Goal: Information Seeking & Learning: Learn about a topic

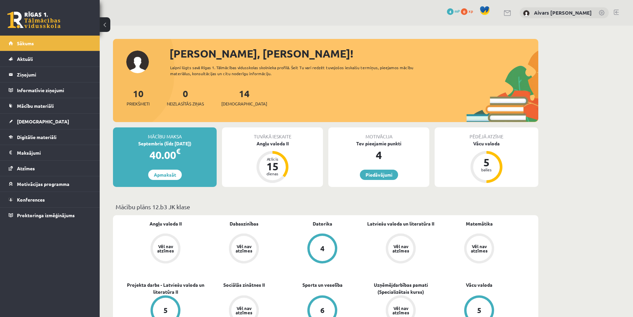
scroll to position [100, 0]
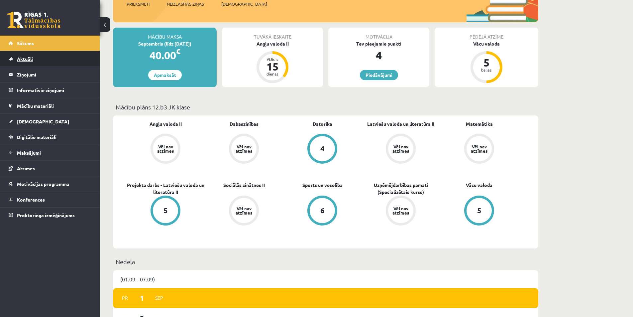
click at [42, 57] on link "Aktuāli" at bounding box center [50, 58] width 83 height 15
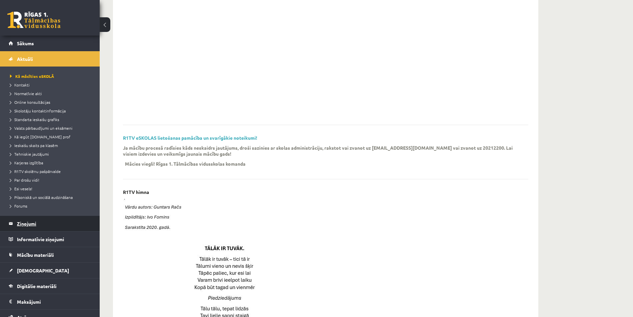
click at [40, 222] on legend "Ziņojumi 0" at bounding box center [54, 223] width 74 height 15
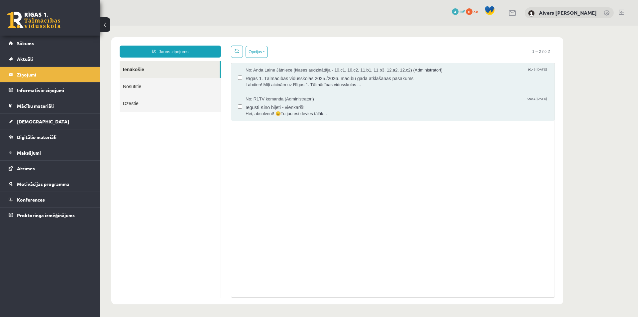
drag, startPoint x: 226, startPoint y: 296, endPoint x: 308, endPoint y: 342, distance: 94.3
click at [226, 296] on div "Opcijas Atzīmēt visus ziņojumus Atcelt izvēlētos Atzīmēt visus kā lasītus Atzīm…" at bounding box center [393, 172] width 334 height 252
click at [29, 123] on span "[DEMOGRAPHIC_DATA]" at bounding box center [43, 121] width 52 height 6
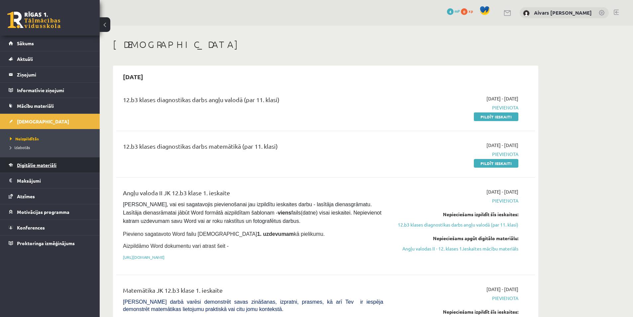
click at [38, 170] on link "Digitālie materiāli" at bounding box center [50, 164] width 83 height 15
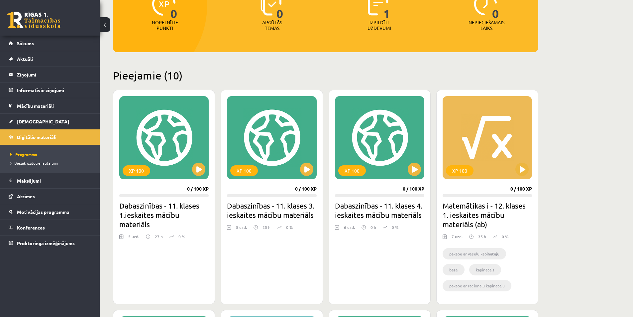
scroll to position [166, 0]
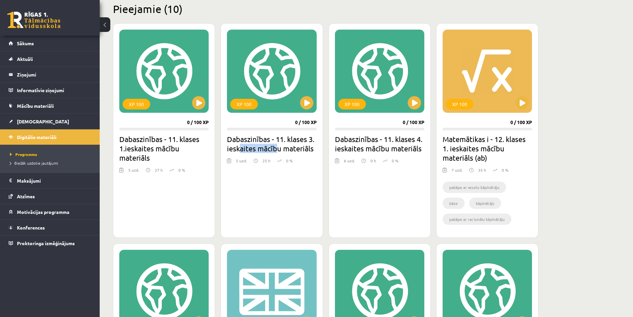
drag, startPoint x: 240, startPoint y: 148, endPoint x: 282, endPoint y: 149, distance: 41.6
click at [281, 149] on h2 "Dabaszinības - 11. klases 3. ieskaites mācību materiāls" at bounding box center [271, 143] width 89 height 19
click at [282, 149] on h2 "Dabaszinības - 11. klases 3. ieskaites mācību materiāls" at bounding box center [271, 143] width 89 height 19
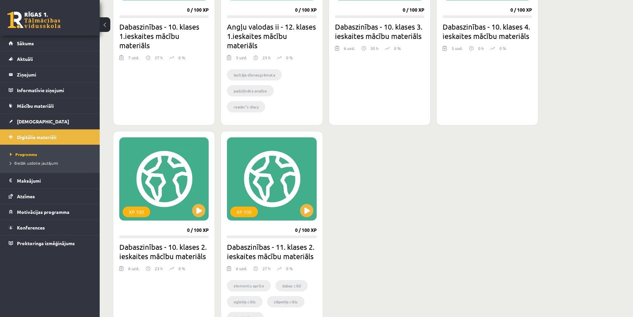
scroll to position [532, 0]
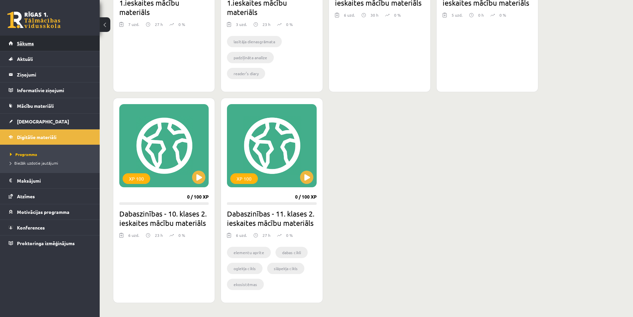
click at [27, 46] on span "Sākums" at bounding box center [25, 43] width 17 height 6
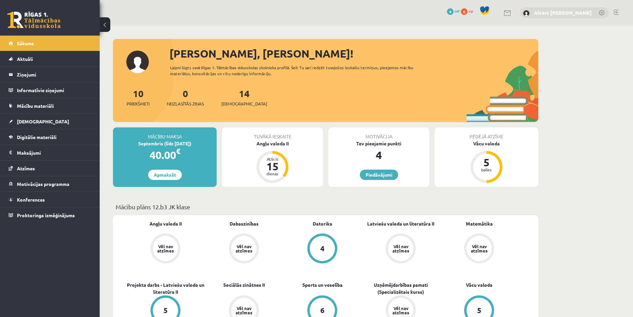
click at [539, 13] on link "Aivars [PERSON_NAME]" at bounding box center [563, 12] width 58 height 7
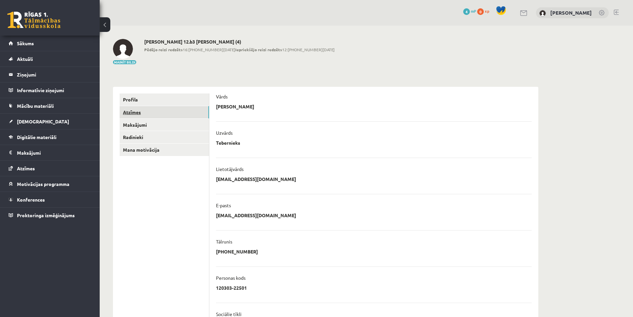
click at [154, 110] on link "Atzīmes" at bounding box center [164, 112] width 89 height 12
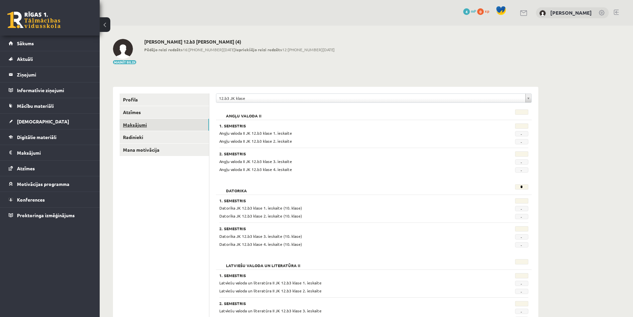
click at [136, 122] on link "Maksājumi" at bounding box center [164, 125] width 89 height 12
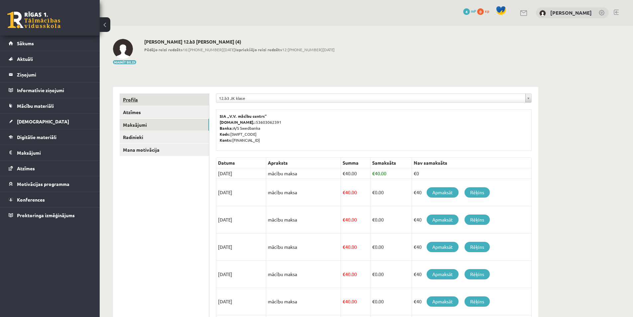
click at [140, 94] on link "Profils" at bounding box center [164, 99] width 89 height 12
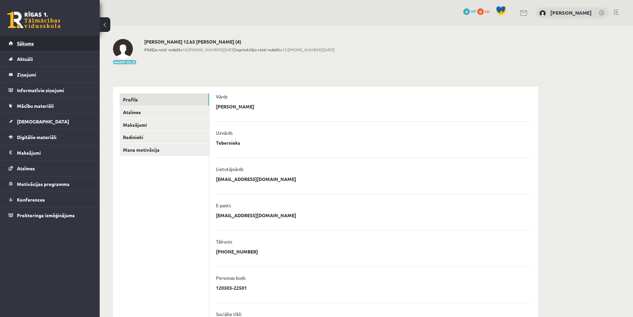
click at [29, 39] on link "Sākums" at bounding box center [50, 43] width 83 height 15
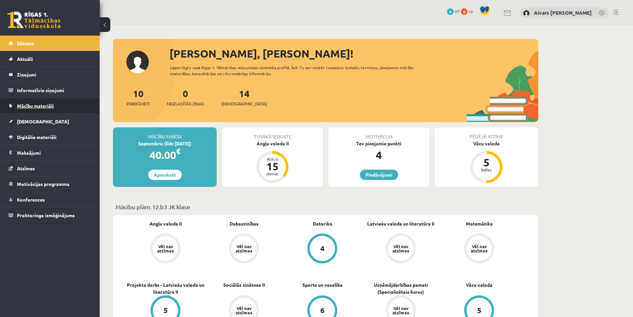
click at [37, 107] on span "Mācību materiāli" at bounding box center [35, 106] width 37 height 6
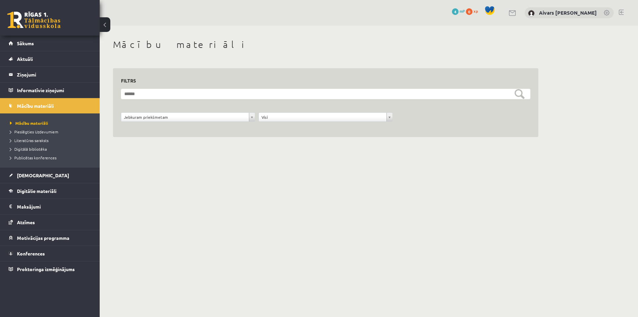
click at [191, 132] on div "**********" at bounding box center [325, 102] width 425 height 69
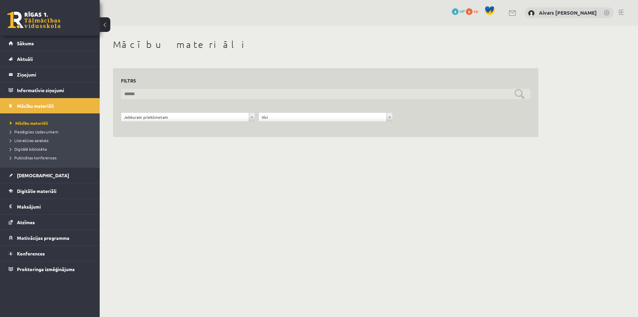
click at [173, 97] on input "text" at bounding box center [325, 94] width 409 height 10
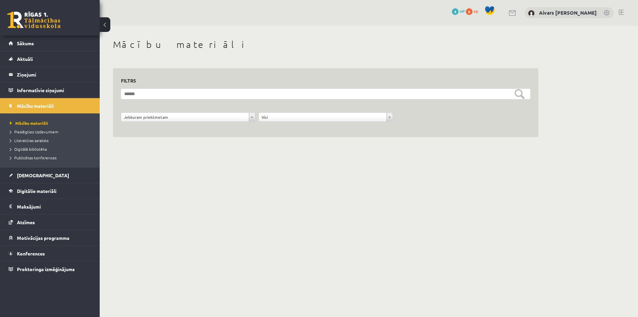
click at [353, 63] on div "**********" at bounding box center [325, 98] width 425 height 77
click at [511, 12] on div "0 Dāvanas 4 mP 0 xp Aivars Jānis Tebernieks" at bounding box center [369, 13] width 538 height 26
click at [512, 13] on link at bounding box center [513, 13] width 8 height 6
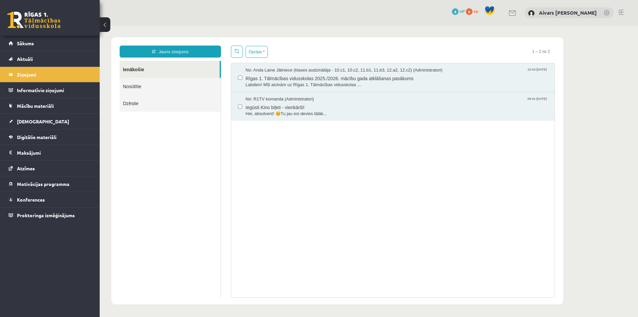
click at [218, 91] on link "Nosūtītie" at bounding box center [170, 86] width 101 height 17
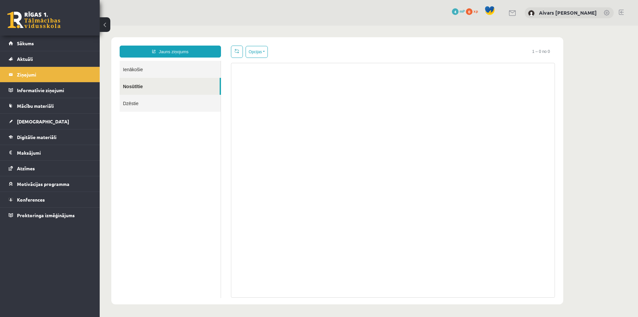
click at [161, 106] on link "Dzēstie" at bounding box center [170, 103] width 101 height 17
click at [180, 66] on link "Ienākošie" at bounding box center [170, 69] width 101 height 17
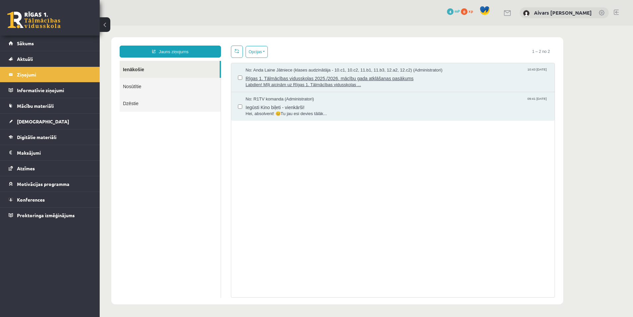
click at [328, 85] on span "Labdien! Mīļi aicinām uz Rīgas 1. Tālmācības vidusskolas ..." at bounding box center [397, 85] width 302 height 6
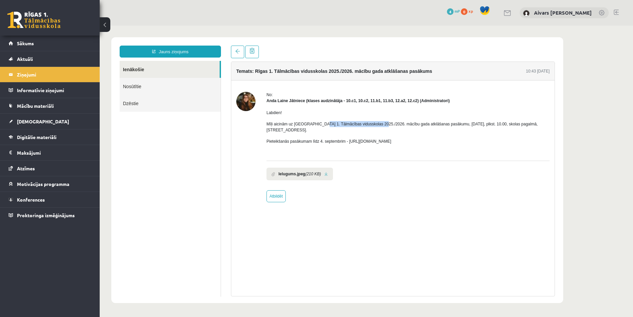
drag, startPoint x: 319, startPoint y: 123, endPoint x: 395, endPoint y: 119, distance: 75.9
click at [385, 120] on div "Labdien! Mīļi aicinām uz Rīgas 1. Tālmācības vidusskolas 2025./2026. mācību gad…" at bounding box center [408, 130] width 283 height 52
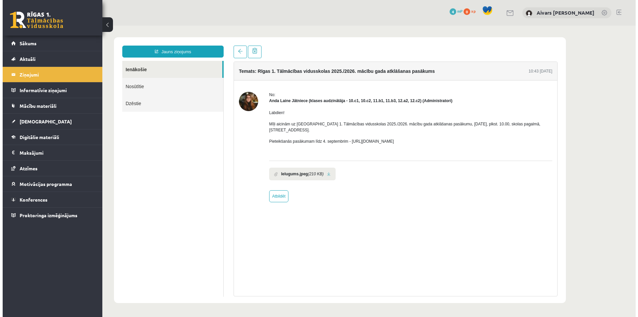
click at [398, 119] on div "Labdien! Mīļi aicinām uz Rīgas 1. Tālmācības vidusskolas 2025./2026. mācību gad…" at bounding box center [410, 130] width 283 height 52
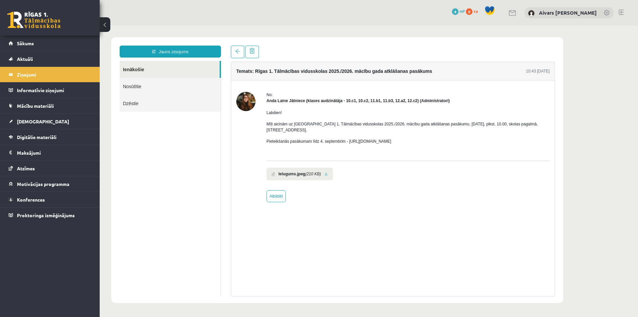
click at [301, 171] on b "Ielugums.jpeg" at bounding box center [292, 174] width 27 height 6
click at [327, 170] on li "Ielugums.jpeg (210 KB)" at bounding box center [300, 174] width 66 height 13
click at [324, 172] on link at bounding box center [326, 174] width 4 height 4
click at [338, 139] on div "Labdien! Mīļi aicinām uz Rīgas 1. Tālmācības vidusskolas 2025./2026. mācību gad…" at bounding box center [408, 130] width 283 height 52
click at [341, 138] on p "Pieteikšanās pasākumam līdz 4. septembrim - https://forms.gle/3LWjJyadUWzknJDe9" at bounding box center [408, 141] width 283 height 6
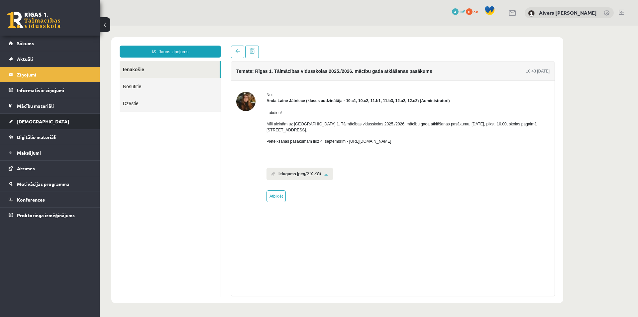
click at [39, 121] on link "[DEMOGRAPHIC_DATA]" at bounding box center [50, 121] width 83 height 15
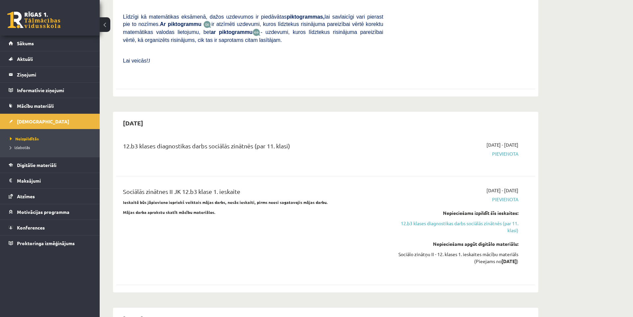
scroll to position [631, 0]
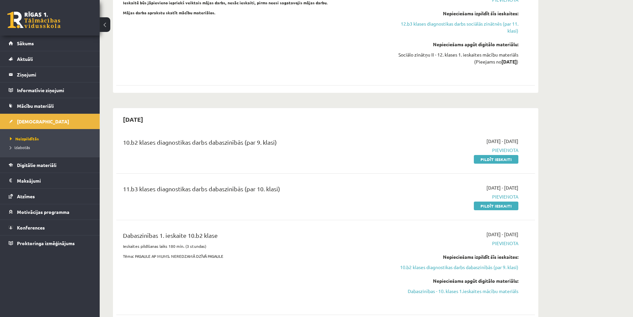
click at [441, 231] on div "2025-09-01 - 2025-10-30 Pievienota Nepieciešams izpildīt šīs ieskaites: 10.b2 k…" at bounding box center [455, 267] width 135 height 73
drag, startPoint x: 494, startPoint y: 126, endPoint x: 517, endPoint y: 129, distance: 23.5
click at [518, 138] on span "2025-09-01 - 2025-10-30" at bounding box center [503, 141] width 32 height 7
copy span "2025-10-30"
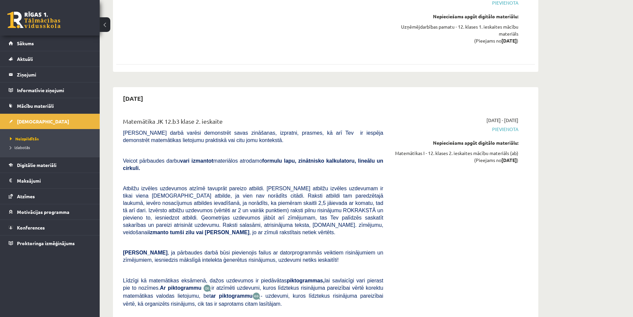
scroll to position [1728, 0]
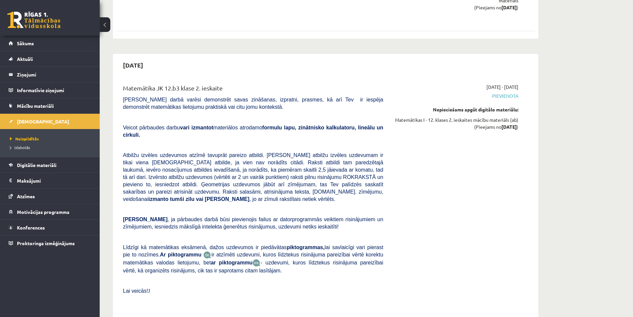
drag, startPoint x: 140, startPoint y: 41, endPoint x: 159, endPoint y: 43, distance: 19.0
click at [150, 57] on h2 "2025-11-15" at bounding box center [133, 65] width 34 height 16
click at [166, 57] on div "2025-11-15" at bounding box center [325, 65] width 419 height 16
drag, startPoint x: 141, startPoint y: 42, endPoint x: 150, endPoint y: 42, distance: 9.0
click at [149, 57] on h2 "2025-11-15" at bounding box center [133, 65] width 34 height 16
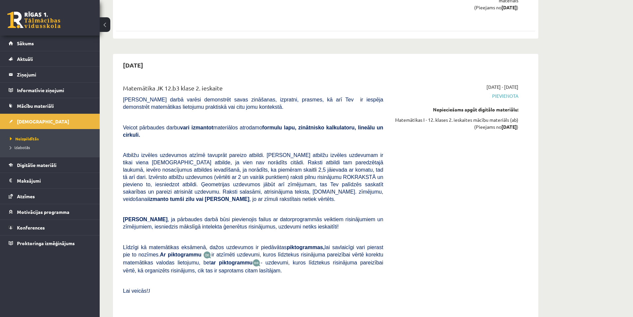
click at [150, 57] on h2 "2025-11-15" at bounding box center [133, 65] width 34 height 16
drag, startPoint x: 157, startPoint y: 43, endPoint x: 119, endPoint y: 40, distance: 38.0
click at [119, 57] on h2 "2025-11-15" at bounding box center [133, 65] width 34 height 16
copy h2 "2025-11-15"
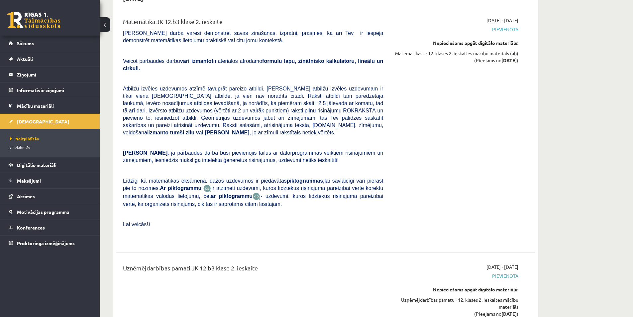
scroll to position [2027, 0]
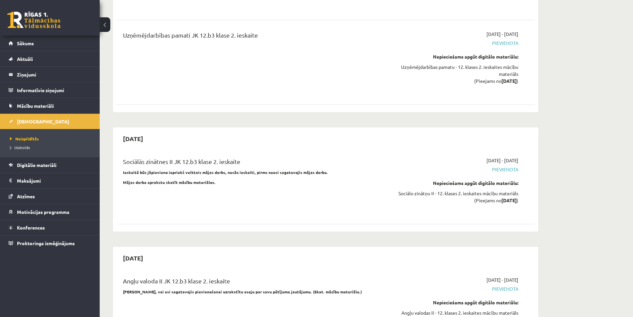
click at [232, 179] on p "Mājas darba aprakstu skatīt mācību materiālos." at bounding box center [253, 182] width 260 height 6
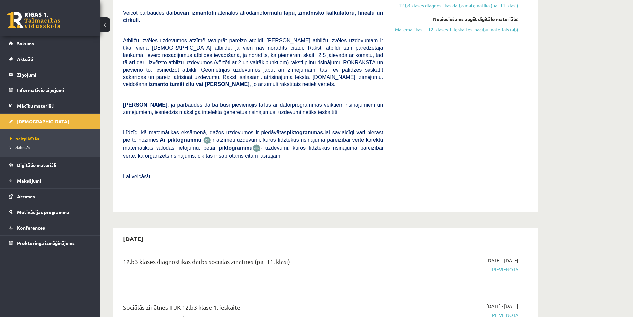
scroll to position [0, 0]
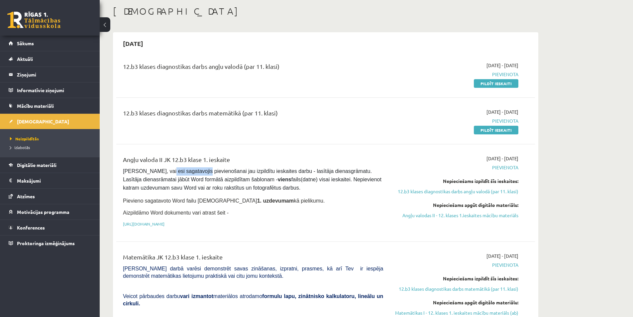
drag, startPoint x: 160, startPoint y: 172, endPoint x: 193, endPoint y: 168, distance: 33.9
click at [193, 168] on pre "Pārliecinies, vai esi sagatavojis pievienošanai jau izpildītu ieskaites darbu -…" at bounding box center [253, 179] width 260 height 25
drag, startPoint x: 235, startPoint y: 172, endPoint x: 276, endPoint y: 172, distance: 41.2
click at [269, 172] on span "[PERSON_NAME], vai esi sagatavojis pievienošanai jau izpildītu ieskaites darbu …" at bounding box center [253, 179] width 260 height 22
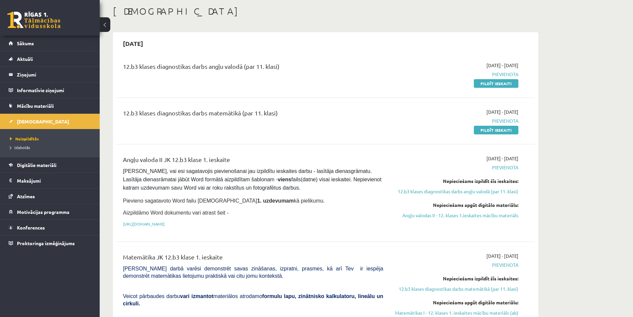
click at [276, 172] on span "[PERSON_NAME], vai esi sagatavojis pievienošanai jau izpildītu ieskaites darbu …" at bounding box center [253, 179] width 260 height 22
drag, startPoint x: 218, startPoint y: 172, endPoint x: 234, endPoint y: 171, distance: 16.3
click at [234, 171] on span "[PERSON_NAME], vai esi sagatavojis pievienošanai jau izpildītu ieskaites darbu …" at bounding box center [253, 179] width 260 height 22
click at [251, 169] on span "[PERSON_NAME], vai esi sagatavojis pievienošanai jau izpildītu ieskaites darbu …" at bounding box center [253, 179] width 260 height 22
drag, startPoint x: 174, startPoint y: 178, endPoint x: 208, endPoint y: 179, distance: 34.6
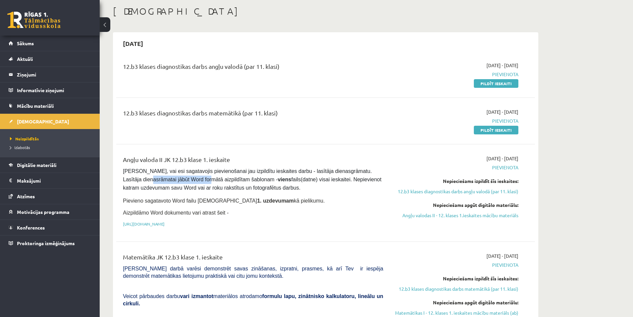
click at [208, 179] on span "[PERSON_NAME], vai esi sagatavojis pievienošanai jau izpildītu ieskaites darbu …" at bounding box center [253, 179] width 260 height 22
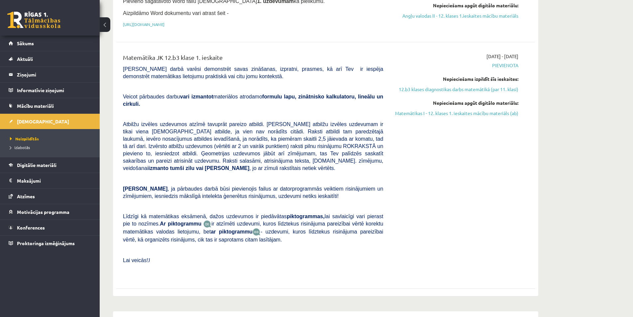
scroll to position [266, 0]
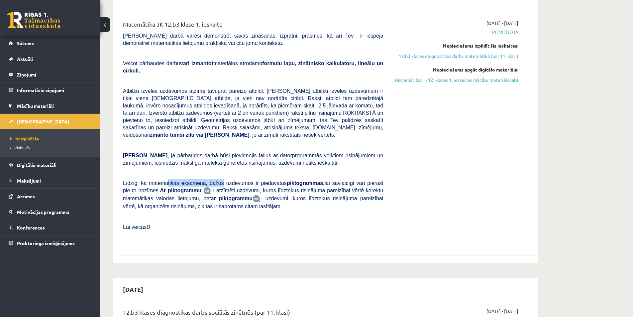
drag, startPoint x: 177, startPoint y: 169, endPoint x: 219, endPoint y: 172, distance: 42.0
click at [218, 179] on p "Līdzīgi kā matemātikas eksāmenā, dažos uzdevumos ir piedāvātas piktogrammas, la…" at bounding box center [253, 194] width 260 height 31
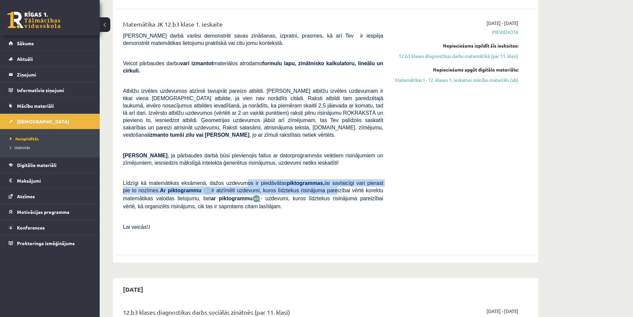
drag, startPoint x: 258, startPoint y: 170, endPoint x: 312, endPoint y: 174, distance: 54.7
click at [312, 180] on span "Līdzīgi kā matemātikas eksāmenā, dažos uzdevumos ir piedāvātas piktogrammas, la…" at bounding box center [253, 194] width 260 height 29
click at [312, 187] on span "ir atzīmēti uzdevumi, kuros līdztekus risinājuma pareizībai vērtē korektu matem…" at bounding box center [253, 194] width 260 height 14
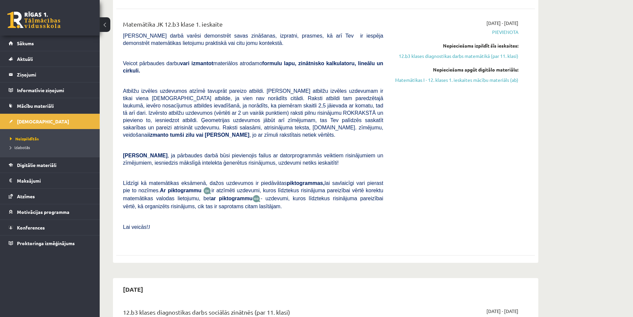
click at [328, 170] on p at bounding box center [253, 173] width 260 height 6
drag, startPoint x: 176, startPoint y: 176, endPoint x: 215, endPoint y: 179, distance: 39.0
click at [212, 179] on p "Līdzīgi kā matemātikas eksāmenā, dažos uzdevumos ir piedāvātas piktogrammas, la…" at bounding box center [253, 194] width 260 height 31
click at [219, 179] on p "Līdzīgi kā matemātikas eksāmenā, dažos uzdevumos ir piedāvātas piktogrammas, la…" at bounding box center [253, 194] width 260 height 31
drag, startPoint x: 230, startPoint y: 176, endPoint x: 316, endPoint y: 178, distance: 86.4
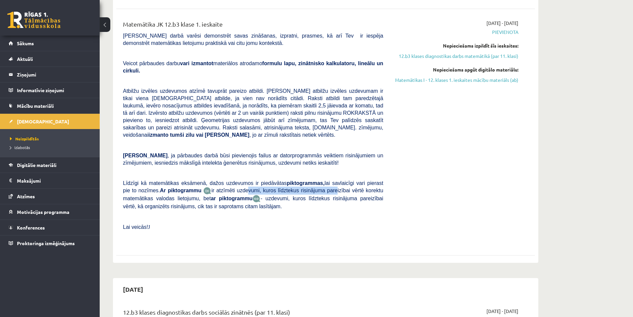
click at [315, 187] on span "ir atzīmēti uzdevumi, kuros līdztekus risinājuma pareizībai vērtē korektu matem…" at bounding box center [253, 194] width 260 height 14
click at [327, 179] on p "Līdzīgi kā matemātikas eksāmenā, dažos uzdevumos ir piedāvātas piktogrammas, la…" at bounding box center [253, 194] width 260 height 31
click at [309, 198] on div "Matemātika JK 12.b3 klase 1. ieskaite Pārbaudes darbā varēsi demonstrēt savas z…" at bounding box center [253, 132] width 270 height 225
drag, startPoint x: 188, startPoint y: 142, endPoint x: 209, endPoint y: 144, distance: 21.0
click at [208, 152] on p "Ņem vērā , ja pārbaudes darbā būsi pievienojis failus ar datorprogrammās veikti…" at bounding box center [253, 159] width 260 height 15
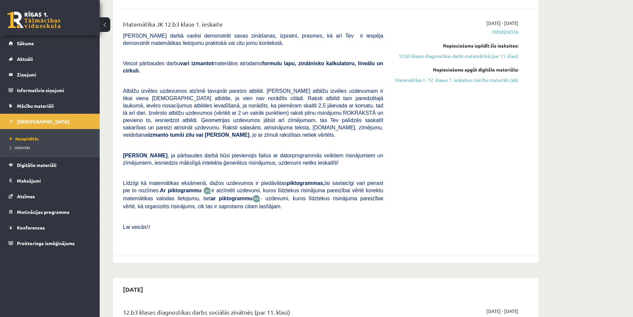
click at [211, 152] on p "Ņem vērā , ja pārbaudes darbā būsi pievienojis failus ar datorprogrammās veikti…" at bounding box center [253, 159] width 260 height 15
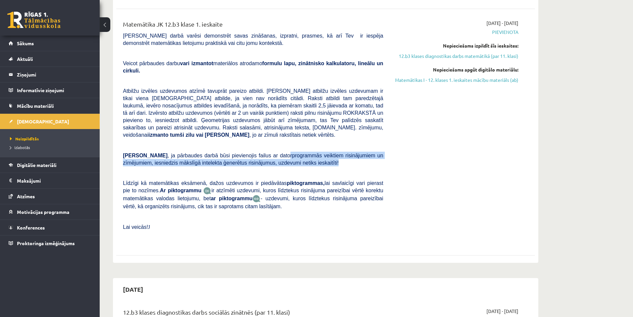
drag, startPoint x: 276, startPoint y: 140, endPoint x: 338, endPoint y: 147, distance: 62.5
click at [336, 152] on p "Ņem vērā , ja pārbaudes darbā būsi pievienojis failus ar datorprogrammās veikti…" at bounding box center [253, 159] width 260 height 15
click at [338, 152] on p "Ņem vērā , ja pārbaudes darbā būsi pievienojis failus ar datorprogrammās veikti…" at bounding box center [253, 159] width 260 height 15
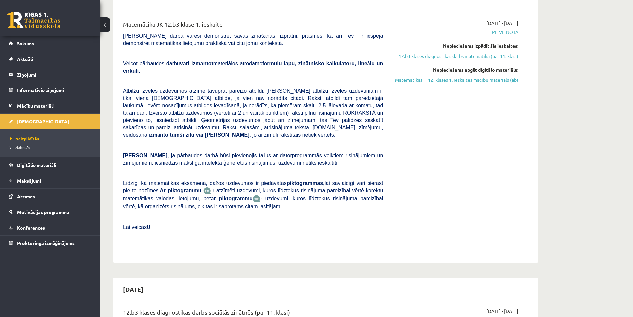
scroll to position [199, 0]
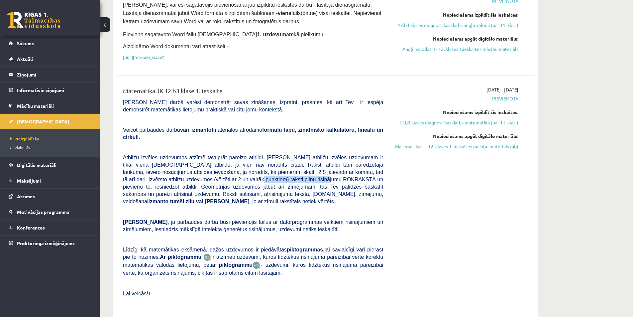
drag, startPoint x: 163, startPoint y: 171, endPoint x: 239, endPoint y: 175, distance: 76.6
click at [237, 175] on span "Atbilžu izvēles uzdevumos atzīmē tavuprāt pareizo atbildi. Katram atbilžu izvēl…" at bounding box center [253, 180] width 260 height 50
click at [239, 175] on span "Atbilžu izvēles uzdevumos atzīmē tavuprāt pareizo atbildi. Katram atbilžu izvēl…" at bounding box center [253, 180] width 260 height 50
drag, startPoint x: 172, startPoint y: 164, endPoint x: 216, endPoint y: 163, distance: 43.9
click at [214, 163] on span "Atbilžu izvēles uzdevumos atzīmē tavuprāt pareizo atbildi. Katram atbilžu izvēl…" at bounding box center [253, 180] width 260 height 50
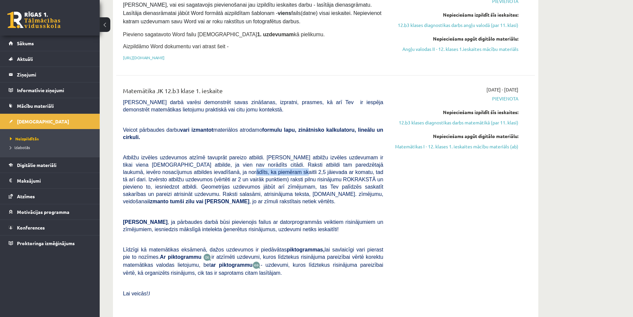
click at [216, 164] on span "Atbilžu izvēles uzdevumos atzīmē tavuprāt pareizo atbildi. Katram atbilžu izvēl…" at bounding box center [253, 180] width 260 height 50
click at [241, 166] on span "Atbilžu izvēles uzdevumos atzīmē tavuprāt pareizo atbildi. Katram atbilžu izvēl…" at bounding box center [253, 180] width 260 height 50
drag, startPoint x: 301, startPoint y: 167, endPoint x: 354, endPoint y: 166, distance: 53.2
click at [354, 166] on p "Atbilžu izvēles uzdevumos atzīmē tavuprāt pareizo atbildi. Katram atbilžu izvēl…" at bounding box center [253, 179] width 260 height 51
click at [354, 166] on span "Atbilžu izvēles uzdevumos atzīmē tavuprāt pareizo atbildi. Katram atbilžu izvēl…" at bounding box center [253, 180] width 260 height 50
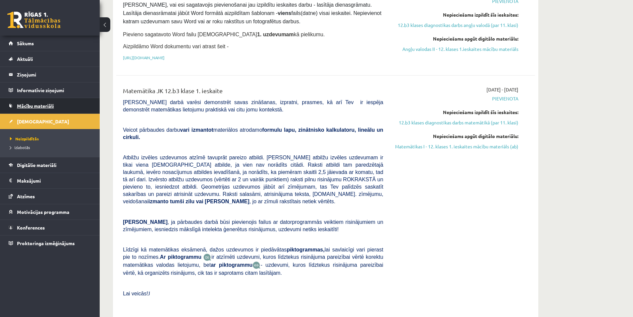
click at [40, 108] on span "Mācību materiāli" at bounding box center [35, 106] width 37 height 6
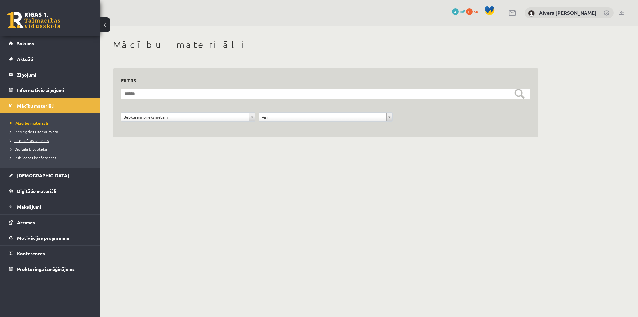
click at [33, 139] on span "Literatūras saraksts" at bounding box center [29, 140] width 39 height 5
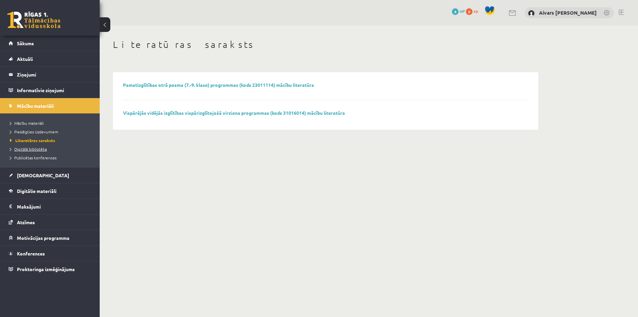
click at [41, 149] on span "Digitālā bibliotēka" at bounding box center [28, 148] width 37 height 5
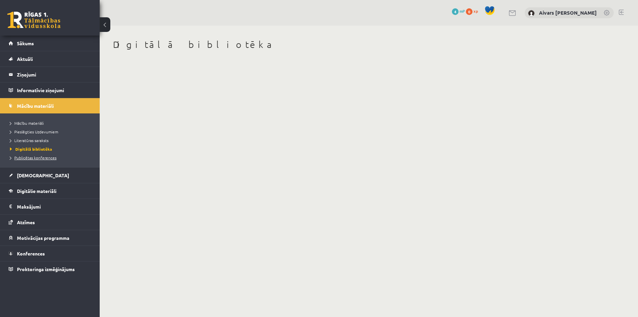
click at [41, 158] on span "Publicētas konferences" at bounding box center [33, 157] width 47 height 5
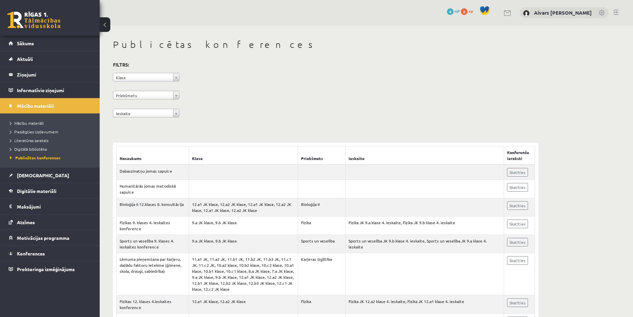
drag, startPoint x: 587, startPoint y: 205, endPoint x: 583, endPoint y: 204, distance: 4.2
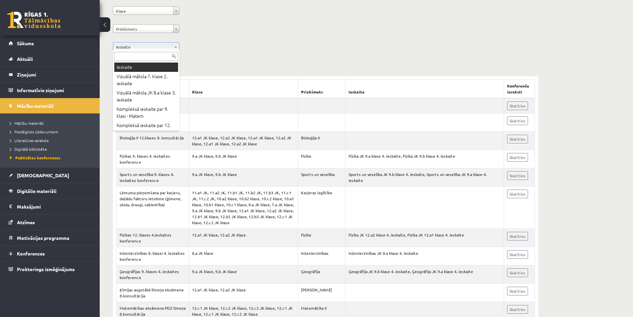
drag, startPoint x: 140, startPoint y: 46, endPoint x: 139, endPoint y: 30, distance: 15.7
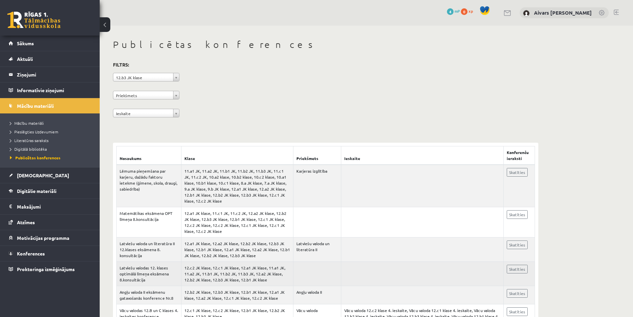
scroll to position [100, 0]
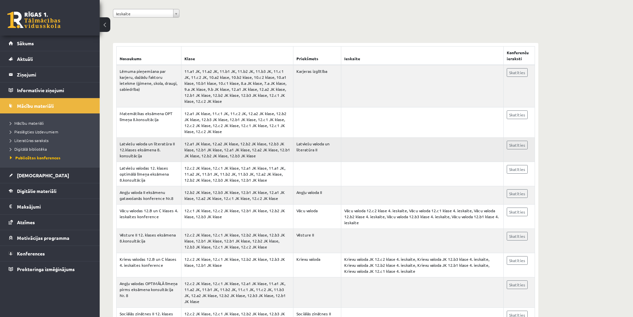
drag, startPoint x: 140, startPoint y: 148, endPoint x: 153, endPoint y: 147, distance: 13.3
click at [151, 147] on td "Latviešu valoda un literatūra II 12.klases eksāmena 8. konsultācija" at bounding box center [149, 150] width 65 height 24
click at [166, 149] on td "Latviešu valoda un literatūra II 12.klases eksāmena 8. konsultācija" at bounding box center [149, 150] width 65 height 24
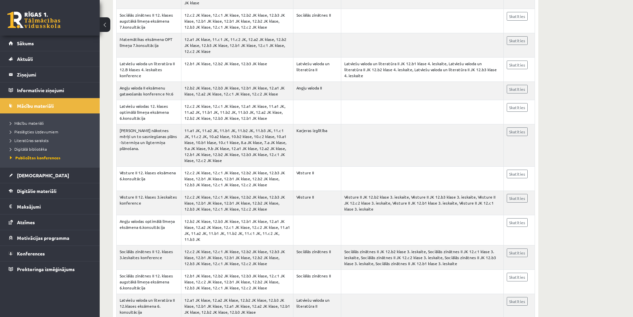
scroll to position [399, 0]
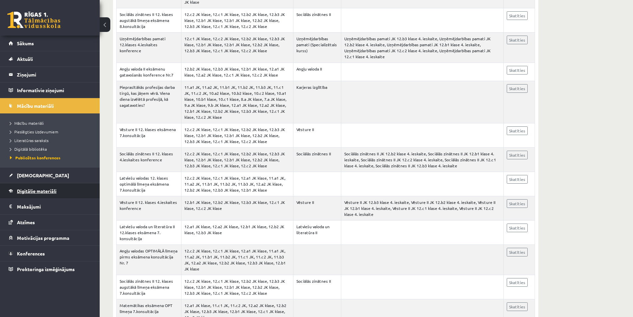
click at [54, 190] on span "Digitālie materiāli" at bounding box center [37, 191] width 40 height 6
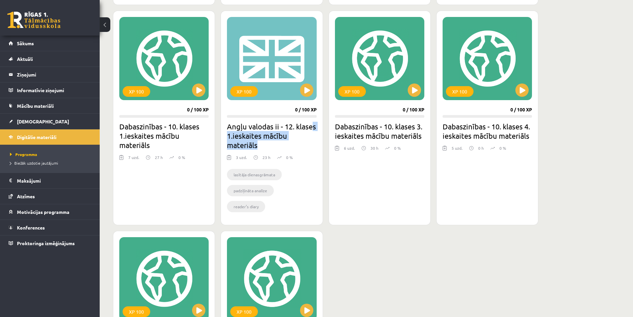
drag, startPoint x: 272, startPoint y: 139, endPoint x: 290, endPoint y: 141, distance: 19.0
click at [290, 141] on h2 "Angļu valodas ii - 12. klases 1.ieskaites mācību materiāls" at bounding box center [271, 136] width 89 height 28
drag, startPoint x: 249, startPoint y: 190, endPoint x: 282, endPoint y: 196, distance: 33.2
click at [282, 196] on ul "lasītāja dienasgrāmata padziļināta analīze reader’s diary" at bounding box center [271, 192] width 89 height 47
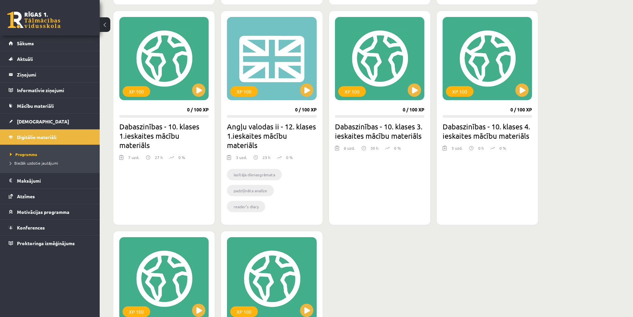
click at [282, 196] on ul "lasītāja dienasgrāmata padziļināta analīze reader’s diary" at bounding box center [271, 192] width 89 height 47
drag, startPoint x: 241, startPoint y: 171, endPoint x: 276, endPoint y: 174, distance: 34.4
click at [275, 174] on li "lasītāja dienasgrāmata" at bounding box center [254, 174] width 55 height 11
click at [276, 174] on li "lasītāja dienasgrāmata" at bounding box center [254, 174] width 55 height 11
drag, startPoint x: 232, startPoint y: 190, endPoint x: 266, endPoint y: 190, distance: 33.6
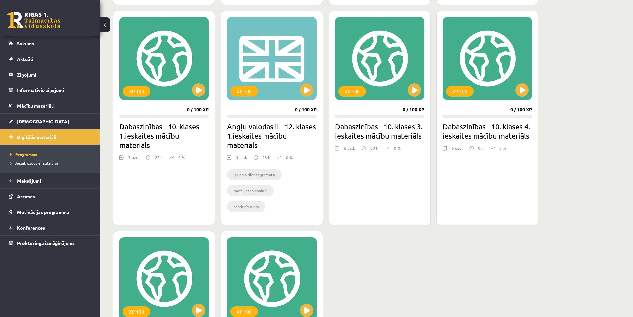
click at [264, 189] on li "padziļināta analīze" at bounding box center [250, 190] width 47 height 11
drag, startPoint x: 249, startPoint y: 204, endPoint x: 269, endPoint y: 207, distance: 19.5
click at [264, 206] on li "reader’s diary" at bounding box center [246, 206] width 38 height 11
click at [269, 207] on ul "lasītāja dienasgrāmata padziļināta analīze reader’s diary" at bounding box center [271, 192] width 89 height 47
click at [47, 220] on link "Konferences" at bounding box center [50, 227] width 83 height 15
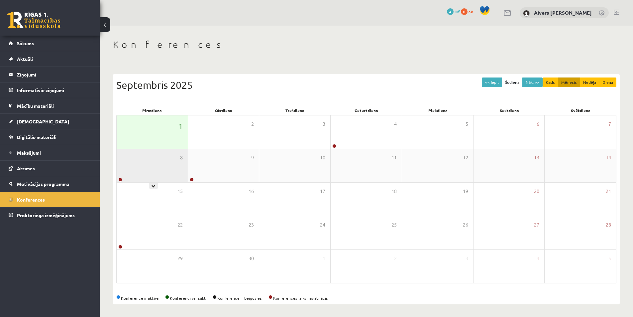
click at [162, 168] on div "8" at bounding box center [152, 165] width 71 height 33
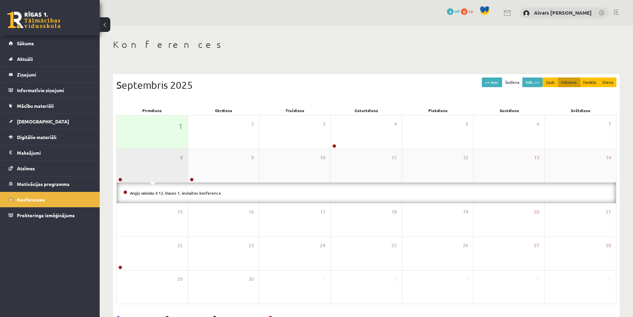
click at [171, 174] on div "8" at bounding box center [152, 165] width 71 height 33
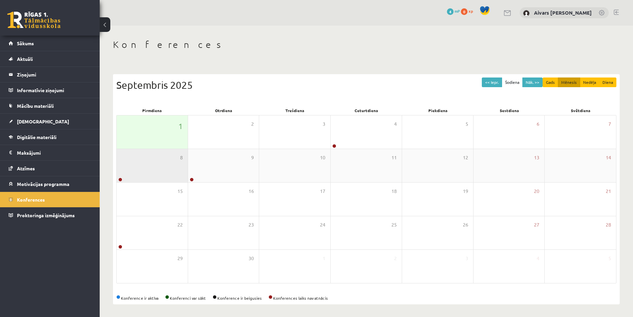
click at [157, 173] on div "8" at bounding box center [152, 165] width 71 height 33
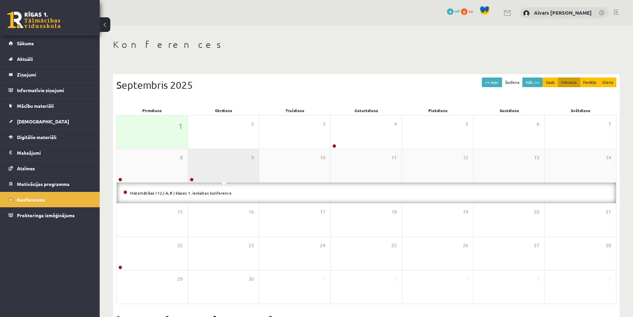
click at [198, 167] on div "9" at bounding box center [223, 165] width 71 height 33
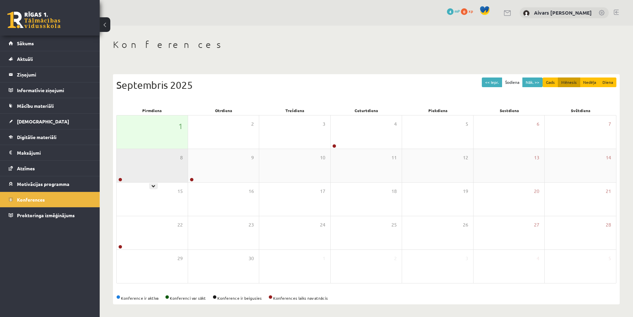
click at [159, 166] on div "8" at bounding box center [152, 165] width 71 height 33
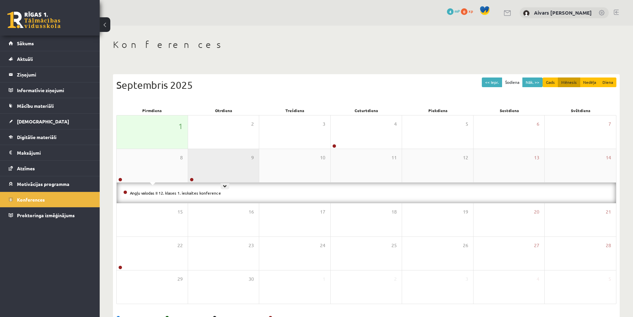
click at [215, 158] on div "9" at bounding box center [223, 165] width 71 height 33
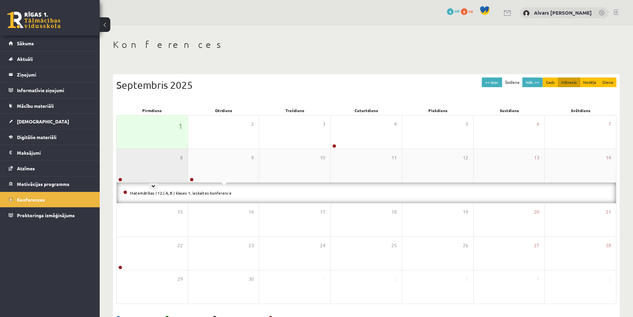
click at [163, 162] on div "8" at bounding box center [152, 165] width 71 height 33
click at [166, 191] on link "Angļu valodas II 12. klases 1. ieskaites konference" at bounding box center [175, 192] width 91 height 5
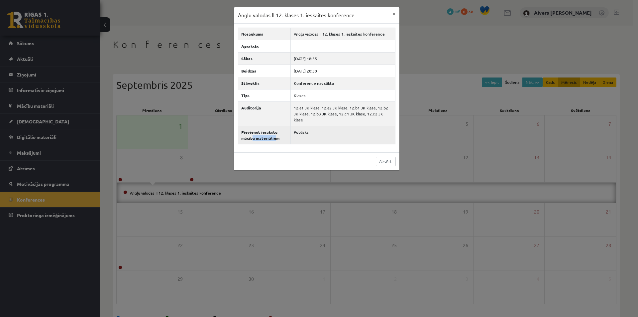
drag, startPoint x: 253, startPoint y: 139, endPoint x: 285, endPoint y: 136, distance: 32.1
click at [280, 136] on th "Pievienot ierakstu mācību materiāliem" at bounding box center [264, 135] width 53 height 18
click at [285, 136] on th "Pievienot ierakstu mācību materiāliem" at bounding box center [264, 135] width 53 height 18
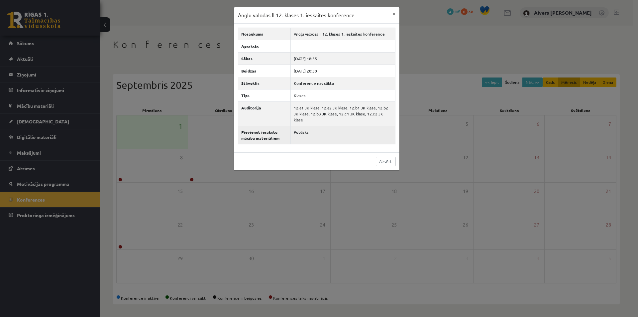
click at [298, 131] on td "Publisks" at bounding box center [343, 135] width 104 height 18
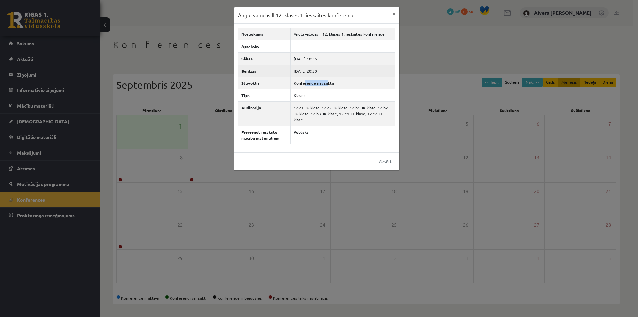
drag, startPoint x: 304, startPoint y: 83, endPoint x: 334, endPoint y: 76, distance: 30.3
click at [333, 76] on tbody "Nosaukums Angļu valodas II 12. klases 1. ieskaites konference Apraksts Sākas 20…" at bounding box center [316, 86] width 157 height 116
click at [335, 76] on td "2025-09-08 20:30" at bounding box center [343, 70] width 104 height 12
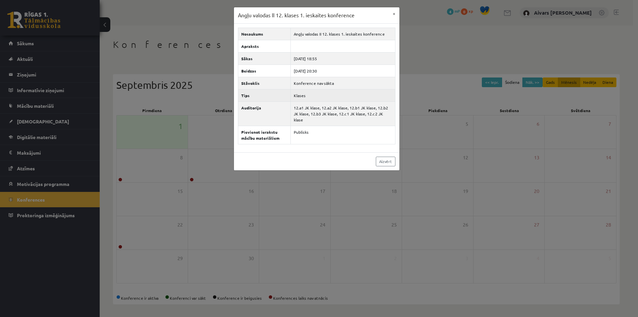
click at [315, 90] on td "Klases" at bounding box center [343, 95] width 104 height 12
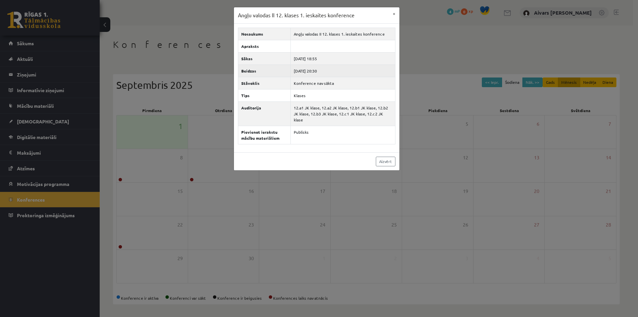
drag, startPoint x: 308, startPoint y: 70, endPoint x: 321, endPoint y: 70, distance: 13.0
click at [312, 70] on td "2025-09-08 20:30" at bounding box center [343, 70] width 104 height 12
click at [321, 70] on td "2025-09-08 20:30" at bounding box center [343, 70] width 104 height 12
drag, startPoint x: 316, startPoint y: 57, endPoint x: 334, endPoint y: 55, distance: 18.4
click at [330, 55] on td "2025-09-08 18:55" at bounding box center [343, 58] width 104 height 12
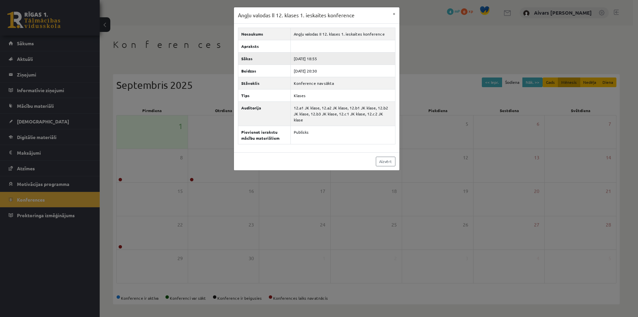
click at [334, 55] on td "2025-09-08 18:55" at bounding box center [343, 58] width 104 height 12
click at [168, 150] on div "Angļu valodas II 12. klases 1. ieskaites konference × Nosaukums Angļu valodas I…" at bounding box center [319, 158] width 638 height 317
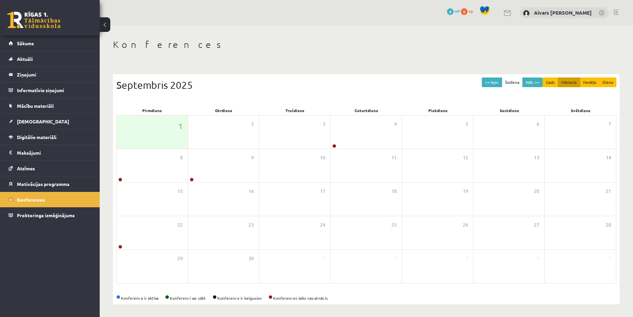
click at [106, 266] on div "Konferences << Iepr. Šodiena Nāk. >> Gads Mēnesis Nedēļa Diena Septembris 2025 …" at bounding box center [366, 172] width 533 height 292
click at [356, 138] on div "4" at bounding box center [366, 131] width 71 height 33
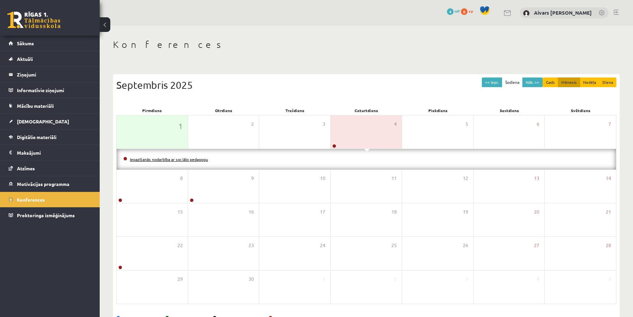
click at [176, 160] on link "Iepazīšanās nodarbība ar sociālo pedagogu" at bounding box center [169, 159] width 78 height 5
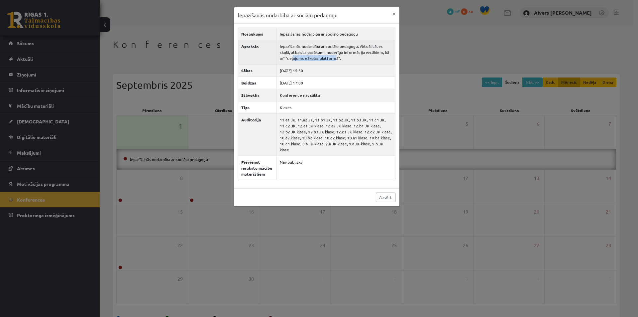
drag, startPoint x: 293, startPoint y: 58, endPoint x: 337, endPoint y: 56, distance: 44.0
click at [337, 56] on td "Iepazīšanās nodarbība ar sociālo pedagogu. Aktuālitātes skolā, atbalsta pasākum…" at bounding box center [336, 52] width 119 height 24
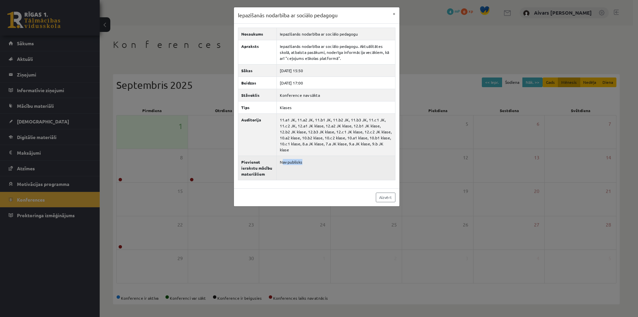
drag, startPoint x: 284, startPoint y: 162, endPoint x: 316, endPoint y: 157, distance: 32.2
click at [314, 158] on td "Nav publisks" at bounding box center [336, 168] width 119 height 24
click at [316, 157] on td "Nav publisks" at bounding box center [336, 168] width 119 height 24
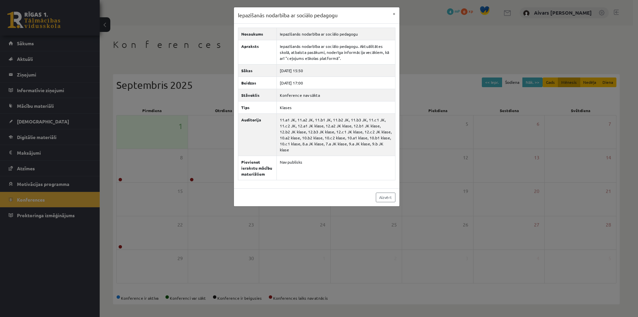
click at [415, 92] on div "Iepazīšanās nodarbība ar sociālo pedagogu × Nosaukums Iepazīšanās nodarbība ar …" at bounding box center [319, 158] width 638 height 317
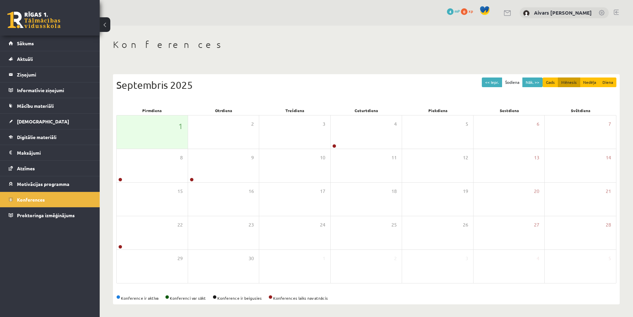
click at [120, 286] on div "<< Iepr. Šodiena Nāk. >> Gads Mēnesis Nedēļa Diena Septembris 2025 Pirmdiena Ot…" at bounding box center [366, 189] width 507 height 230
click at [160, 243] on div "22" at bounding box center [152, 232] width 71 height 33
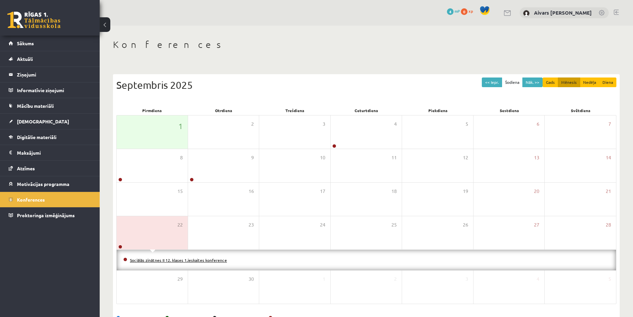
click at [146, 258] on link "Sociālās zinātnes II 12. klases 1.ieskaites konference" at bounding box center [178, 259] width 97 height 5
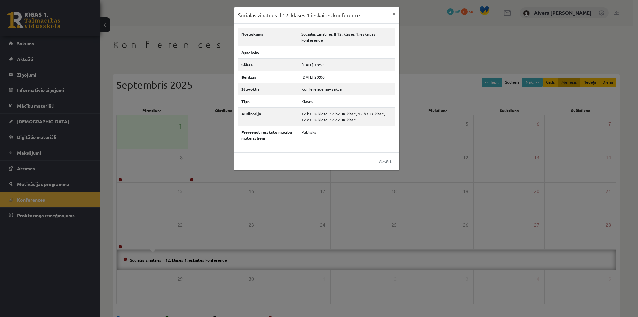
click at [268, 225] on div "Sociālās zinātnes II 12. klases 1.ieskaites konference × Nosaukums Sociālās zin…" at bounding box center [319, 158] width 638 height 317
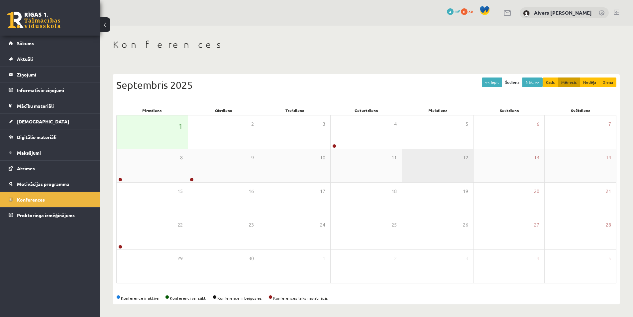
scroll to position [1, 0]
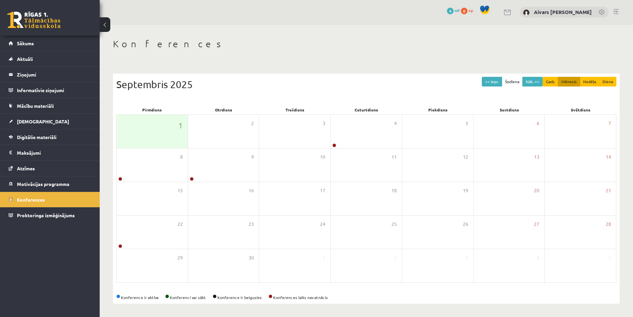
click at [115, 286] on div "<< Iepr. Šodiena Nāk. >> Gads Mēnesis Nedēļa Diena Septembris 2025 Pirmdiena Ot…" at bounding box center [366, 188] width 507 height 230
click at [48, 180] on link "Motivācijas programma" at bounding box center [50, 183] width 83 height 15
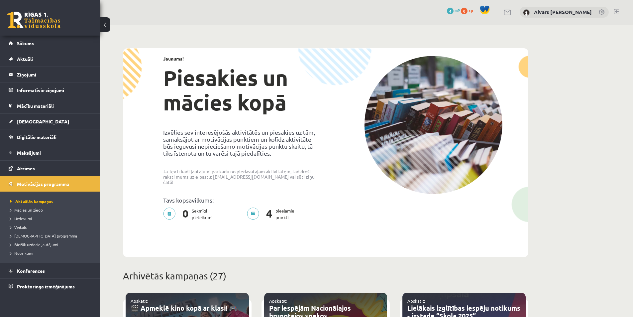
click at [29, 212] on link "Mācies un ziedo" at bounding box center [51, 210] width 83 height 6
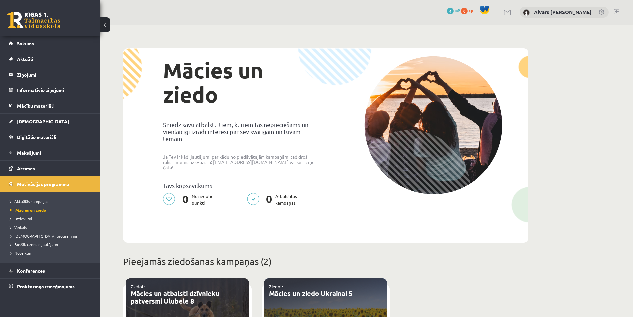
click at [27, 221] on link "Uzdevumi" at bounding box center [51, 218] width 83 height 6
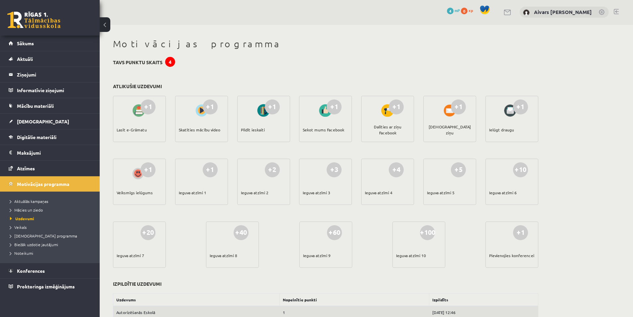
click at [25, 231] on li "Veikals" at bounding box center [51, 227] width 83 height 9
click at [23, 226] on span "Veikals" at bounding box center [20, 226] width 20 height 5
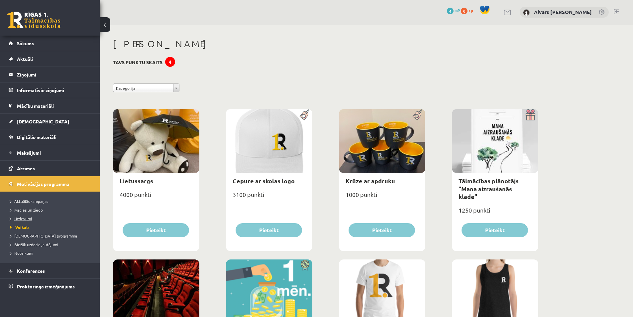
click at [26, 216] on span "Uzdevumi" at bounding box center [21, 218] width 22 height 5
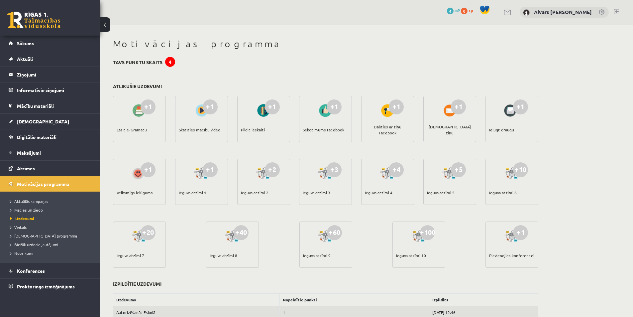
click at [134, 130] on div "Lasīt e-Grāmatu" at bounding box center [132, 129] width 30 height 23
click at [35, 235] on span "[DEMOGRAPHIC_DATA] programma" at bounding box center [43, 235] width 67 height 5
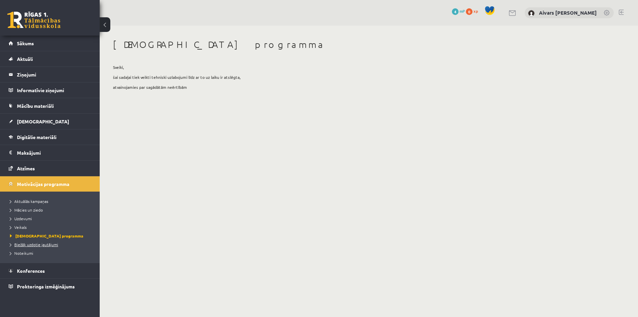
click at [35, 246] on span "Biežāk uzdotie jautājumi" at bounding box center [34, 244] width 48 height 5
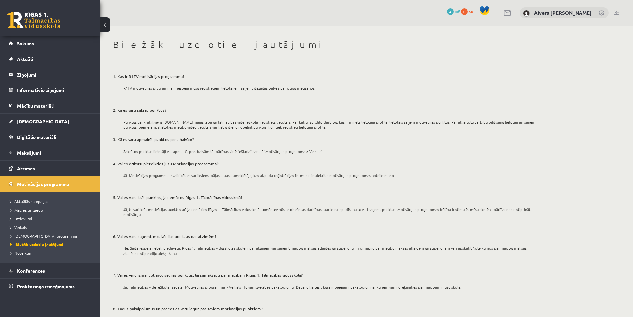
click at [28, 253] on span "Noteikumi" at bounding box center [21, 252] width 23 height 5
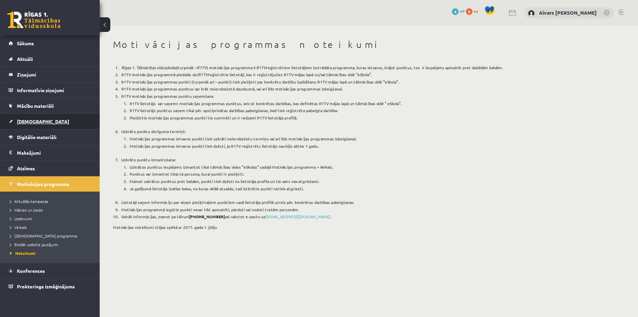
click at [31, 127] on link "[DEMOGRAPHIC_DATA]" at bounding box center [50, 121] width 83 height 15
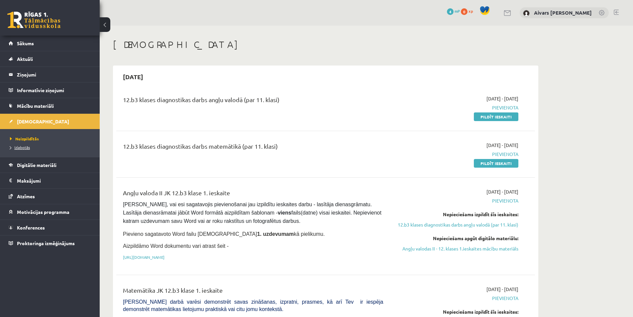
click at [31, 145] on link "Izlabotās" at bounding box center [51, 147] width 83 height 6
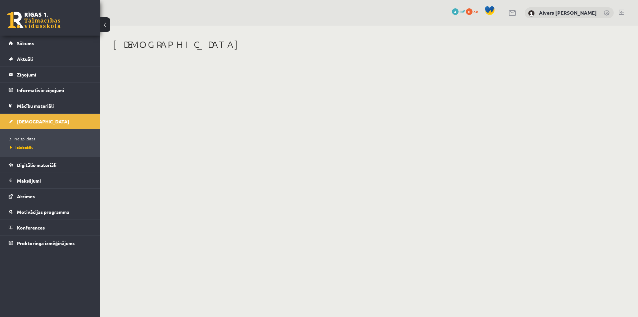
click at [30, 141] on span "Neizpildītās" at bounding box center [22, 138] width 25 height 5
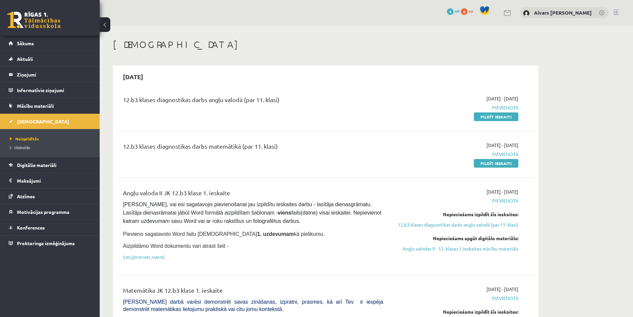
click at [487, 97] on span "[DATE] - [DATE]" at bounding box center [503, 98] width 32 height 7
click at [184, 96] on div "12.b3 klases diagnostikas darbs angļu valodā (par 11. klasi)" at bounding box center [253, 101] width 260 height 12
click at [187, 96] on div "12.b3 klases diagnostikas darbs angļu valodā (par 11. klasi)" at bounding box center [253, 101] width 260 height 12
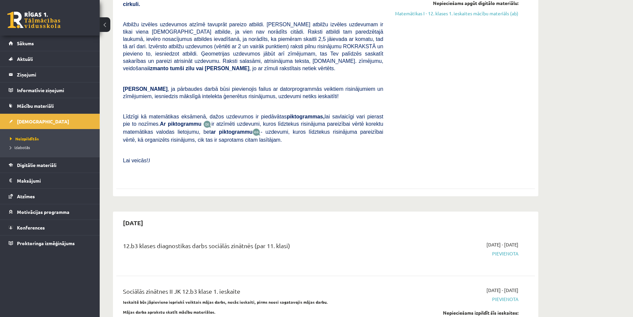
scroll to position [266, 0]
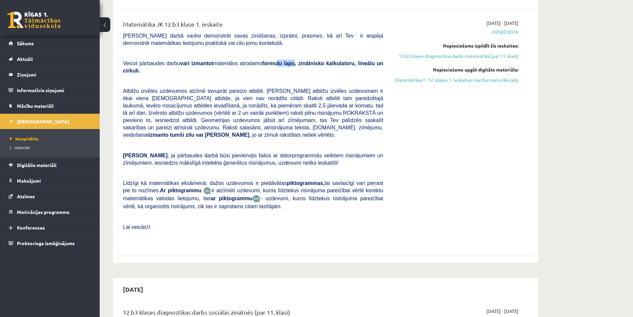
drag, startPoint x: 268, startPoint y: 66, endPoint x: 287, endPoint y: 64, distance: 19.3
click at [286, 65] on b "formulu lapu, zinātnisko kalkulatoru, lineālu un cirkuli." at bounding box center [253, 66] width 260 height 13
click at [287, 64] on b "formulu lapu, zinātnisko kalkulatoru, lineālu un cirkuli." at bounding box center [253, 66] width 260 height 13
drag, startPoint x: 292, startPoint y: 63, endPoint x: 346, endPoint y: 61, distance: 53.5
click at [339, 60] on b "formulu lapu, zinātnisko kalkulatoru, lineālu un cirkuli." at bounding box center [253, 66] width 260 height 13
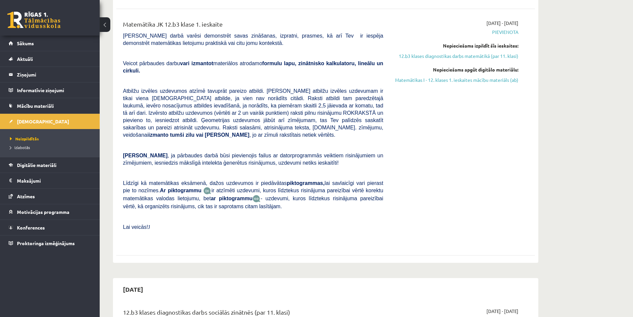
click at [346, 61] on b "formulu lapu, zinātnisko kalkulatoru, lineālu un cirkuli." at bounding box center [253, 66] width 260 height 13
click at [366, 66] on b "formulu lapu, zinātnisko kalkulatoru, lineālu un cirkuli." at bounding box center [253, 66] width 260 height 13
click at [368, 66] on p "Veicot pārbaudes darbu vari izmantot materiālos atrodamo formulu lapu, zinātnis…" at bounding box center [253, 66] width 260 height 15
click at [150, 88] on span "Atbilžu izvēles uzdevumos atzīmē tavuprāt pareizo atbildi. Katram atbilžu izvēl…" at bounding box center [253, 113] width 260 height 50
drag, startPoint x: 151, startPoint y: 61, endPoint x: 222, endPoint y: 61, distance: 71.1
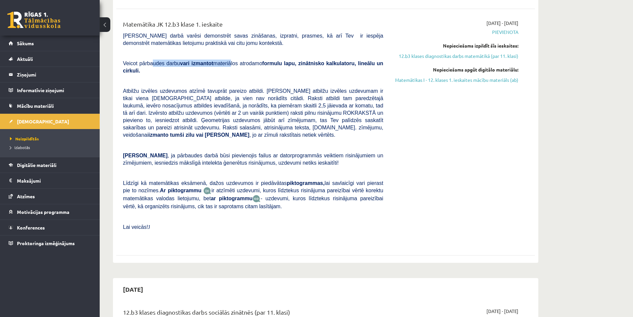
click at [222, 61] on span "Veicot pārbaudes darbu vari izmantot materiālos atrodamo formulu lapu, zinātnis…" at bounding box center [253, 66] width 260 height 13
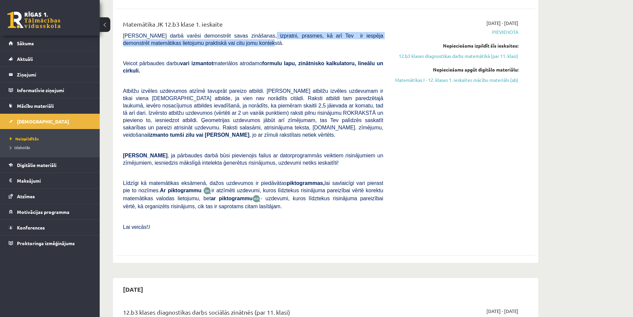
drag, startPoint x: 248, startPoint y: 39, endPoint x: 316, endPoint y: 40, distance: 67.8
click at [316, 40] on p "[PERSON_NAME] darbā varēsi demonstrēt savas zināšanas, izpratni, prasmes, kā ar…" at bounding box center [253, 39] width 260 height 15
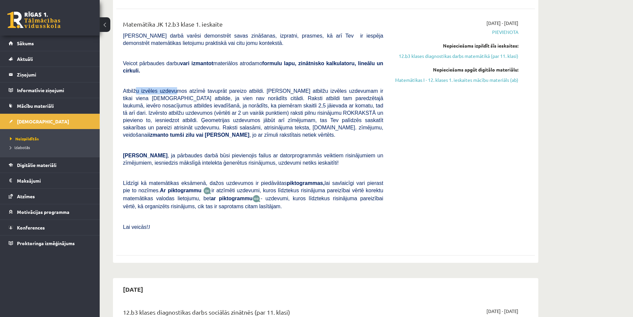
drag, startPoint x: 135, startPoint y: 84, endPoint x: 171, endPoint y: 82, distance: 36.3
click at [171, 88] on span "Atbilžu izvēles uzdevumos atzīmē tavuprāt pareizo atbildi. Katram atbilžu izvēl…" at bounding box center [253, 113] width 260 height 50
drag, startPoint x: 191, startPoint y: 82, endPoint x: 214, endPoint y: 82, distance: 23.3
click at [211, 88] on span "Atbilžu izvēles uzdevumos atzīmē tavuprāt pareizo atbildi. Katram atbilžu izvēl…" at bounding box center [253, 113] width 260 height 50
drag, startPoint x: 223, startPoint y: 83, endPoint x: 251, endPoint y: 82, distance: 27.9
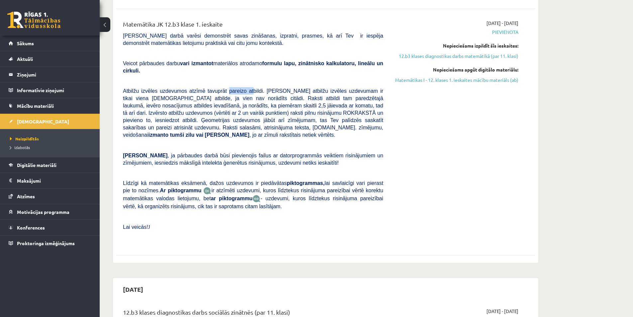
click at [249, 88] on span "Atbilžu izvēles uzdevumos atzīmē tavuprāt pareizo atbildi. Katram atbilžu izvēl…" at bounding box center [253, 113] width 260 height 50
drag, startPoint x: 284, startPoint y: 83, endPoint x: 376, endPoint y: 85, distance: 92.1
click at [375, 88] on span "Atbilžu izvēles uzdevumos atzīmē tavuprāt pareizo atbildi. Katram atbilžu izvēl…" at bounding box center [253, 113] width 260 height 50
click at [160, 88] on span "Atbilžu izvēles uzdevumos atzīmē tavuprāt pareizo atbildi. Katram atbilžu izvēl…" at bounding box center [253, 113] width 260 height 50
drag, startPoint x: 162, startPoint y: 92, endPoint x: 210, endPoint y: 93, distance: 47.5
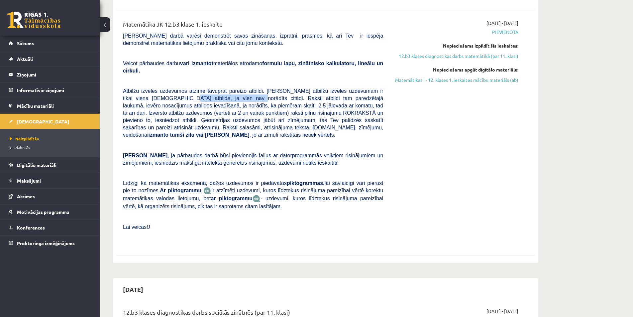
click at [209, 93] on span "Atbilžu izvēles uzdevumos atzīmē tavuprāt pareizo atbildi. Katram atbilžu izvēl…" at bounding box center [253, 113] width 260 height 50
drag, startPoint x: 234, startPoint y: 92, endPoint x: 294, endPoint y: 92, distance: 60.2
click at [293, 92] on span "Atbilžu izvēles uzdevumos atzīmē tavuprāt pareizo atbildi. Katram atbilžu izvēl…" at bounding box center [253, 113] width 260 height 50
click at [295, 93] on span "Atbilžu izvēles uzdevumos atzīmē tavuprāt pareizo atbildi. Katram atbilžu izvēl…" at bounding box center [253, 113] width 260 height 50
drag, startPoint x: 255, startPoint y: 91, endPoint x: 269, endPoint y: 91, distance: 14.0
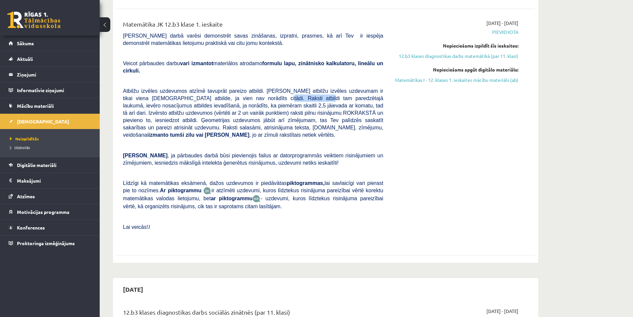
click at [268, 91] on span "Atbilžu izvēles uzdevumos atzīmē tavuprāt pareizo atbildi. Katram atbilžu izvēl…" at bounding box center [253, 113] width 260 height 50
click at [269, 91] on span "Atbilžu izvēles uzdevumos atzīmē tavuprāt pareizo atbildi. Katram atbilžu izvēl…" at bounding box center [253, 113] width 260 height 50
drag, startPoint x: 201, startPoint y: 98, endPoint x: 213, endPoint y: 99, distance: 12.0
click at [212, 99] on span "Atbilžu izvēles uzdevumos atzīmē tavuprāt pareizo atbildi. Katram atbilžu izvēl…" at bounding box center [253, 113] width 260 height 50
click at [213, 99] on span "Atbilžu izvēles uzdevumos atzīmē tavuprāt pareizo atbildi. Katram atbilžu izvēl…" at bounding box center [253, 113] width 260 height 50
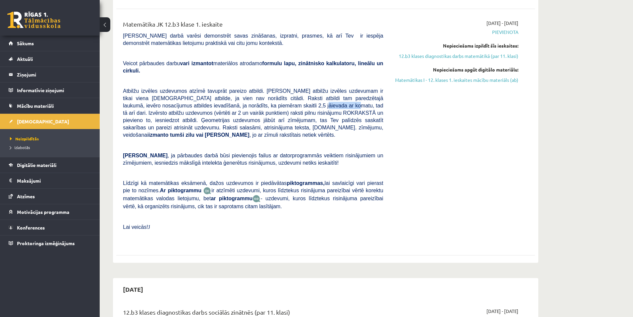
drag, startPoint x: 241, startPoint y: 98, endPoint x: 274, endPoint y: 98, distance: 32.9
click at [270, 98] on span "Atbilžu izvēles uzdevumos atzīmē tavuprāt pareizo atbildi. Katram atbilžu izvēl…" at bounding box center [253, 113] width 260 height 50
drag, startPoint x: 289, startPoint y: 99, endPoint x: 334, endPoint y: 97, distance: 44.9
click at [334, 97] on span "Atbilžu izvēles uzdevumos atzīmē tavuprāt pareizo atbildi. Katram atbilžu izvēl…" at bounding box center [253, 113] width 260 height 50
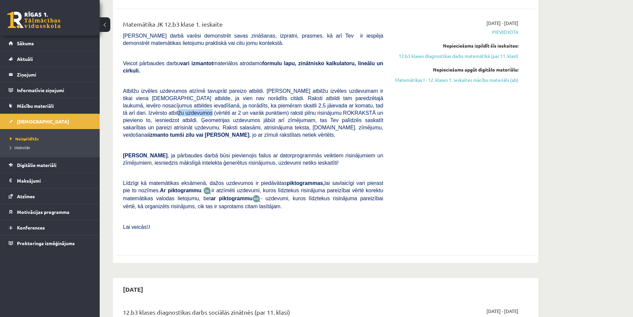
drag, startPoint x: 348, startPoint y: 100, endPoint x: 372, endPoint y: 102, distance: 24.7
click at [372, 102] on p "Atbilžu izvēles uzdevumos atzīmē tavuprāt pareizo atbildi. Katram atbilžu izvēl…" at bounding box center [253, 112] width 260 height 51
drag, startPoint x: 162, startPoint y: 104, endPoint x: 216, endPoint y: 105, distance: 54.2
click at [210, 104] on span "Atbilžu izvēles uzdevumos atzīmē tavuprāt pareizo atbildi. Katram atbilžu izvēl…" at bounding box center [253, 113] width 260 height 50
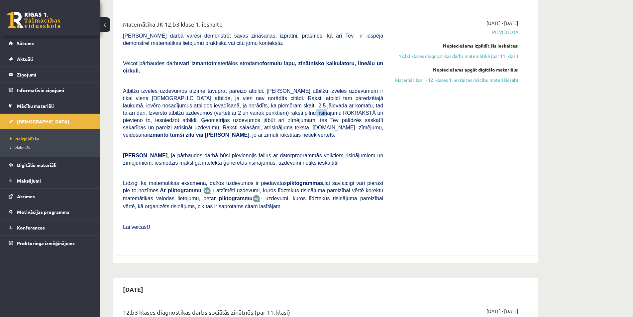
drag, startPoint x: 223, startPoint y: 104, endPoint x: 238, endPoint y: 104, distance: 15.3
click at [237, 104] on span "Atbilžu izvēles uzdevumos atzīmē tavuprāt pareizo atbildi. Katram atbilžu izvēl…" at bounding box center [253, 113] width 260 height 50
click at [241, 104] on span "Atbilžu izvēles uzdevumos atzīmē tavuprāt pareizo atbildi. Katram atbilžu izvēl…" at bounding box center [253, 113] width 260 height 50
drag, startPoint x: 288, startPoint y: 105, endPoint x: 339, endPoint y: 108, distance: 51.6
click at [338, 107] on span "Atbilžu izvēles uzdevumos atzīmē tavuprāt pareizo atbildi. Katram atbilžu izvēl…" at bounding box center [253, 113] width 260 height 50
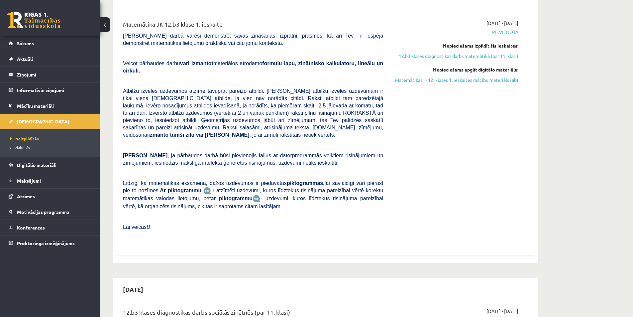
click at [340, 108] on span "Atbilžu izvēles uzdevumos atzīmē tavuprāt pareizo atbildi. Katram atbilžu izvēl…" at bounding box center [253, 113] width 260 height 50
drag, startPoint x: 187, startPoint y: 114, endPoint x: 219, endPoint y: 116, distance: 31.3
click at [219, 116] on span "Atbilžu izvēles uzdevumos atzīmē tavuprāt pareizo atbildi. Katram atbilžu izvēl…" at bounding box center [253, 113] width 260 height 50
drag, startPoint x: 235, startPoint y: 113, endPoint x: 309, endPoint y: 109, distance: 74.2
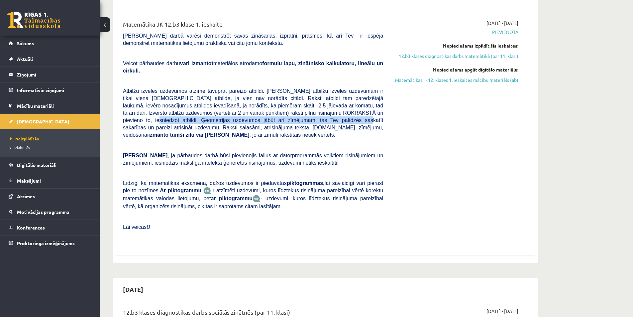
click at [309, 109] on span "Atbilžu izvēles uzdevumos atzīmē tavuprāt pareizo atbildi. Katram atbilžu izvēl…" at bounding box center [253, 113] width 260 height 50
click at [286, 117] on span "Atbilžu izvēles uzdevumos atzīmē tavuprāt pareizo atbildi. Katram atbilžu izvēl…" at bounding box center [253, 113] width 260 height 50
drag, startPoint x: 259, startPoint y: 117, endPoint x: 281, endPoint y: 116, distance: 21.6
click at [279, 116] on p "Atbilžu izvēles uzdevumos atzīmē tavuprāt pareizo atbildi. Katram atbilžu izvēl…" at bounding box center [253, 112] width 260 height 51
click at [288, 116] on span "Atbilžu izvēles uzdevumos atzīmē tavuprāt pareizo atbildi. Katram atbilžu izvēl…" at bounding box center [253, 113] width 260 height 50
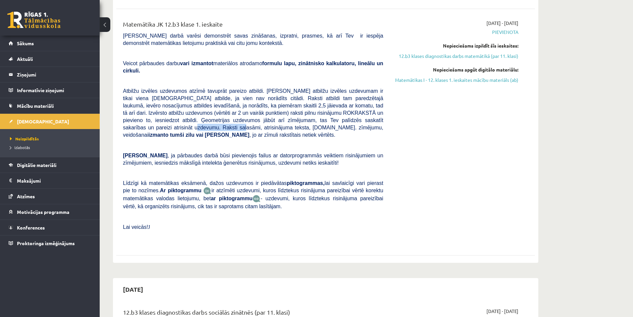
drag, startPoint x: 327, startPoint y: 114, endPoint x: 364, endPoint y: 115, distance: 36.6
click at [363, 115] on span "Atbilžu izvēles uzdevumos atzīmē tavuprāt pareizo atbildi. Katram atbilžu izvēl…" at bounding box center [253, 113] width 260 height 50
click at [366, 114] on span "Atbilžu izvēles uzdevumos atzīmē tavuprāt pareizo atbildi. Katram atbilžu izvēl…" at bounding box center [253, 113] width 260 height 50
drag, startPoint x: 151, startPoint y: 119, endPoint x: 189, endPoint y: 124, distance: 38.5
click at [184, 123] on span "Atbilžu izvēles uzdevumos atzīmē tavuprāt pareizo atbildi. Katram atbilžu izvēl…" at bounding box center [253, 113] width 260 height 50
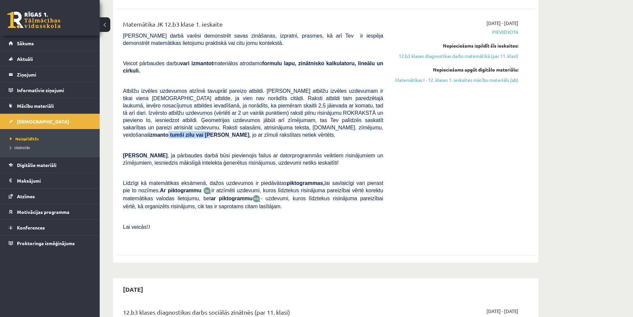
drag, startPoint x: 188, startPoint y: 124, endPoint x: 231, endPoint y: 122, distance: 42.6
click at [231, 122] on p "Atbilžu izvēles uzdevumos atzīmē tavuprāt pareizo atbildi. Katram atbilžu izvēl…" at bounding box center [253, 112] width 260 height 51
click at [228, 142] on p at bounding box center [253, 145] width 260 height 6
drag, startPoint x: 248, startPoint y: 120, endPoint x: 269, endPoint y: 121, distance: 21.0
click at [249, 132] on b "tumši zilu vai melnu pildspalvu" at bounding box center [209, 135] width 79 height 6
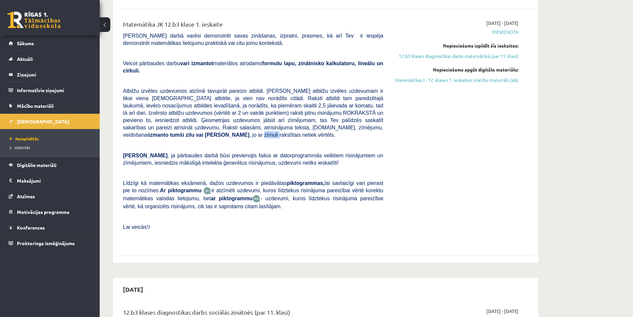
drag, startPoint x: 278, startPoint y: 122, endPoint x: 311, endPoint y: 123, distance: 33.6
click at [295, 123] on span "Atbilžu izvēles uzdevumos atzīmē tavuprāt pareizo atbildi. Katram atbilžu izvēl…" at bounding box center [253, 113] width 260 height 50
click at [317, 123] on span "Atbilžu izvēles uzdevumos atzīmē tavuprāt pareizo atbildi. Katram atbilžu izvēl…" at bounding box center [253, 113] width 260 height 50
drag, startPoint x: 143, startPoint y: 141, endPoint x: 195, endPoint y: 140, distance: 51.5
click at [195, 153] on span "Ņem vērā , ja pārbaudes darbā būsi pievienojis failus ar datorprogrammās veikti…" at bounding box center [253, 159] width 260 height 13
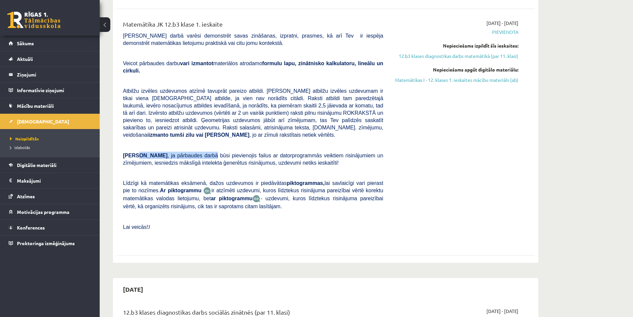
click at [195, 153] on span ", ja pārbaudes darbā būsi pievienojis failus ar datorprogrammās veiktiem risinā…" at bounding box center [253, 159] width 260 height 13
drag, startPoint x: 163, startPoint y: 123, endPoint x: 198, endPoint y: 124, distance: 35.2
click at [196, 124] on p "Atbilžu izvēles uzdevumos atzīmē tavuprāt pareizo atbildi. Katram atbilžu izvēl…" at bounding box center [253, 112] width 260 height 51
click at [198, 124] on p "Atbilžu izvēles uzdevumos atzīmē tavuprāt pareizo atbildi. Katram atbilžu izvēl…" at bounding box center [253, 112] width 260 height 51
drag, startPoint x: 218, startPoint y: 122, endPoint x: 247, endPoint y: 122, distance: 28.6
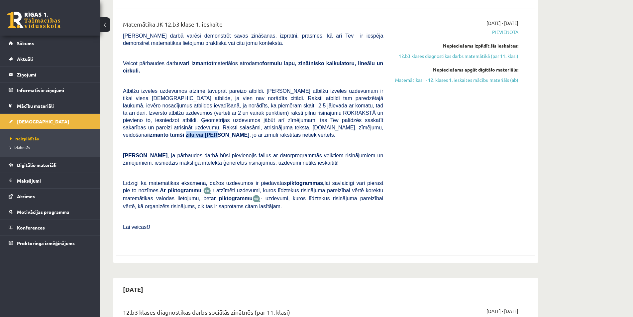
click at [245, 132] on b "tumši zilu vai melnu pildspalvu" at bounding box center [209, 135] width 79 height 6
drag, startPoint x: 251, startPoint y: 123, endPoint x: 255, endPoint y: 125, distance: 4.6
click at [249, 132] on b "tumši zilu vai melnu pildspalvu" at bounding box center [209, 135] width 79 height 6
click at [223, 142] on p at bounding box center [253, 145] width 260 height 6
drag
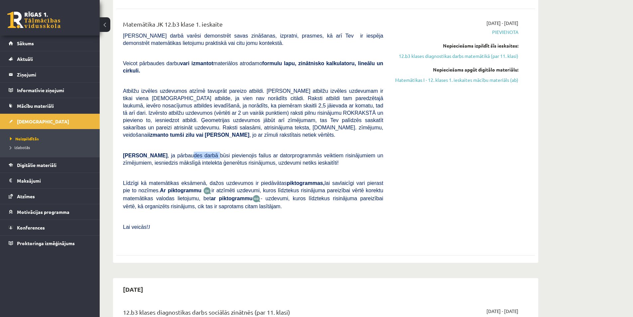
click at [218, 136] on div "Matemātika JK 12.b3 klase 1. ieskaite Pārbaudes darbā varēsi demonstrēt savas z…" at bounding box center [253, 132] width 270 height 225
click at [237, 136] on div "Matemātika JK 12.b3 klase 1. ieskaite Pārbaudes darbā varēsi demonstrēt savas z…" at bounding box center [253, 132] width 270 height 225
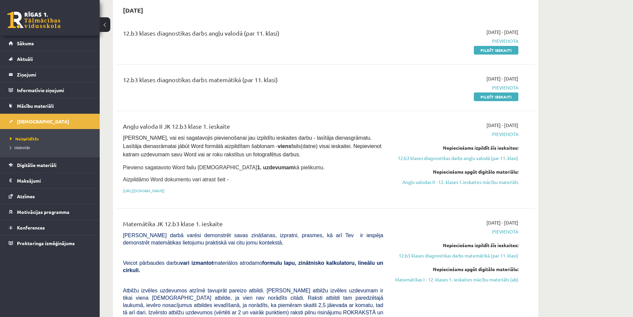
scroll to position [0, 0]
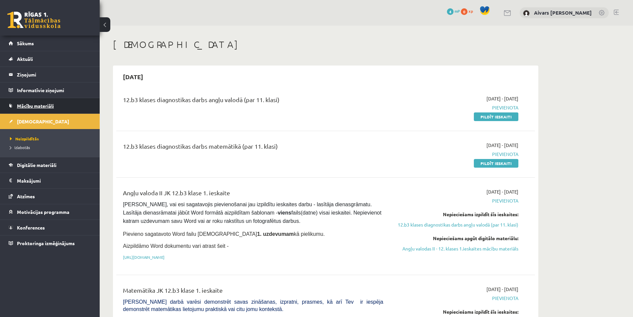
click at [51, 102] on link "Mācību materiāli" at bounding box center [50, 105] width 83 height 15
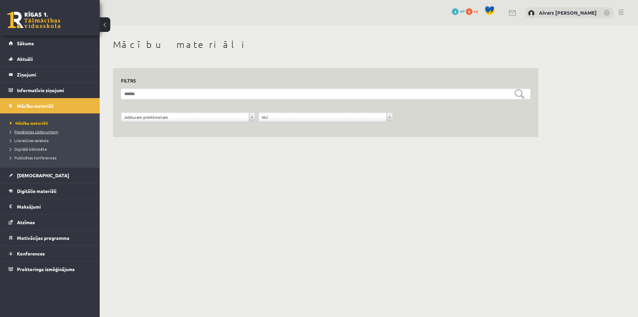
click at [35, 130] on span "Pieslēgties Uzdevumiem" at bounding box center [34, 131] width 48 height 5
click at [50, 259] on link "Konferences" at bounding box center [50, 253] width 83 height 15
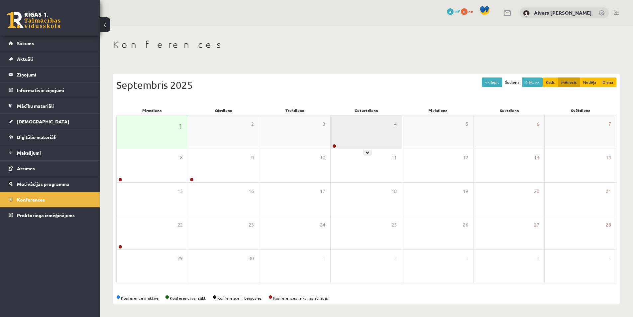
click at [355, 141] on div "4" at bounding box center [366, 131] width 71 height 33
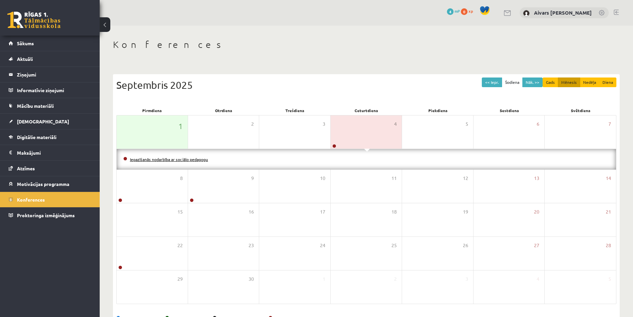
click at [178, 159] on link "Iepazīšanās nodarbība ar sociālo pedagogu" at bounding box center [169, 159] width 78 height 5
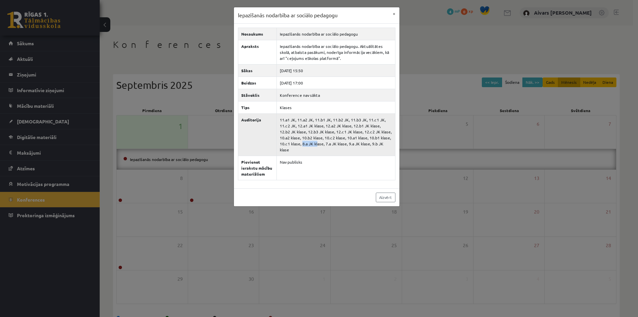
drag, startPoint x: 300, startPoint y: 143, endPoint x: 364, endPoint y: 149, distance: 64.4
click at [359, 149] on td "11.a1 JK, 11.a2 JK, 11.b1 JK, 11.b2 JK, 11.b3 JK, 11.c1 JK, 11.c2 JK, 12.a1 JK …" at bounding box center [336, 134] width 119 height 42
click at [365, 149] on td "11.a1 JK, 11.a2 JK, 11.b1 JK, 11.b2 JK, 11.b3 JK, 11.c1 JK, 11.c2 JK, 12.a1 JK …" at bounding box center [336, 134] width 119 height 42
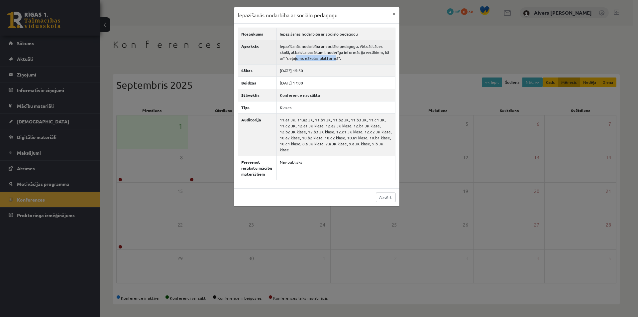
drag, startPoint x: 296, startPoint y: 56, endPoint x: 355, endPoint y: 55, distance: 58.5
click at [354, 55] on td "Iepazīšanās nodarbība ar sociālo pedagogu. Aktuālitātes skolā, atbalsta pasākum…" at bounding box center [336, 52] width 119 height 24
click at [355, 55] on td "Iepazīšanās nodarbība ar sociālo pedagogu. Aktuālitātes skolā, atbalsta pasākum…" at bounding box center [336, 52] width 119 height 24
click at [353, 56] on td "Iepazīšanās nodarbība ar sociālo pedagogu. Aktuālitātes skolā, atbalsta pasākum…" at bounding box center [336, 52] width 119 height 24
drag, startPoint x: 293, startPoint y: 51, endPoint x: 350, endPoint y: 53, distance: 57.2
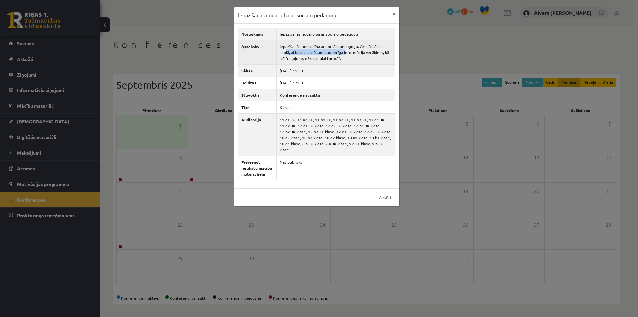
click at [350, 53] on td "Iepazīšanās nodarbība ar sociālo pedagogu. Aktuālitātes skolā, atbalsta pasākum…" at bounding box center [336, 52] width 119 height 24
click at [350, 59] on td "Iepazīšanās nodarbība ar sociālo pedagogu. Aktuālitātes skolā, atbalsta pasākum…" at bounding box center [336, 52] width 119 height 24
click at [349, 53] on td "Iepazīšanās nodarbība ar sociālo pedagogu. Aktuālitātes skolā, atbalsta pasākum…" at bounding box center [336, 52] width 119 height 24
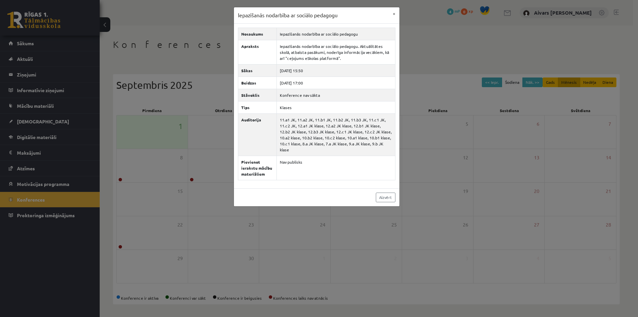
click at [426, 64] on div "Iepazīšanās nodarbība ar sociālo pedagogu × Nosaukums Iepazīšanās nodarbība ar …" at bounding box center [319, 158] width 638 height 317
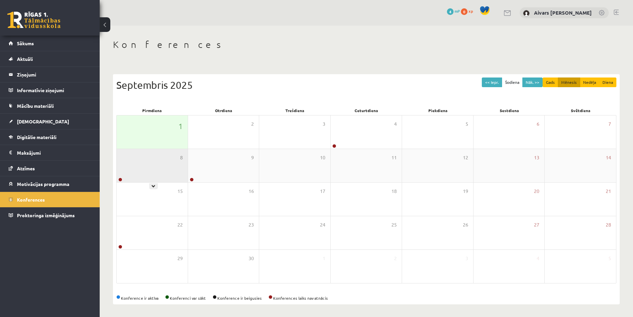
click at [175, 170] on div "8" at bounding box center [152, 165] width 71 height 33
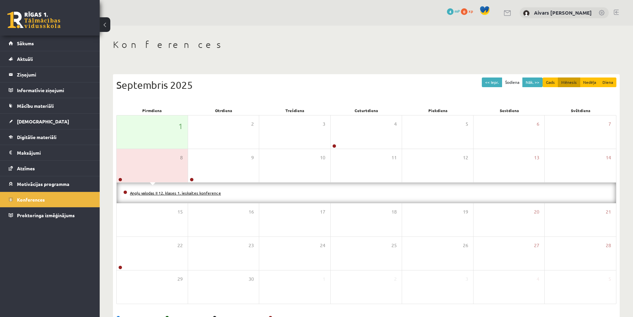
click at [181, 192] on link "Angļu valodas II 12. klases 1. ieskaites konference" at bounding box center [175, 192] width 91 height 5
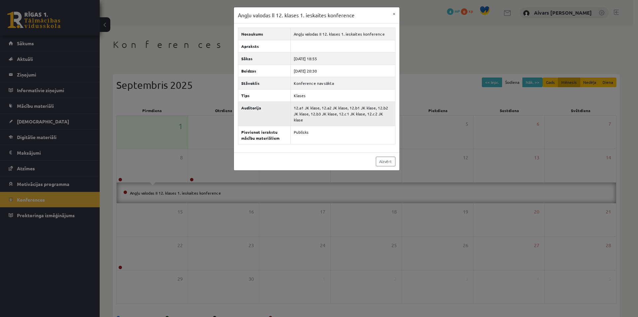
click at [352, 111] on td "12.a1 JK klase, 12.a2 JK klase, 12.b1 JK klase, 12.b2 JK klase, 12.b3 JK klase,…" at bounding box center [343, 113] width 104 height 24
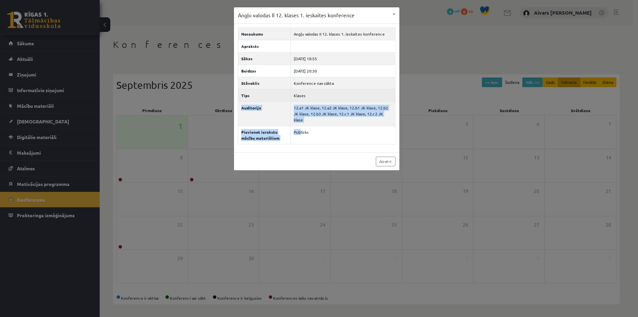
drag, startPoint x: 300, startPoint y: 138, endPoint x: 309, endPoint y: 98, distance: 41.0
click at [309, 98] on tbody "Nosaukums Angļu valodas II 12. klases 1. ieskaites konference Apraksts Sākas 20…" at bounding box center [316, 86] width 157 height 116
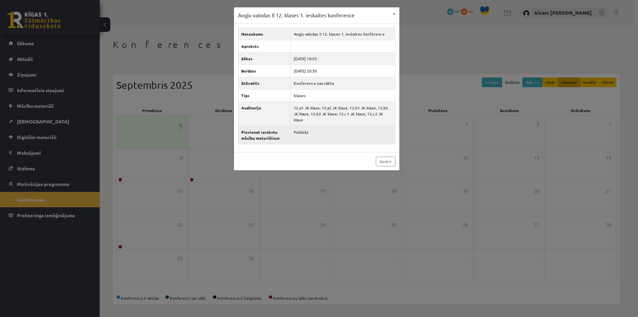
click at [323, 126] on td "Publisks" at bounding box center [343, 135] width 104 height 18
click at [272, 135] on th "Pievienot ierakstu mācību materiāliem" at bounding box center [264, 135] width 53 height 18
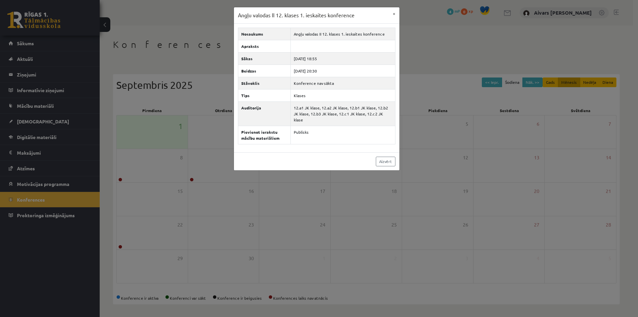
click at [215, 131] on div "Angļu valodas II 12. klases 1. ieskaites konference × Nosaukums Angļu valodas I…" at bounding box center [319, 158] width 638 height 317
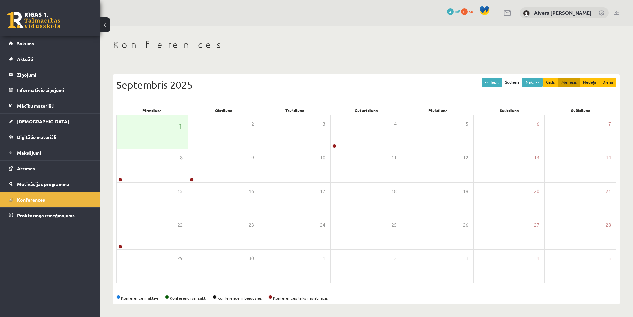
click at [47, 195] on link "Konferences" at bounding box center [50, 199] width 83 height 15
click at [346, 142] on div "4" at bounding box center [366, 131] width 71 height 33
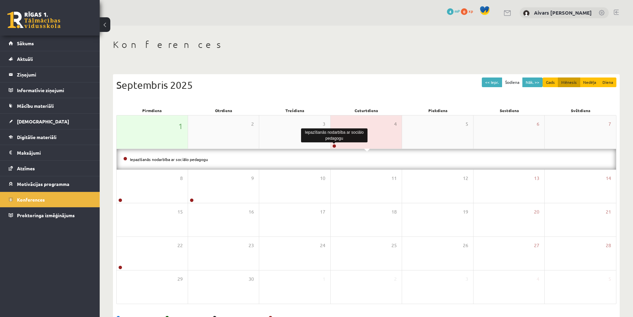
click at [334, 147] on link at bounding box center [334, 146] width 4 height 4
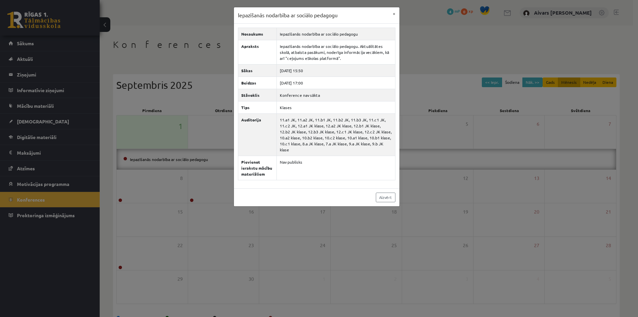
click at [196, 147] on div "Iepazīšanās nodarbība ar sociālo pedagogu × Nosaukums Iepazīšanās nodarbība ar …" at bounding box center [319, 158] width 638 height 317
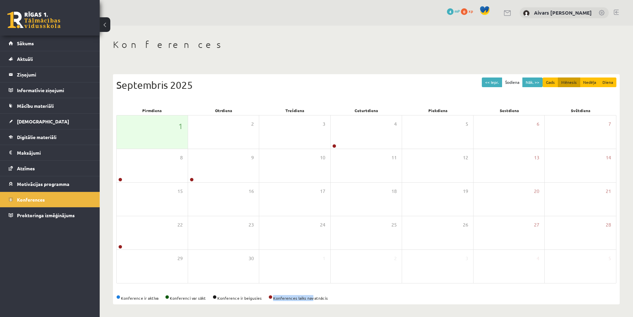
drag, startPoint x: 302, startPoint y: 301, endPoint x: 318, endPoint y: 302, distance: 15.7
click at [318, 302] on div "<< Iepr. Šodiena Nāk. >> Gads Mēnesis Nedēļa Diena Septembris 2025 Pirmdiena Ot…" at bounding box center [366, 189] width 507 height 230
drag, startPoint x: 304, startPoint y: 299, endPoint x: 331, endPoint y: 302, distance: 26.4
click at [330, 301] on div "<< Iepr. Šodiena Nāk. >> Gads Mēnesis Nedēļa Diena Septembris 2025 Pirmdiena Ot…" at bounding box center [366, 189] width 507 height 230
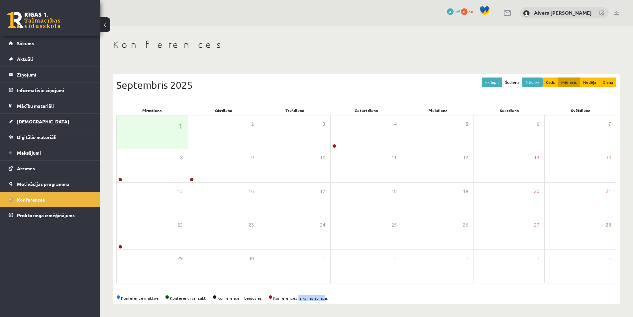
click at [331, 302] on div "<< Iepr. Šodiena Nāk. >> Gads Mēnesis Nedēļa Diena Septembris 2025 Pirmdiena Ot…" at bounding box center [366, 189] width 507 height 230
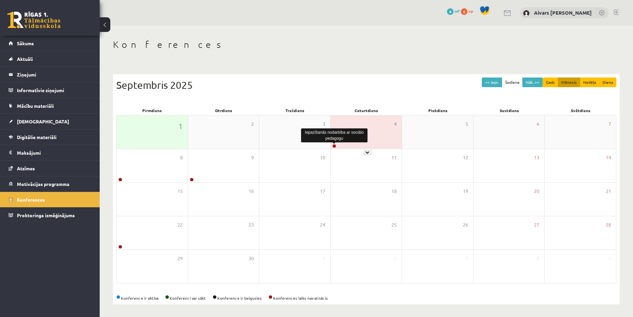
click at [334, 146] on link at bounding box center [334, 146] width 4 height 4
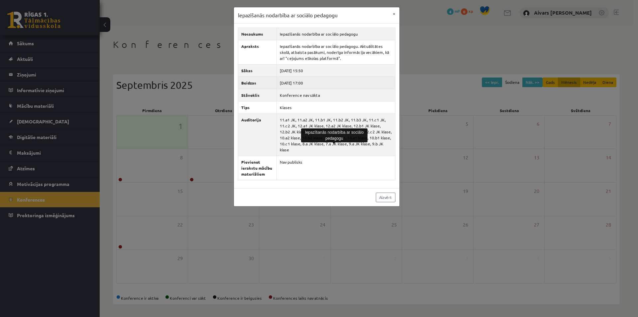
click at [291, 84] on td "2025-09-04 17:00" at bounding box center [336, 82] width 119 height 12
drag, startPoint x: 290, startPoint y: 84, endPoint x: 316, endPoint y: 85, distance: 26.6
click at [316, 85] on td "2025-09-04 17:00" at bounding box center [336, 82] width 119 height 12
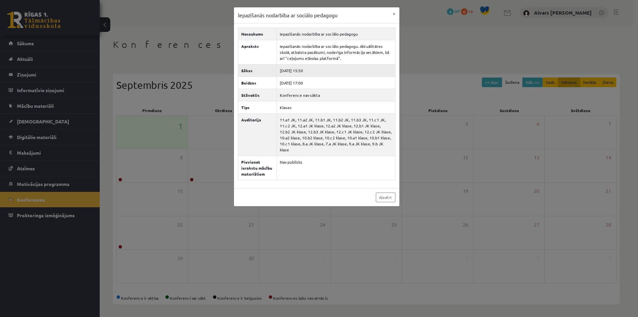
drag, startPoint x: 302, startPoint y: 67, endPoint x: 328, endPoint y: 68, distance: 25.9
click at [327, 68] on td "2025-09-04 15:50" at bounding box center [336, 70] width 119 height 12
click at [328, 68] on td "2025-09-04 15:50" at bounding box center [336, 70] width 119 height 12
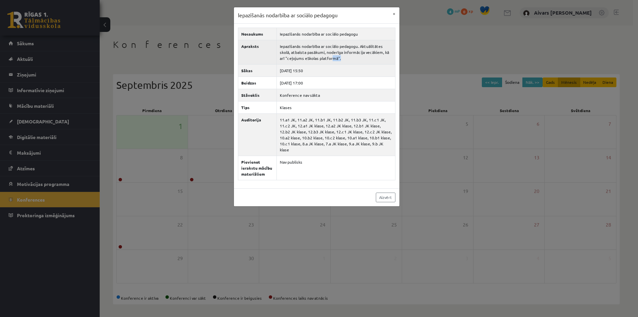
drag, startPoint x: 333, startPoint y: 57, endPoint x: 358, endPoint y: 56, distance: 24.9
click at [354, 56] on td "Iepazīšanās nodarbība ar sociālo pedagogu. Aktuālitātes skolā, atbalsta pasākum…" at bounding box center [336, 52] width 119 height 24
click at [358, 56] on td "Iepazīšanās nodarbība ar sociālo pedagogu. Aktuālitātes skolā, atbalsta pasākum…" at bounding box center [336, 52] width 119 height 24
drag, startPoint x: 329, startPoint y: 61, endPoint x: 357, endPoint y: 63, distance: 27.3
click at [353, 63] on td "Iepazīšanās nodarbība ar sociālo pedagogu. Aktuālitātes skolā, atbalsta pasākum…" at bounding box center [336, 52] width 119 height 24
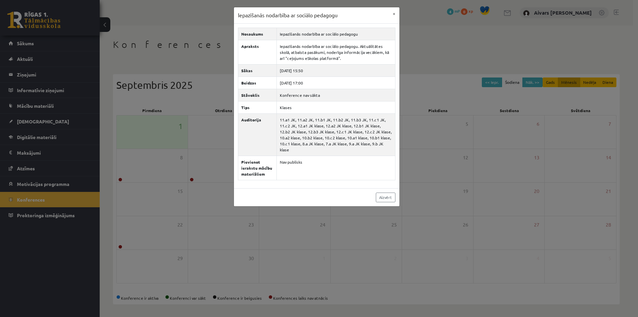
click at [422, 93] on div "Iepazīšanās nodarbība ar sociālo pedagogu × Nosaukums Iepazīšanās nodarbība ar …" at bounding box center [319, 158] width 638 height 317
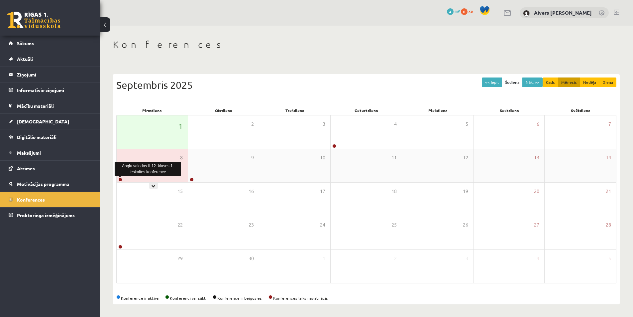
click at [121, 178] on link at bounding box center [120, 179] width 4 height 4
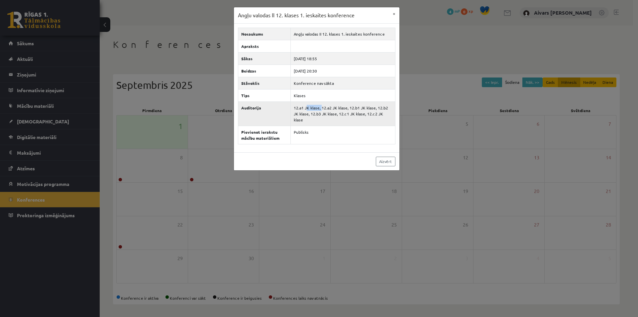
drag, startPoint x: 314, startPoint y: 107, endPoint x: 344, endPoint y: 109, distance: 30.0
click at [337, 109] on td "12.a1 JK klase, 12.a2 JK klase, 12.b1 JK klase, 12.b2 JK klase, 12.b3 JK klase,…" at bounding box center [343, 113] width 104 height 24
click at [344, 109] on td "12.a1 JK klase, 12.a2 JK klase, 12.b1 JK klase, 12.b2 JK klase, 12.b3 JK klase,…" at bounding box center [343, 113] width 104 height 24
click at [312, 123] on td "12.a1 JK klase, 12.a2 JK klase, 12.b1 JK klase, 12.b2 JK klase, 12.b3 JK klase,…" at bounding box center [343, 113] width 104 height 24
drag, startPoint x: 328, startPoint y: 78, endPoint x: 355, endPoint y: 79, distance: 26.9
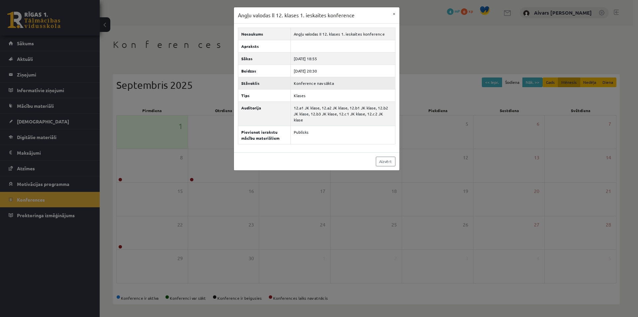
click at [349, 78] on td "Konference nav sākta" at bounding box center [343, 83] width 104 height 12
drag, startPoint x: 357, startPoint y: 79, endPoint x: 352, endPoint y: 80, distance: 4.8
click at [357, 79] on td "Konference nav sākta" at bounding box center [343, 83] width 104 height 12
click at [351, 80] on td "Konference nav sākta" at bounding box center [343, 83] width 104 height 12
click at [328, 83] on td "Konference nav sākta" at bounding box center [343, 83] width 104 height 12
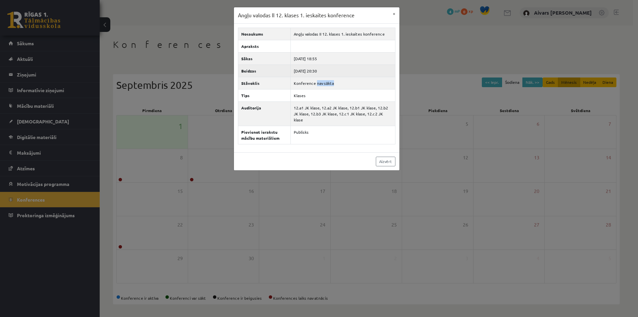
drag, startPoint x: 302, startPoint y: 71, endPoint x: 339, endPoint y: 68, distance: 37.3
click at [337, 68] on td "2025-09-08 20:30" at bounding box center [343, 70] width 104 height 12
click at [339, 68] on td "2025-09-08 20:30" at bounding box center [343, 70] width 104 height 12
drag, startPoint x: 306, startPoint y: 52, endPoint x: 328, endPoint y: 52, distance: 22.3
click at [322, 52] on td "2025-09-08 18:55" at bounding box center [343, 58] width 104 height 12
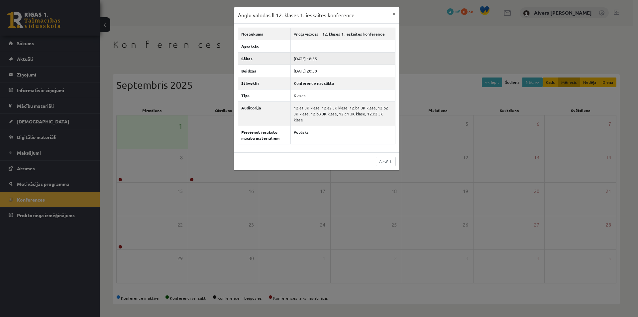
click at [328, 52] on td "2025-09-08 18:55" at bounding box center [343, 58] width 104 height 12
drag, startPoint x: 321, startPoint y: 71, endPoint x: 334, endPoint y: 70, distance: 13.7
click at [332, 70] on td "2025-09-08 20:30" at bounding box center [343, 70] width 104 height 12
click at [334, 70] on td "2025-09-08 20:30" at bounding box center [343, 70] width 104 height 12
click at [325, 39] on td "Angļu valodas II 12. klases 1. ieskaites konference" at bounding box center [343, 34] width 104 height 12
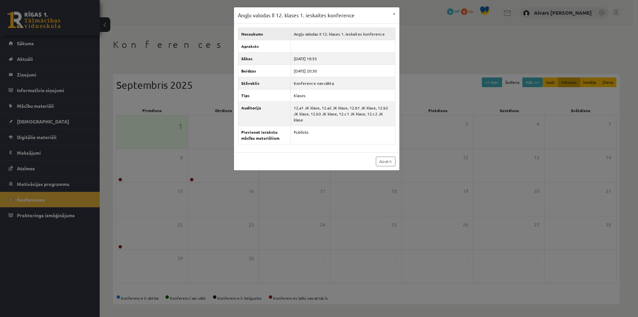
click at [340, 28] on td "Angļu valodas II 12. klases 1. ieskaites konference" at bounding box center [343, 34] width 104 height 12
click at [164, 73] on div "Angļu valodas II 12. klases 1. ieskaites konference × Nosaukums Angļu valodas I…" at bounding box center [319, 158] width 638 height 317
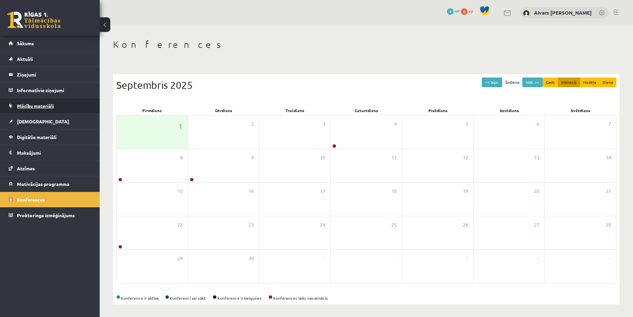
click at [31, 111] on link "Mācību materiāli" at bounding box center [50, 105] width 83 height 15
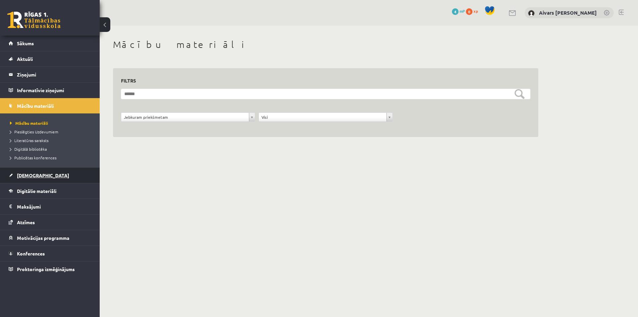
click at [37, 175] on link "[DEMOGRAPHIC_DATA]" at bounding box center [50, 175] width 83 height 15
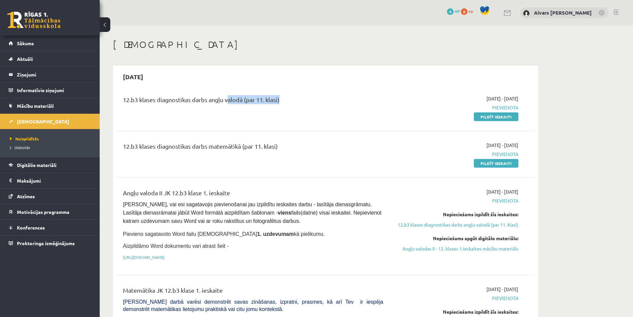
drag, startPoint x: 223, startPoint y: 100, endPoint x: 312, endPoint y: 102, distance: 89.1
click at [285, 102] on div "12.b3 klases diagnostikas darbs angļu valodā (par 11. klasi)" at bounding box center [253, 101] width 260 height 12
click at [312, 101] on div "12.b3 klases diagnostikas darbs angļu valodā (par 11. klasi)" at bounding box center [253, 101] width 260 height 12
drag, startPoint x: 469, startPoint y: 96, endPoint x: 537, endPoint y: 95, distance: 68.1
click at [530, 96] on div "12.b3 klases diagnostikas darbs angļu valodā (par 11. klasi) 2025-09-01 - 2025-…" at bounding box center [325, 107] width 419 height 38
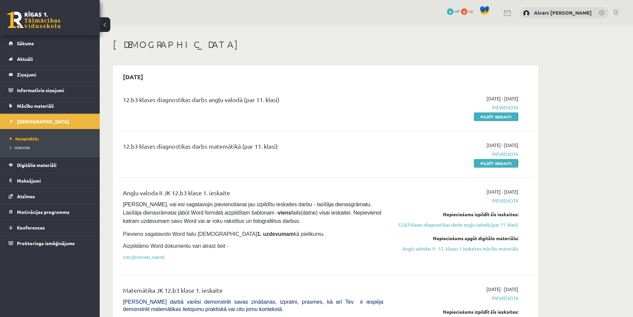
click at [534, 95] on div "12.b3 klases diagnostikas darbs angļu valodā (par 11. klasi) 2025-09-01 - 2025-…" at bounding box center [325, 107] width 419 height 38
drag, startPoint x: 511, startPoint y: 95, endPoint x: 528, endPoint y: 95, distance: 17.6
click at [528, 95] on div "12.b3 klases diagnostikas darbs angļu valodā (par 11. klasi) 2025-09-01 - 2025-…" at bounding box center [325, 107] width 405 height 25
drag, startPoint x: 236, startPoint y: 105, endPoint x: 274, endPoint y: 108, distance: 38.3
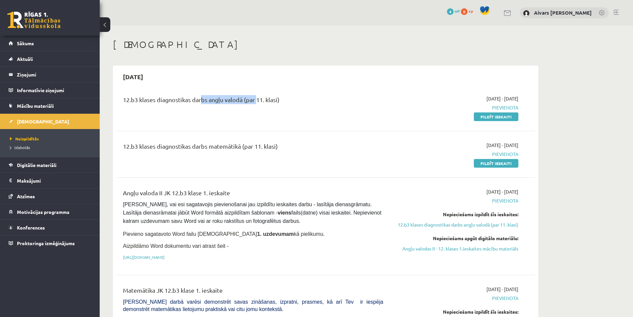
click at [265, 107] on div "12.b3 klases diagnostikas darbs angļu valodā (par 11. klasi)" at bounding box center [253, 107] width 270 height 25
click at [279, 108] on div "12.b3 klases diagnostikas darbs angļu valodā (par 11. klasi)" at bounding box center [253, 107] width 270 height 25
drag, startPoint x: 172, startPoint y: 146, endPoint x: 229, endPoint y: 147, distance: 56.5
click at [215, 147] on div "12.b3 klases diagnostikas darbs matemātikā (par 11. klasi)" at bounding box center [253, 148] width 260 height 12
click at [258, 150] on div "12.b3 klases diagnostikas darbs matemātikā (par 11. klasi)" at bounding box center [253, 148] width 260 height 12
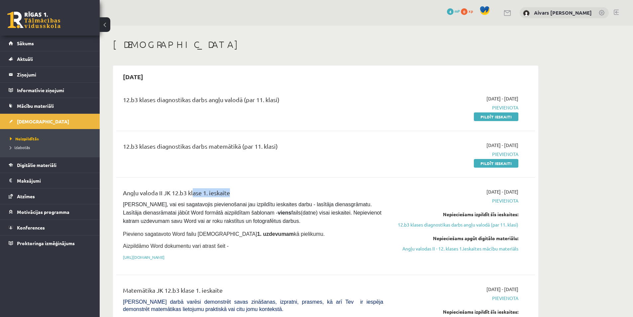
drag, startPoint x: 191, startPoint y: 192, endPoint x: 228, endPoint y: 189, distance: 37.3
click at [228, 189] on div "Angļu valoda II JK 12.b3 klase 1. ieskaite" at bounding box center [253, 194] width 260 height 12
click at [49, 209] on span "Motivācijas programma" at bounding box center [43, 212] width 53 height 6
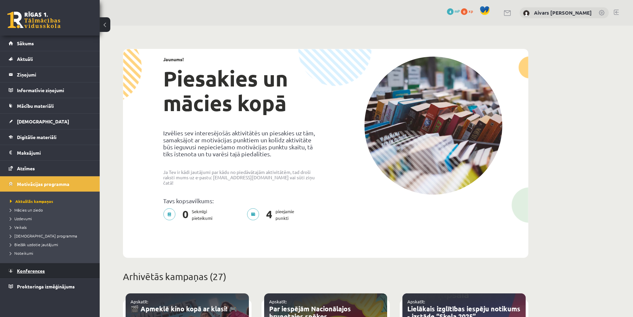
click at [41, 267] on link "Konferences" at bounding box center [50, 270] width 83 height 15
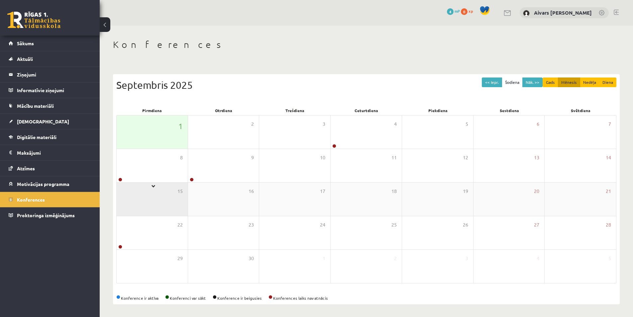
click at [125, 182] on div "15" at bounding box center [152, 198] width 71 height 33
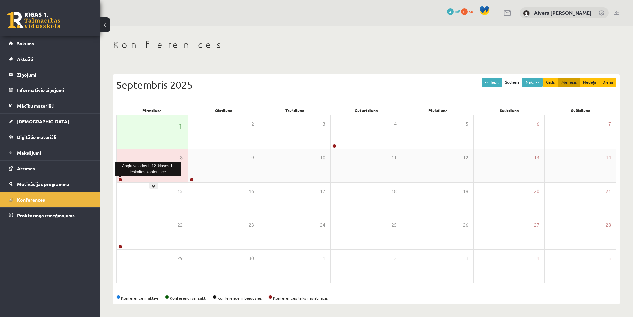
click at [120, 180] on link at bounding box center [120, 179] width 4 height 4
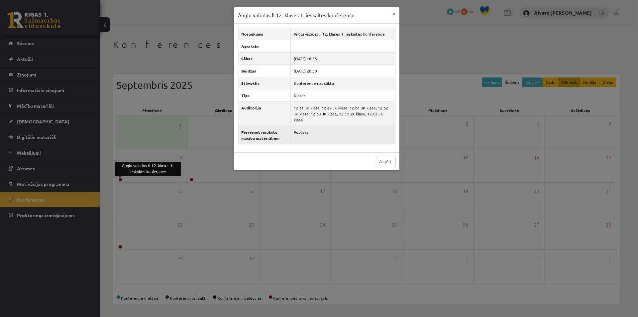
drag, startPoint x: 298, startPoint y: 133, endPoint x: 288, endPoint y: 133, distance: 10.0
click at [291, 133] on td "Publisks" at bounding box center [343, 135] width 104 height 18
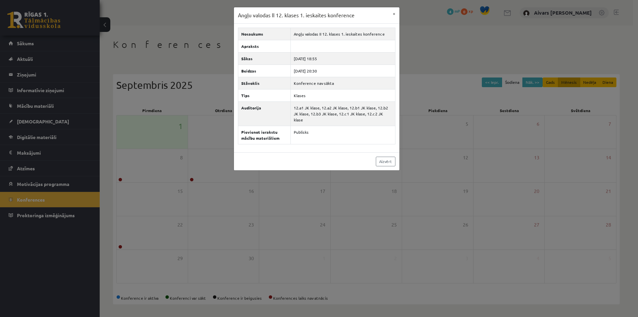
click at [152, 105] on div "Angļu valodas II 12. klases 1. ieskaites konference × Nosaukums Angļu valodas I…" at bounding box center [319, 158] width 638 height 317
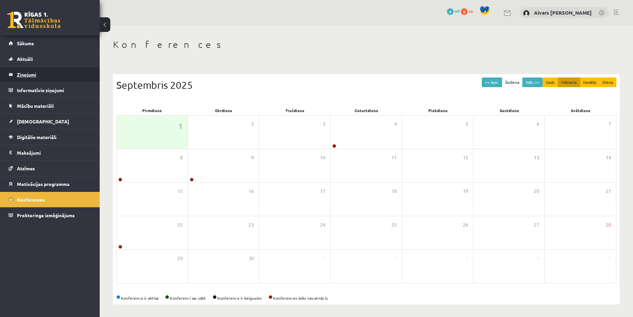
click at [33, 73] on legend "Ziņojumi 0" at bounding box center [54, 74] width 74 height 15
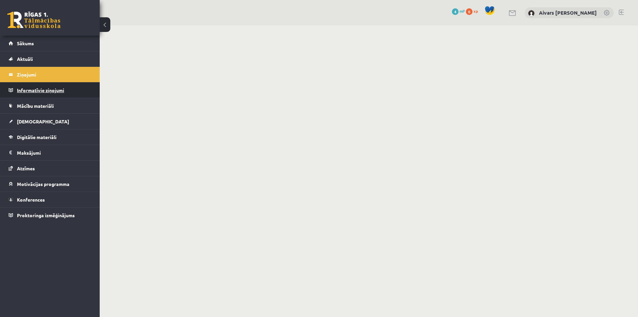
click at [33, 85] on legend "Informatīvie ziņojumi 0" at bounding box center [54, 89] width 74 height 15
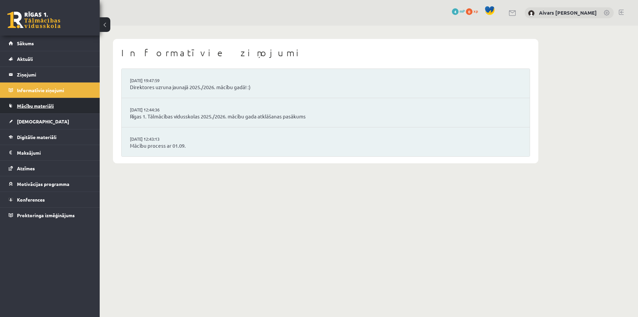
click at [39, 107] on span "Mācību materiāli" at bounding box center [35, 106] width 37 height 6
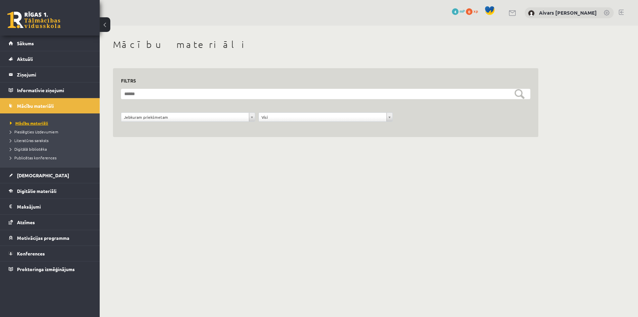
click at [35, 122] on span "Mācību materiāli" at bounding box center [29, 122] width 38 height 5
click at [39, 129] on span "Pieslēgties Uzdevumiem" at bounding box center [34, 131] width 48 height 5
click at [34, 144] on li "Literatūras saraksts" at bounding box center [51, 140] width 83 height 9
click at [38, 144] on li "Literatūras saraksts" at bounding box center [51, 140] width 83 height 9
click at [42, 141] on span "Literatūras saraksts" at bounding box center [32, 140] width 45 height 5
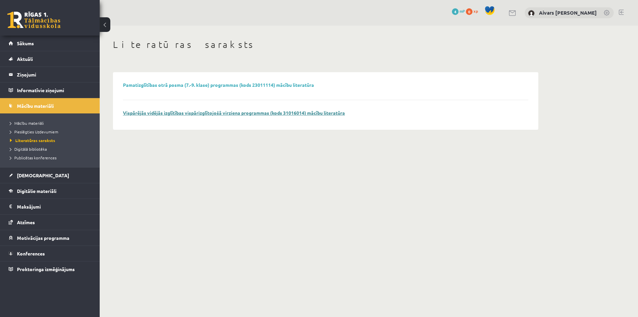
click at [214, 112] on link "Vispārējās vidējās izglītības vispārizglītojošā virziena programmas (kods 31016…" at bounding box center [234, 113] width 222 height 6
click at [39, 147] on span "Digitālā bibliotēka" at bounding box center [28, 148] width 37 height 5
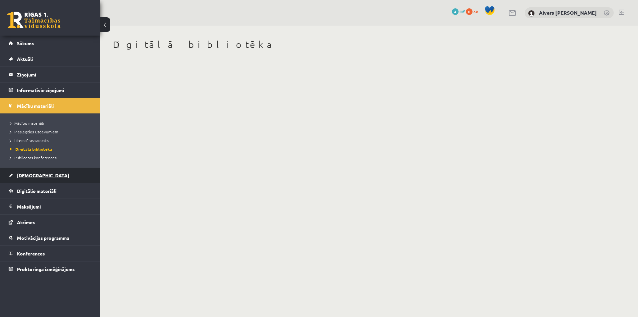
click at [46, 175] on link "[DEMOGRAPHIC_DATA]" at bounding box center [50, 175] width 83 height 15
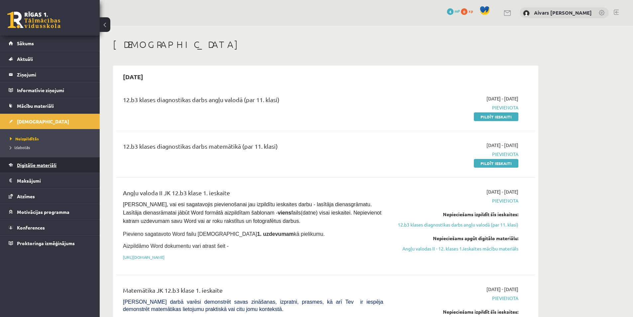
click at [54, 162] on link "Digitālie materiāli" at bounding box center [50, 164] width 83 height 15
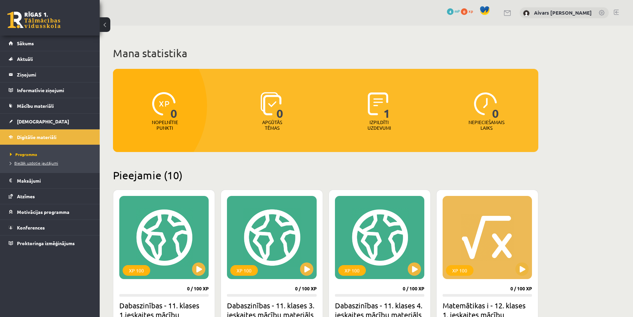
click at [43, 164] on span "Biežāk uzdotie jautājumi" at bounding box center [34, 162] width 48 height 5
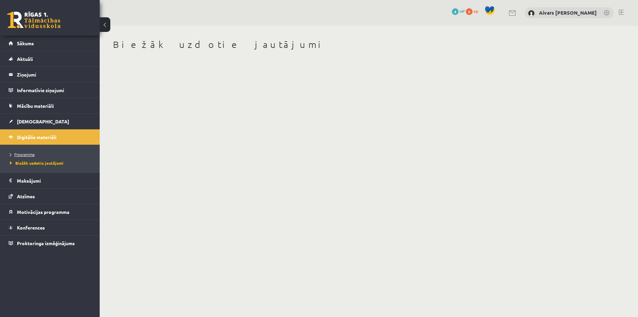
click at [25, 157] on link "Programma" at bounding box center [51, 154] width 83 height 6
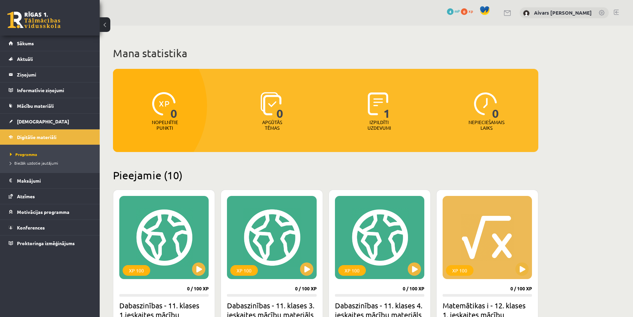
click at [36, 166] on li "Biežāk uzdotie jautājumi" at bounding box center [51, 163] width 83 height 9
click at [47, 162] on span "Biežāk uzdotie jautājumi" at bounding box center [37, 162] width 54 height 5
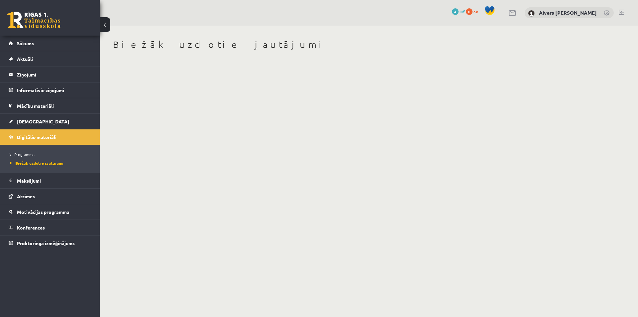
click at [47, 162] on span "Biežāk uzdotie jautājumi" at bounding box center [37, 162] width 54 height 5
click at [39, 181] on legend "Maksājumi 0" at bounding box center [54, 180] width 74 height 15
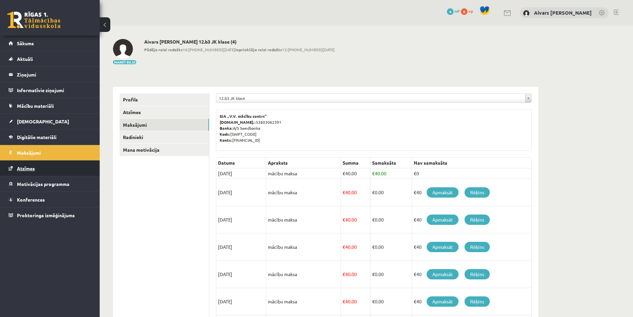
click at [42, 175] on link "Atzīmes" at bounding box center [50, 168] width 83 height 15
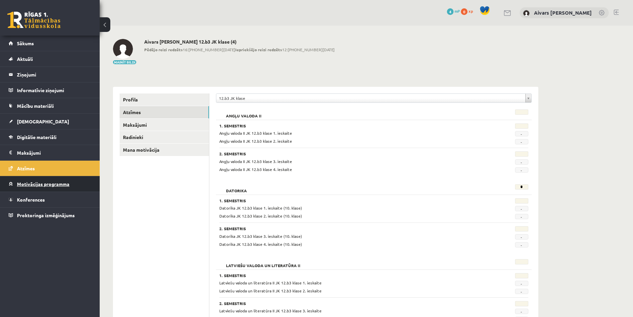
click at [53, 182] on span "Motivācijas programma" at bounding box center [43, 184] width 53 height 6
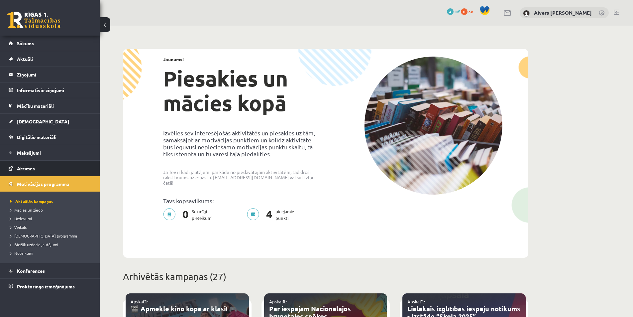
click at [51, 172] on link "Atzīmes" at bounding box center [50, 168] width 83 height 15
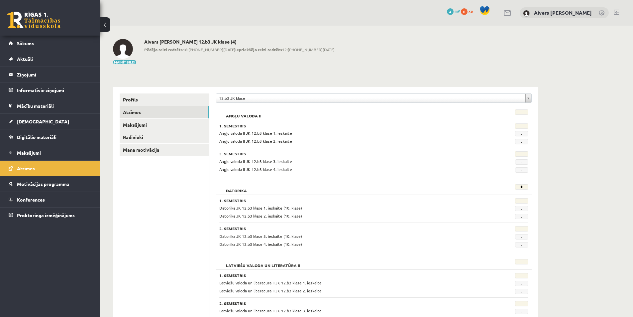
scroll to position [33, 0]
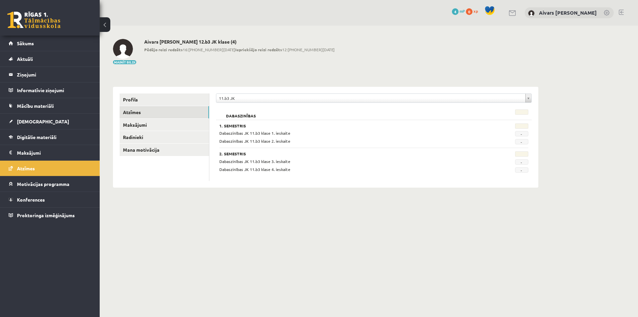
click at [269, 92] on div "**********" at bounding box center [373, 137] width 329 height 101
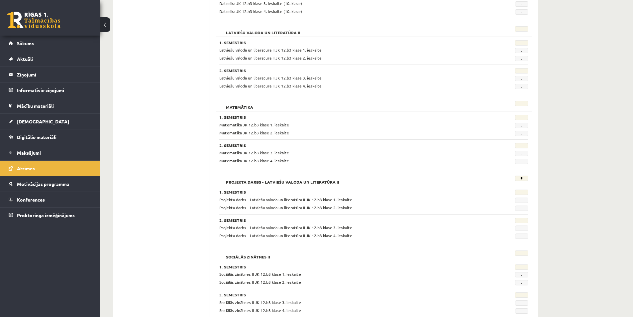
scroll to position [266, 0]
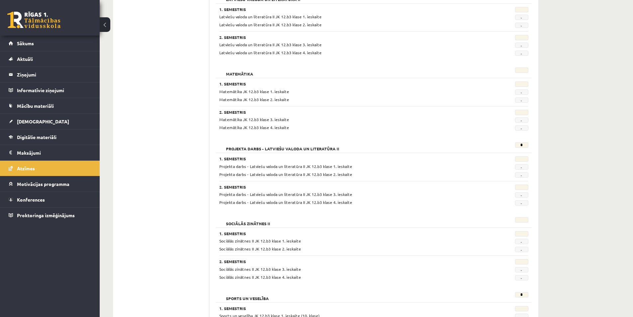
click at [509, 144] on div "*" at bounding box center [506, 146] width 53 height 9
drag, startPoint x: 329, startPoint y: 141, endPoint x: 255, endPoint y: 138, distance: 74.2
click at [261, 138] on form "Angļu valoda II 1. Semestris Angļu valoda II JK 12.b3 klase 1. ieskaite - Angļu…" at bounding box center [374, 174] width 316 height 669
drag, startPoint x: 243, startPoint y: 143, endPoint x: 332, endPoint y: 144, distance: 89.4
click at [332, 144] on h2 "Projekta darbs - Latviešu valoda un literatūra II" at bounding box center [282, 145] width 127 height 7
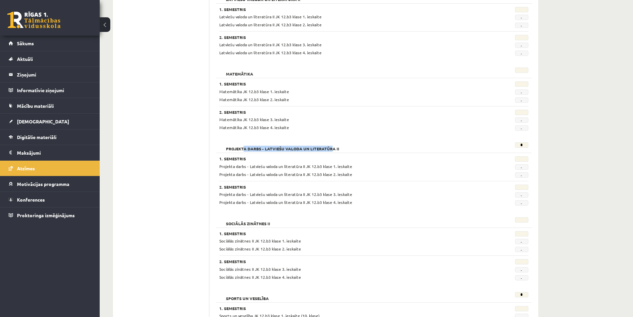
drag, startPoint x: 332, startPoint y: 144, endPoint x: 361, endPoint y: 148, distance: 29.5
click at [332, 144] on h2 "Projekta darbs - Latviešu valoda un literatūra II" at bounding box center [282, 145] width 127 height 7
drag, startPoint x: 535, startPoint y: 146, endPoint x: 540, endPoint y: 144, distance: 4.5
click at [540, 144] on div "**********" at bounding box center [326, 146] width 452 height 773
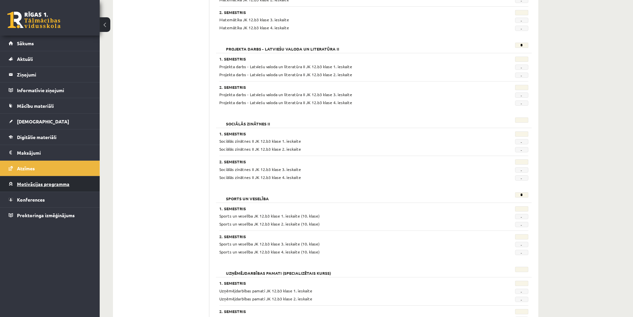
click at [41, 182] on span "Motivācijas programma" at bounding box center [43, 184] width 53 height 6
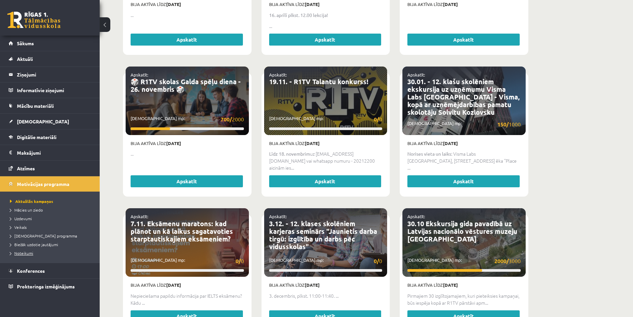
click at [30, 251] on span "Noteikumi" at bounding box center [21, 252] width 23 height 5
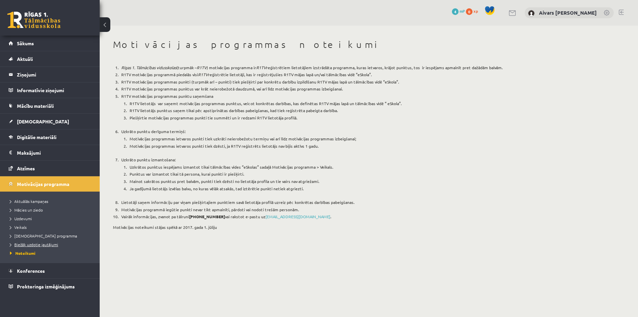
click at [42, 244] on span "Biežāk uzdotie jautājumi" at bounding box center [34, 244] width 48 height 5
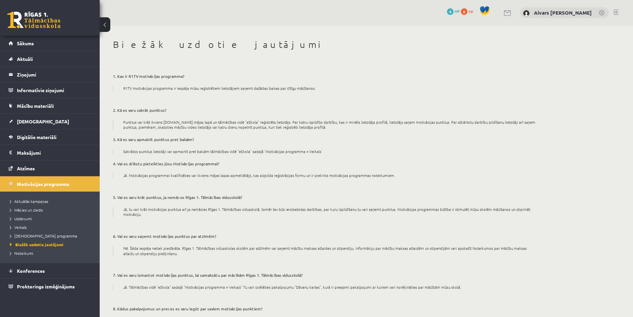
click at [131, 111] on p "2. Kā es varu sakrāt punktus?" at bounding box center [325, 110] width 425 height 6
drag, startPoint x: 136, startPoint y: 85, endPoint x: 160, endPoint y: 81, distance: 24.2
click at [155, 81] on div "1. Kas ir R1TV motivācijas programma? R1TV motivācijas programma ir iespēja mūs…" at bounding box center [325, 218] width 425 height 308
click at [161, 82] on div "1. Kas ir R1TV motivācijas programma? R1TV motivācijas programma ir iespēja mūs…" at bounding box center [325, 218] width 425 height 308
drag, startPoint x: 143, startPoint y: 148, endPoint x: 171, endPoint y: 148, distance: 28.3
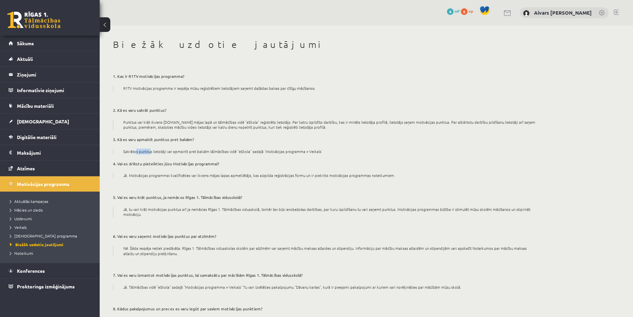
click at [163, 147] on div "1. Kas ir R1TV motivācijas programma? R1TV motivācijas programma ir iespēja mūs…" at bounding box center [325, 218] width 425 height 308
drag, startPoint x: 171, startPoint y: 148, endPoint x: 170, endPoint y: 151, distance: 3.6
click at [171, 148] on div "1. Kas ir R1TV motivācijas programma? R1TV motivācijas programma ir iespēja mūs…" at bounding box center [325, 218] width 425 height 308
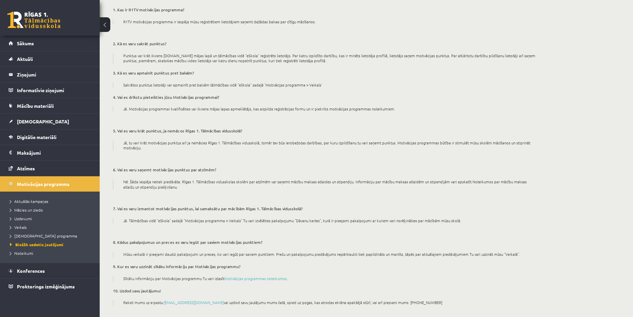
scroll to position [75, 0]
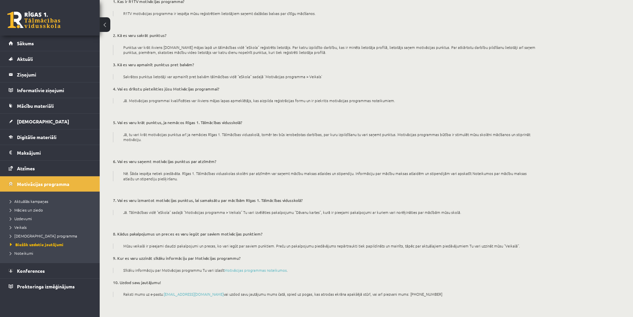
click at [42, 248] on li "Biežāk uzdotie jautājumi" at bounding box center [51, 244] width 83 height 9
click at [27, 250] on li "Noteikumi" at bounding box center [51, 253] width 83 height 9
click at [34, 239] on li "[DEMOGRAPHIC_DATA] programma" at bounding box center [51, 235] width 83 height 9
click at [20, 226] on span "Veikals" at bounding box center [18, 226] width 17 height 5
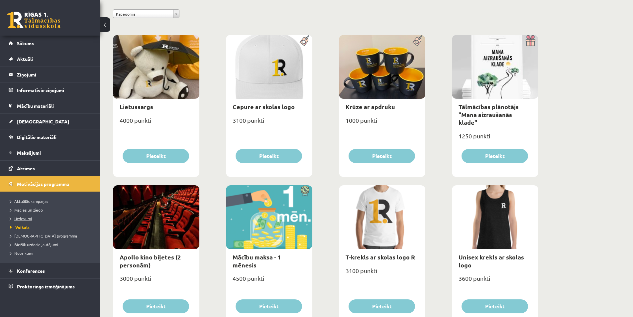
click at [26, 219] on span "Uzdevumi" at bounding box center [21, 218] width 22 height 5
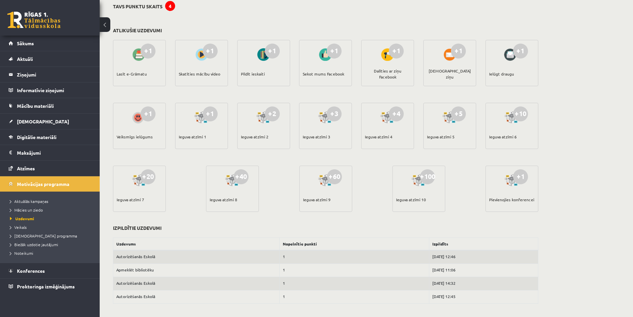
scroll to position [57, 0]
click at [33, 211] on span "Mācies un ziedo" at bounding box center [26, 209] width 33 height 5
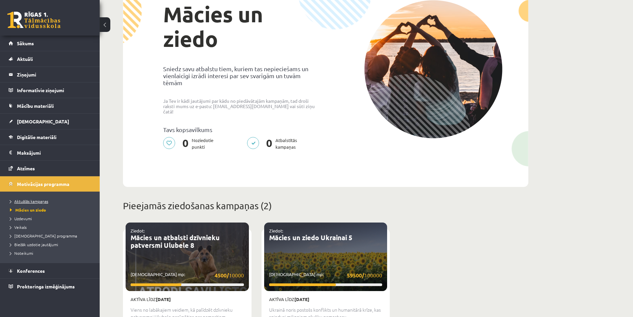
click at [40, 198] on span "Aktuālās kampaņas" at bounding box center [29, 200] width 38 height 5
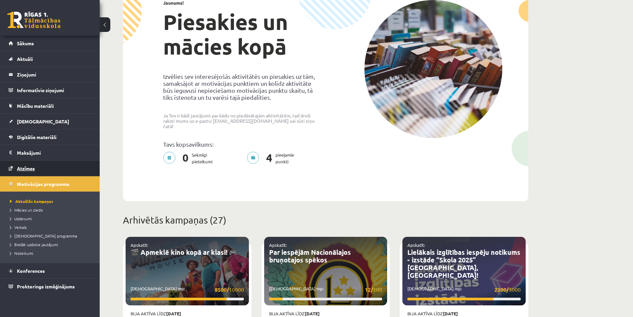
click at [50, 164] on link "Atzīmes" at bounding box center [50, 168] width 83 height 15
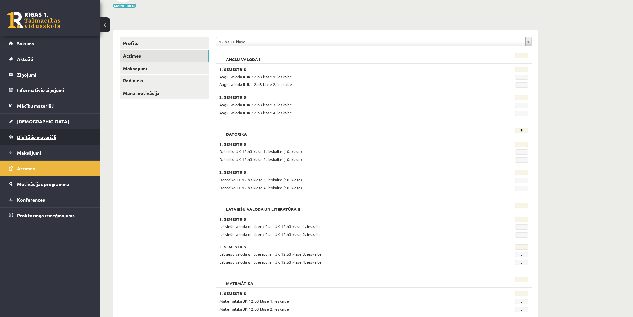
click at [39, 141] on link "Digitālie materiāli" at bounding box center [50, 136] width 83 height 15
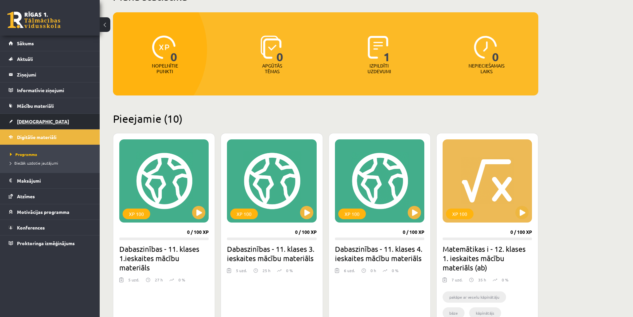
click at [35, 119] on span "[DEMOGRAPHIC_DATA]" at bounding box center [43, 121] width 52 height 6
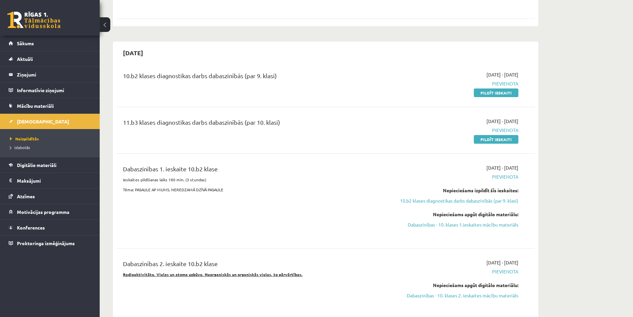
scroll to position [631, 0]
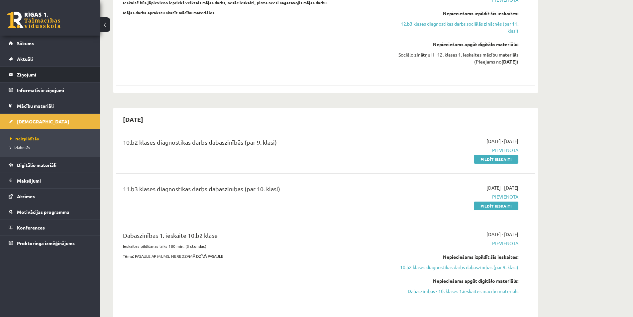
click at [31, 76] on legend "Ziņojumi 0" at bounding box center [54, 74] width 74 height 15
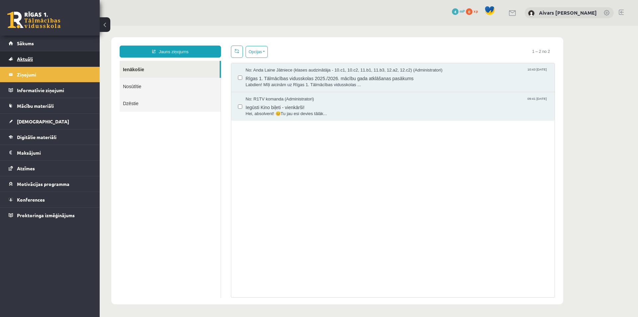
click at [52, 57] on link "Aktuāli" at bounding box center [50, 58] width 83 height 15
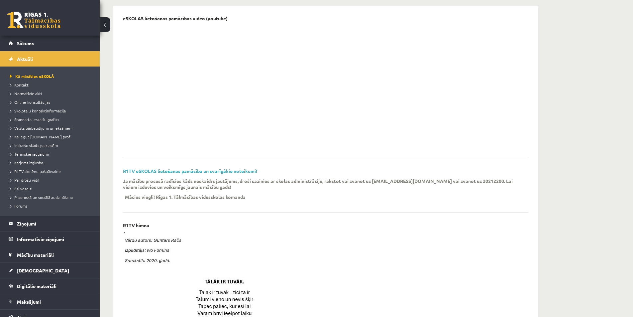
scroll to position [100, 0]
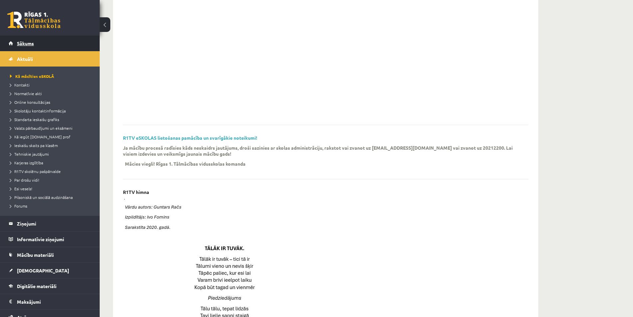
click at [32, 37] on link "Sākums" at bounding box center [50, 43] width 83 height 15
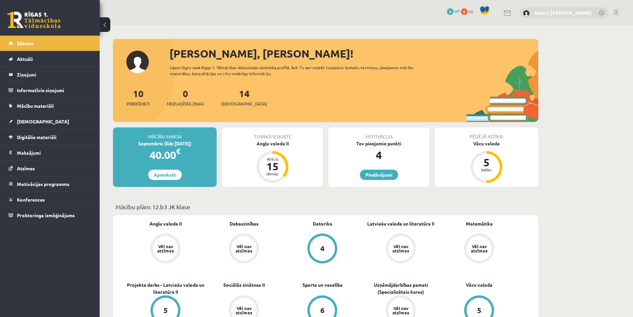
click at [551, 16] on link "Aivars [PERSON_NAME]" at bounding box center [563, 12] width 58 height 7
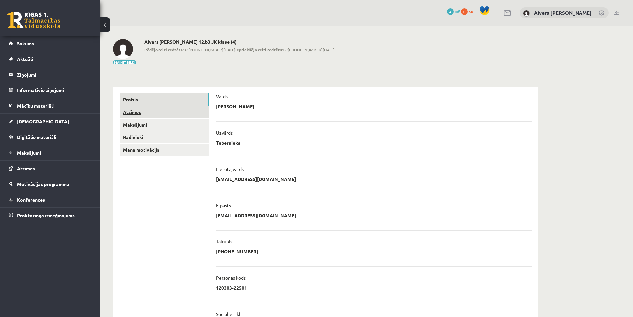
click at [138, 109] on link "Atzīmes" at bounding box center [164, 112] width 89 height 12
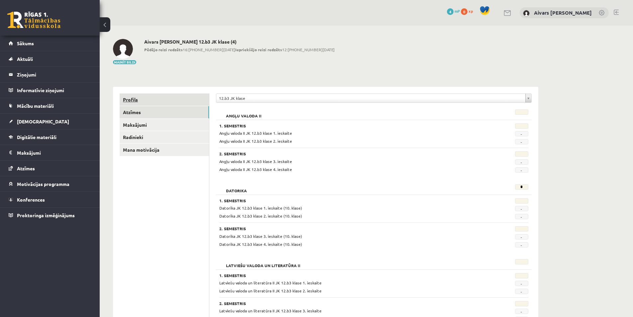
click at [150, 101] on link "Profils" at bounding box center [164, 99] width 89 height 12
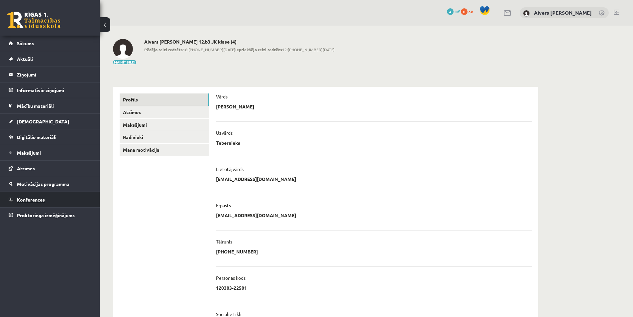
click at [50, 201] on link "Konferences" at bounding box center [50, 199] width 83 height 15
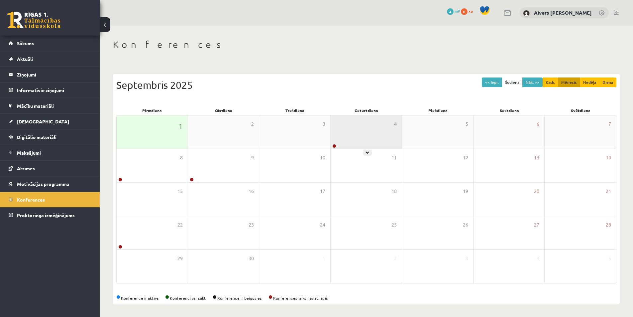
click at [349, 148] on div "4" at bounding box center [366, 131] width 71 height 33
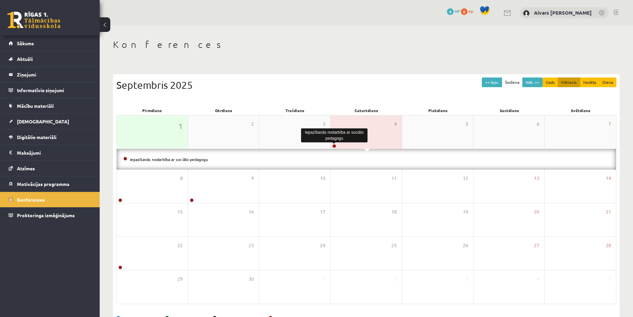
click at [332, 146] on link at bounding box center [334, 146] width 4 height 4
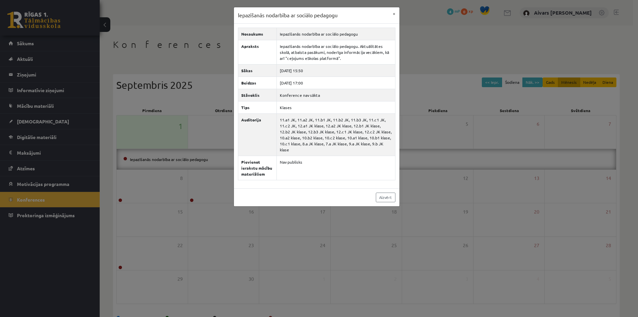
click at [137, 108] on div "Iepazīšanās nodarbība ar sociālo pedagogu × Nosaukums Iepazīšanās nodarbība ar …" at bounding box center [319, 158] width 638 height 317
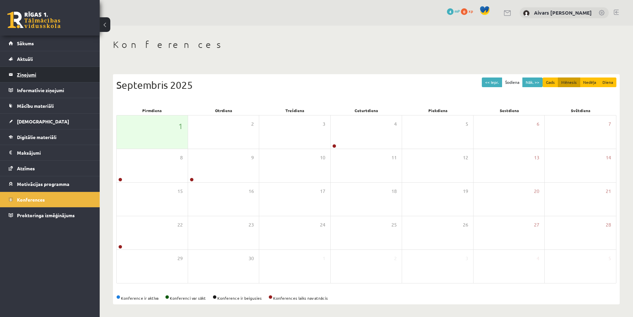
click at [40, 68] on legend "Ziņojumi 0" at bounding box center [54, 74] width 74 height 15
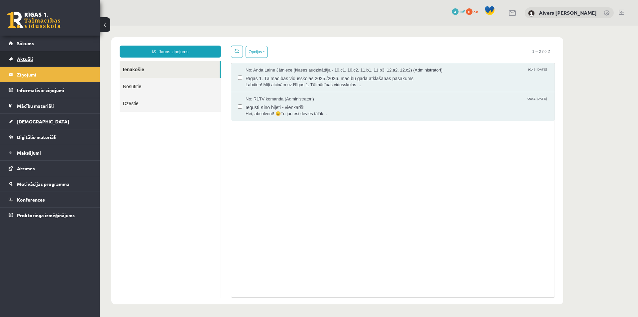
click at [60, 60] on link "Aktuāli" at bounding box center [50, 58] width 83 height 15
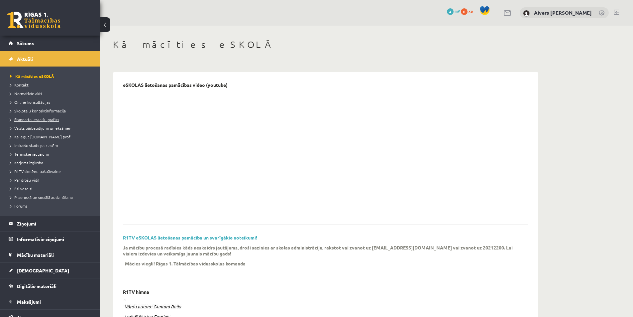
click at [46, 118] on span "Standarta ieskaišu grafiks" at bounding box center [34, 119] width 49 height 5
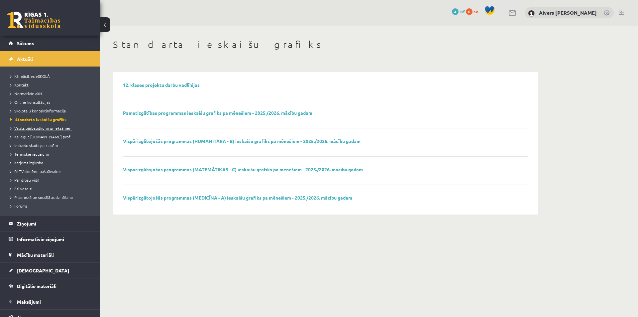
click at [44, 126] on span "Valsts pārbaudījumi un eksāmeni" at bounding box center [41, 127] width 62 height 5
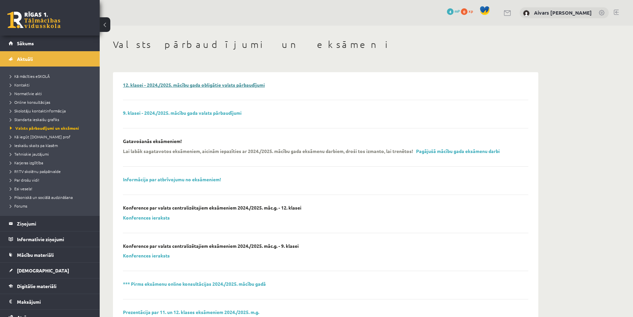
click at [236, 84] on link "12. klasei - 2024./2025. mācību gada obligātie valsts pārbaudījumi" at bounding box center [194, 85] width 142 height 6
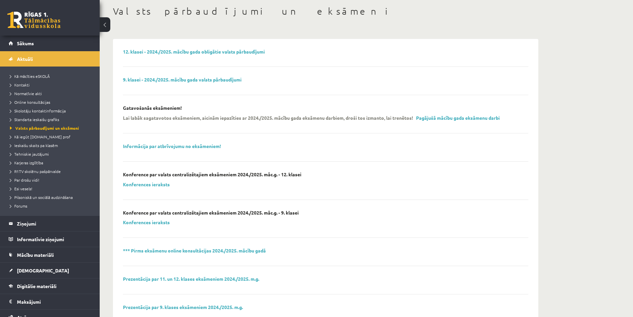
drag, startPoint x: 179, startPoint y: 175, endPoint x: 254, endPoint y: 179, distance: 75.5
click at [254, 179] on div "Konference par valsts centralizētajiem eksāmeniem 2024./2025. māc.g. - 12. klas…" at bounding box center [325, 186] width 405 height 28
click at [255, 179] on div "Konference par valsts centralizētajiem eksāmeniem 2024./2025. māc.g. - 12. klas…" at bounding box center [325, 186] width 405 height 28
click at [148, 184] on link "Konferences ieraksts" at bounding box center [146, 184] width 47 height 6
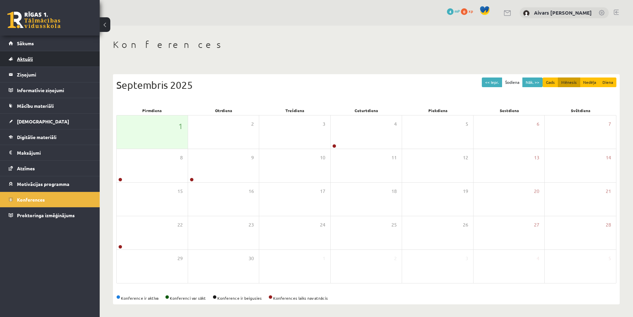
click at [35, 59] on link "Aktuāli" at bounding box center [50, 58] width 83 height 15
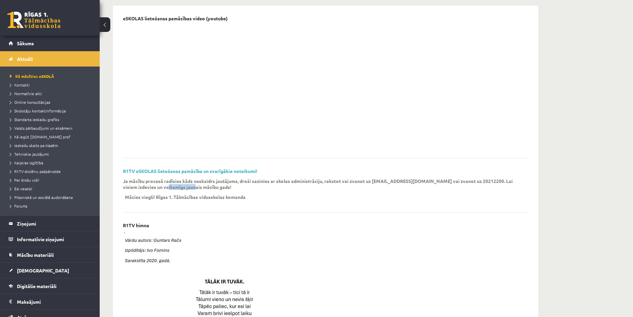
drag, startPoint x: 171, startPoint y: 185, endPoint x: 214, endPoint y: 187, distance: 43.6
click at [212, 187] on p "Ja mācību procesā radīsies kāds neskaidrs jautājums, droši sazinies ar skolas a…" at bounding box center [321, 184] width 396 height 12
click at [214, 187] on p "Ja mācību procesā radīsies kāds neskaidrs jautājums, droši sazinies ar skolas a…" at bounding box center [321, 184] width 396 height 12
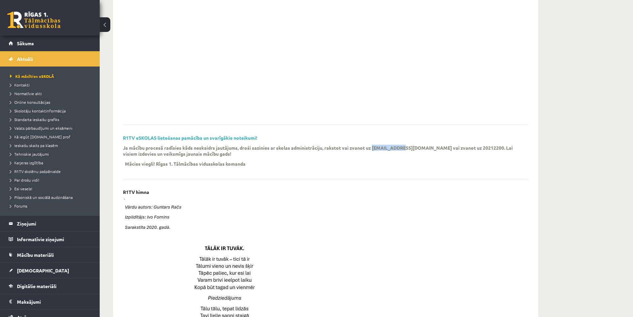
drag, startPoint x: 374, startPoint y: 149, endPoint x: 401, endPoint y: 149, distance: 27.6
click at [401, 149] on p "Ja mācību procesā radīsies kāds neskaidrs jautājums, droši sazinies ar skolas a…" at bounding box center [321, 151] width 396 height 12
copy p "[EMAIL_ADDRESS][DOMAIN_NAME]"
click at [25, 92] on span "Normatīvie akti" at bounding box center [26, 93] width 32 height 5
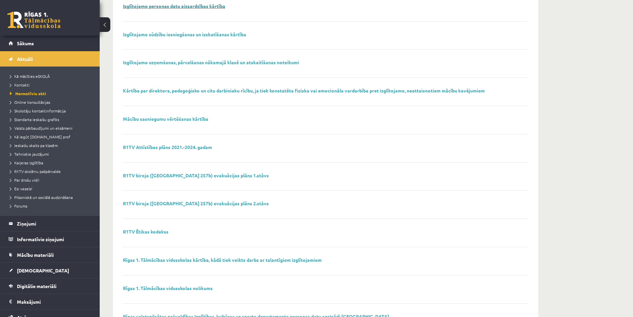
scroll to position [362, 0]
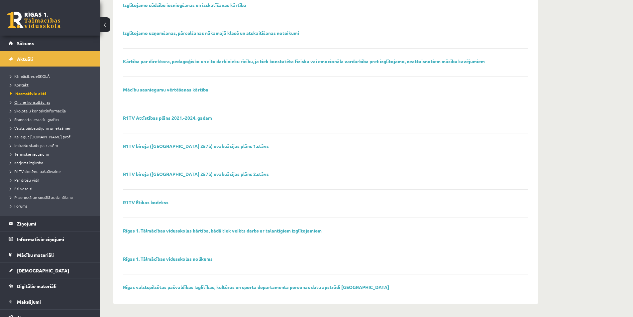
click at [36, 101] on span "Online konsultācijas" at bounding box center [30, 101] width 40 height 5
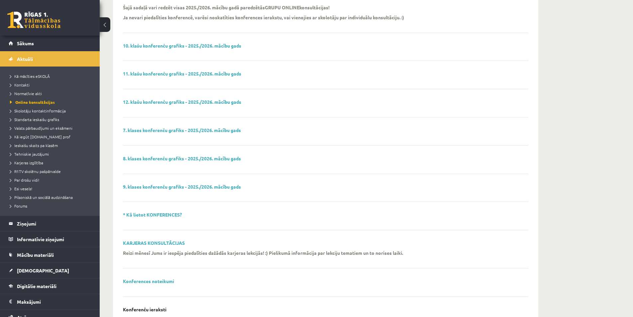
scroll to position [51, 0]
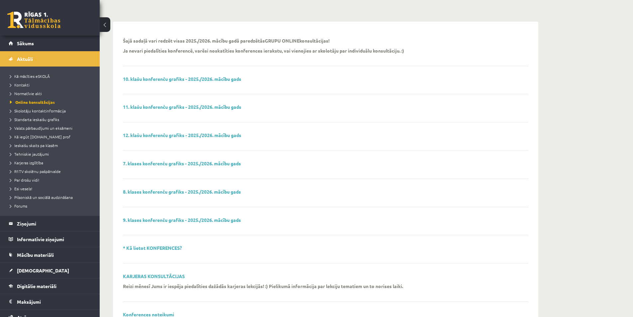
drag, startPoint x: 237, startPoint y: 55, endPoint x: 282, endPoint y: 57, distance: 44.9
click at [271, 57] on div "Šajā sadaļā vari redzēt visas 2025./2026. mācību gadā paredzētās GRUPU ONLINE k…" at bounding box center [321, 48] width 396 height 20
click at [282, 57] on div "Šajā sadaļā vari redzēt visas 2025./2026. mācību gadā paredzētās GRUPU ONLINE k…" at bounding box center [321, 48] width 396 height 20
drag, startPoint x: 279, startPoint y: 51, endPoint x: 313, endPoint y: 55, distance: 35.1
click at [300, 53] on p "Ja nevari piedalīties konferencē, varēsi noskatīties konferences ierakstu, vai …" at bounding box center [263, 51] width 281 height 6
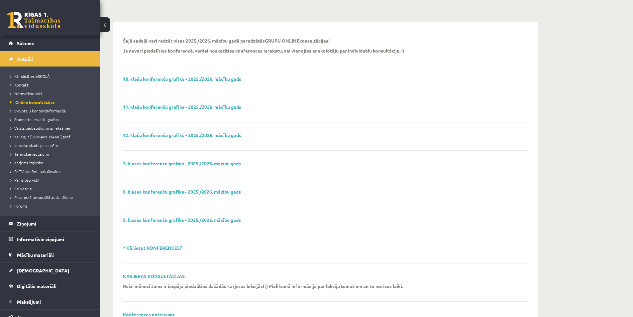
click at [313, 55] on div "Šajā sadaļā vari redzēt visas 2025./2026. mācību gadā paredzētās GRUPU ONLINE k…" at bounding box center [321, 48] width 396 height 20
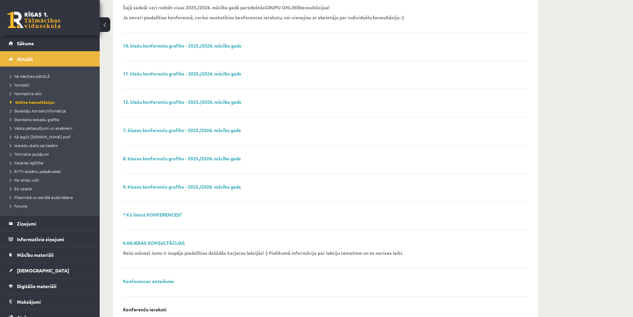
scroll to position [117, 0]
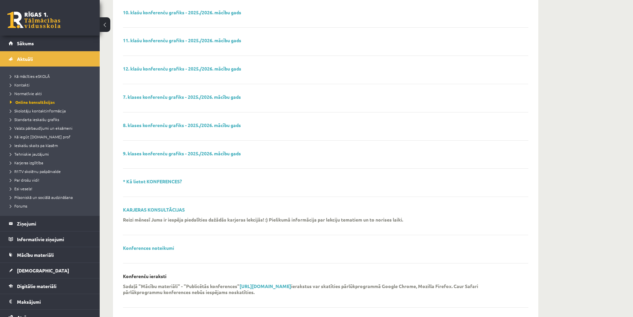
drag, startPoint x: 275, startPoint y: 223, endPoint x: 281, endPoint y: 222, distance: 5.4
click at [278, 223] on div "Reizi mēnesī Jums ir iespēja piedalīties dažādās karjeras lekcijās! :) Pielikum…" at bounding box center [321, 221] width 396 height 10
click at [281, 222] on div "Reizi mēnesī Jums ir iespēja piedalīties dažādās karjeras lekcijās! :) Pielikum…" at bounding box center [321, 221] width 396 height 10
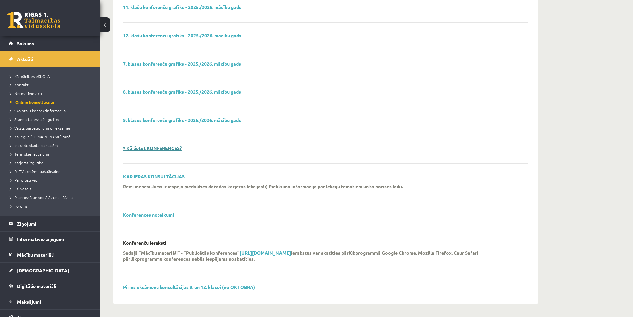
click at [154, 151] on link "* Kā lietot KONFERENCES?" at bounding box center [152, 148] width 59 height 6
click at [50, 266] on link "[DEMOGRAPHIC_DATA]" at bounding box center [50, 270] width 83 height 15
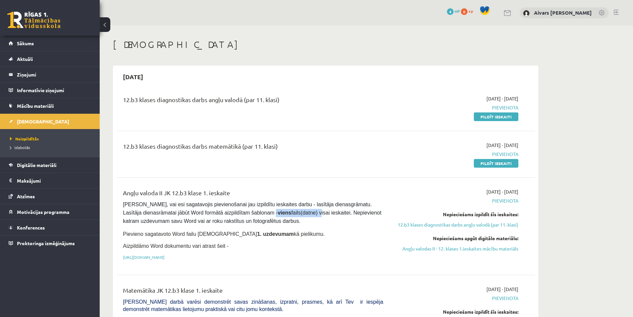
drag, startPoint x: 290, startPoint y: 215, endPoint x: 247, endPoint y: 211, distance: 43.1
click at [247, 211] on pre "Pārliecinies, vai esi sagatavojis pievienošanai jau izpildītu ieskaites darbu -…" at bounding box center [253, 212] width 260 height 25
click at [247, 211] on span "Pārliecinies, vai esi sagatavojis pievienošanai jau izpildītu ieskaites darbu -…" at bounding box center [253, 212] width 260 height 22
click at [39, 102] on link "Mācību materiāli" at bounding box center [50, 105] width 83 height 15
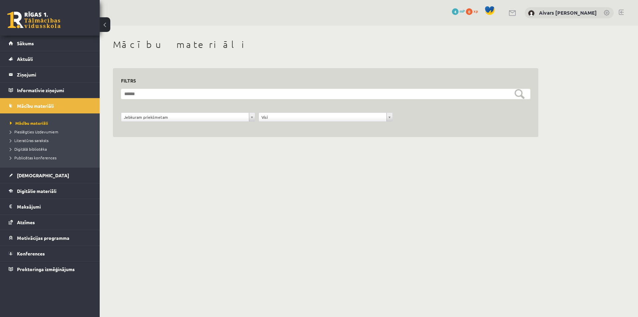
click at [29, 128] on li "Pieslēgties Uzdevumiem" at bounding box center [51, 131] width 83 height 9
click at [38, 122] on span "Mācību materiāli" at bounding box center [27, 122] width 34 height 5
click at [36, 141] on span "Literatūras saraksts" at bounding box center [29, 140] width 39 height 5
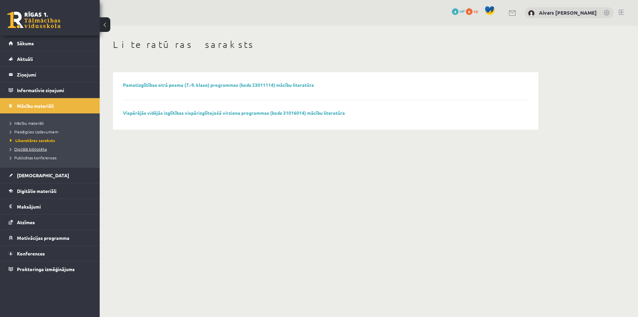
click at [35, 149] on span "Digitālā bibliotēka" at bounding box center [28, 148] width 37 height 5
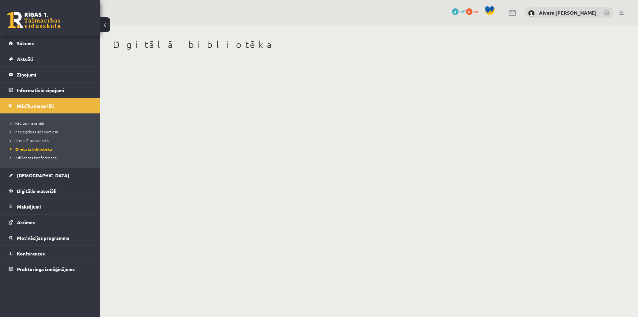
click at [35, 156] on span "Publicētas konferences" at bounding box center [33, 157] width 47 height 5
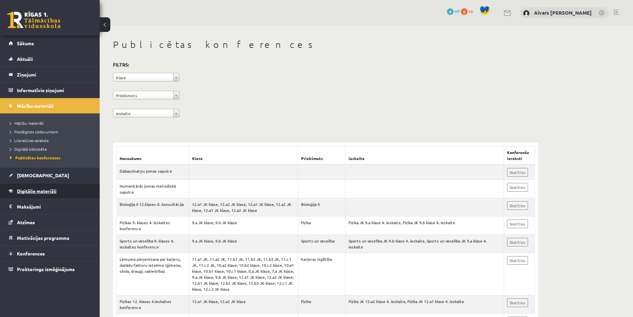
click at [49, 186] on link "Digitālie materiāli" at bounding box center [50, 190] width 83 height 15
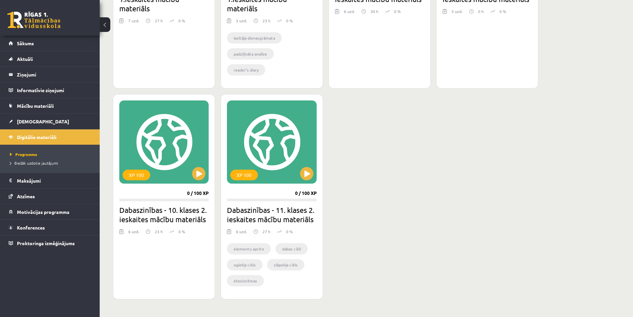
scroll to position [303, 0]
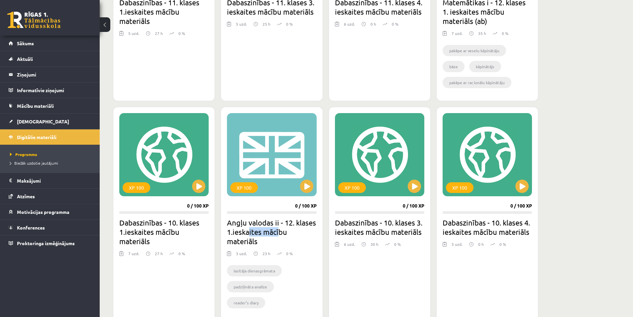
drag, startPoint x: 270, startPoint y: 230, endPoint x: 313, endPoint y: 236, distance: 43.2
click at [309, 235] on h2 "Angļu valodas ii - 12. klases 1.ieskaites mācību materiāls" at bounding box center [271, 232] width 89 height 28
click at [313, 236] on h2 "Angļu valodas ii - 12. klases 1.ieskaites mācību materiāls" at bounding box center [271, 232] width 89 height 28
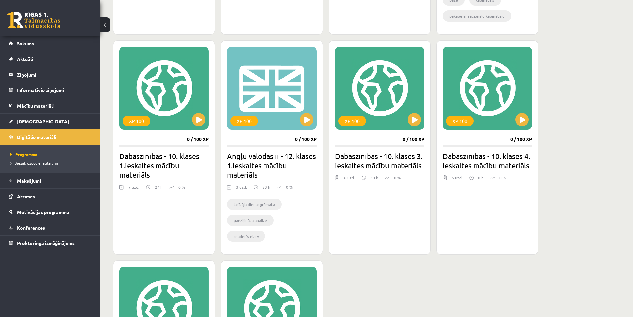
scroll to position [402, 0]
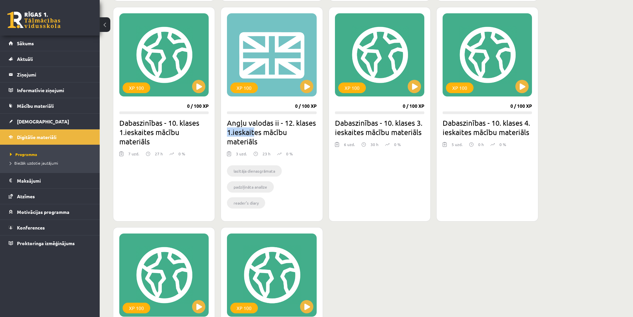
drag, startPoint x: 250, startPoint y: 132, endPoint x: 287, endPoint y: 138, distance: 37.3
click at [284, 137] on h2 "Angļu valodas ii - 12. klases 1.ieskaites mācību materiāls" at bounding box center [271, 132] width 89 height 28
click at [288, 138] on h2 "Angļu valodas ii - 12. klases 1.ieskaites mācību materiāls" at bounding box center [271, 132] width 89 height 28
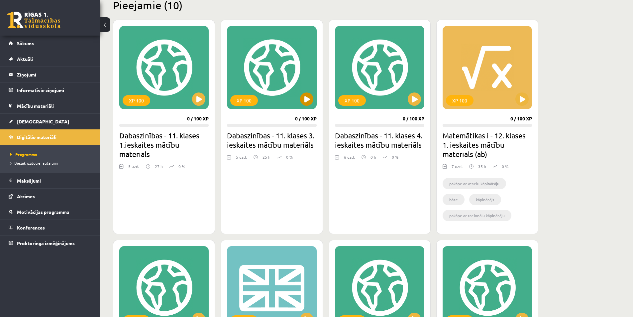
scroll to position [37, 0]
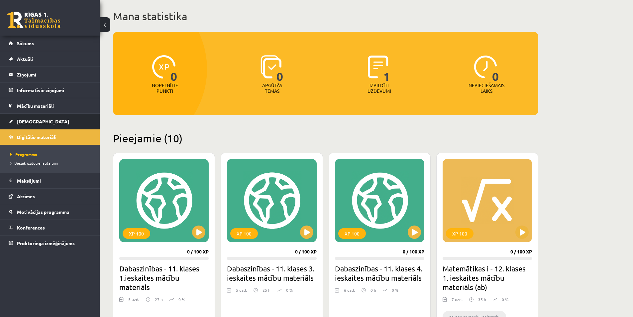
click at [34, 118] on link "[DEMOGRAPHIC_DATA]" at bounding box center [50, 121] width 83 height 15
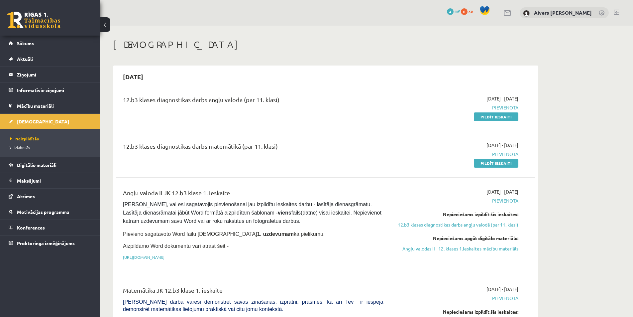
drag, startPoint x: 154, startPoint y: 96, endPoint x: 276, endPoint y: 101, distance: 122.7
click at [276, 101] on div "12.b3 klases diagnostikas darbs angļu valodā (par 11. klasi)" at bounding box center [253, 101] width 260 height 12
drag, startPoint x: 192, startPoint y: 145, endPoint x: 168, endPoint y: 142, distance: 24.8
click at [173, 143] on div "12.b3 klases diagnostikas darbs matemātikā (par 11. klasi)" at bounding box center [253, 148] width 260 height 12
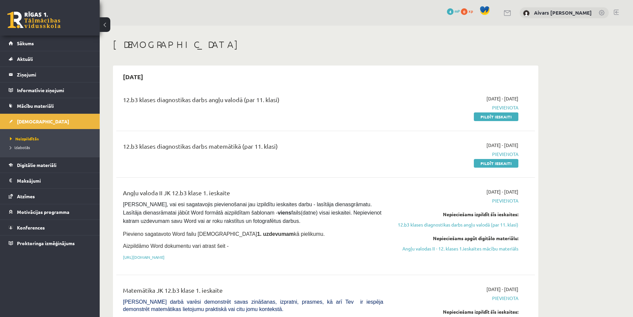
click at [162, 142] on div "12.b3 klases diagnostikas darbs matemātikā (par 11. klasi)" at bounding box center [253, 148] width 260 height 12
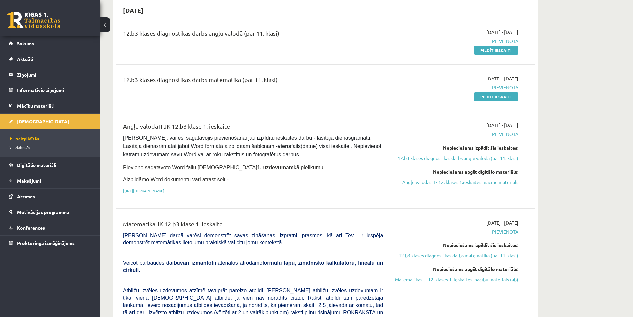
scroll to position [100, 0]
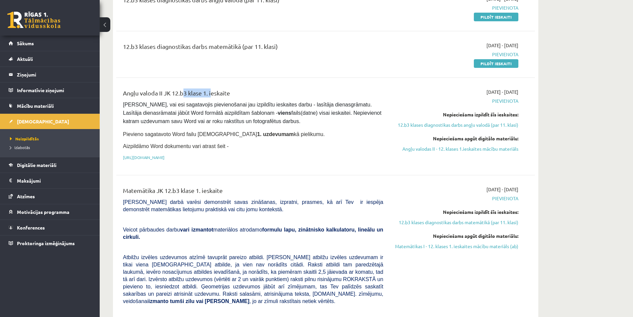
drag, startPoint x: 190, startPoint y: 90, endPoint x: 150, endPoint y: 89, distance: 40.2
click at [156, 89] on div "Angļu valoda II JK 12.b3 klase 1. ieskaite" at bounding box center [253, 94] width 260 height 12
click at [140, 92] on div "Angļu valoda II JK 12.b3 klase 1. ieskaite" at bounding box center [253, 94] width 260 height 12
drag, startPoint x: 254, startPoint y: 140, endPoint x: 283, endPoint y: 141, distance: 28.6
click at [282, 141] on div "Angļu valoda II JK 12.b3 klase 1. ieskaite Pārliecinies, vai esi sagatavojis pi…" at bounding box center [253, 126] width 270 height 76
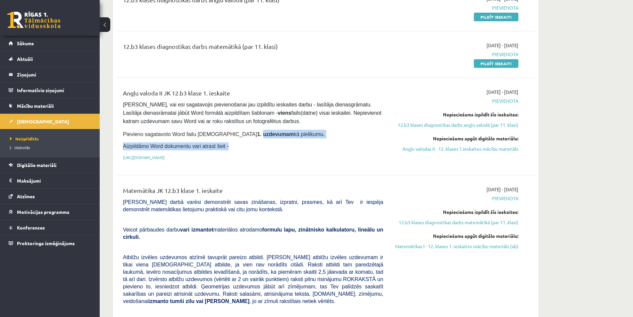
click at [283, 141] on div "Angļu valoda II JK 12.b3 klase 1. ieskaite Pārliecinies, vai esi sagatavojis pi…" at bounding box center [253, 126] width 270 height 76
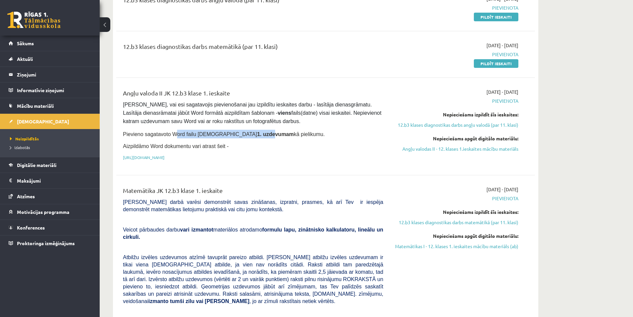
drag, startPoint x: 205, startPoint y: 133, endPoint x: 232, endPoint y: 131, distance: 26.6
click at [232, 131] on span "Pievieno sagatavoto Word failu ieskaites 1. uzdevumam kā pielikumu." at bounding box center [224, 134] width 202 height 6
click at [257, 131] on strong "1. uzdevumam" at bounding box center [275, 134] width 37 height 6
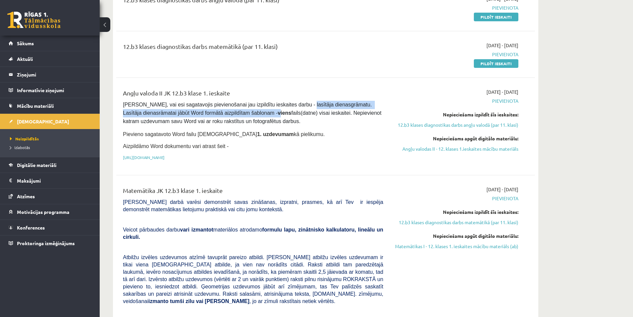
drag, startPoint x: 270, startPoint y: 109, endPoint x: 300, endPoint y: 108, distance: 30.3
click at [294, 108] on pre "Pārliecinies, vai esi sagatavojis pievienošanai jau izpildītu ieskaites darbu -…" at bounding box center [253, 113] width 260 height 25
click at [300, 108] on pre "Pārliecinies, vai esi sagatavojis pievienošanai jau izpildītu ieskaites darbu -…" at bounding box center [253, 113] width 260 height 25
click at [307, 126] on div "Angļu valoda II JK 12.b3 klase 1. ieskaite Pārliecinies, vai esi sagatavojis pi…" at bounding box center [253, 126] width 270 height 76
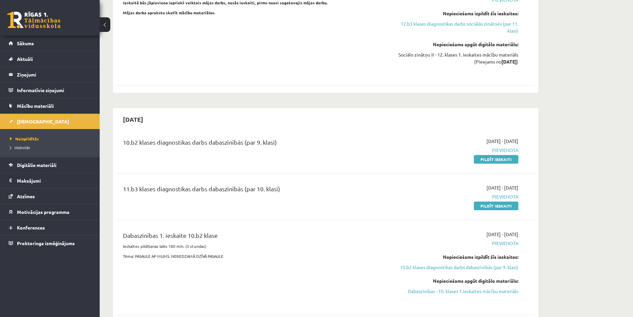
scroll to position [698, 0]
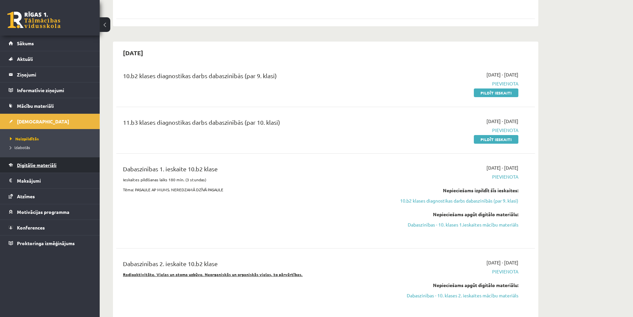
click at [63, 170] on link "Digitālie materiāli" at bounding box center [50, 164] width 83 height 15
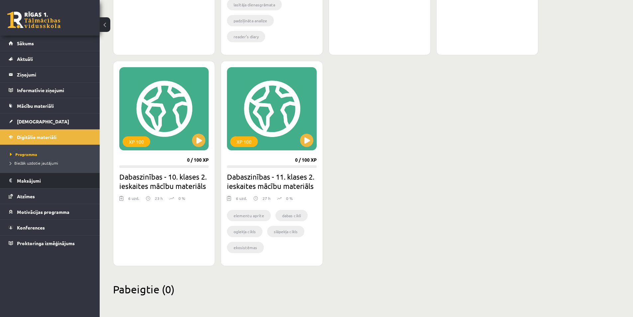
scroll to position [569, 0]
click at [52, 179] on legend "Maksājumi 0" at bounding box center [54, 180] width 74 height 15
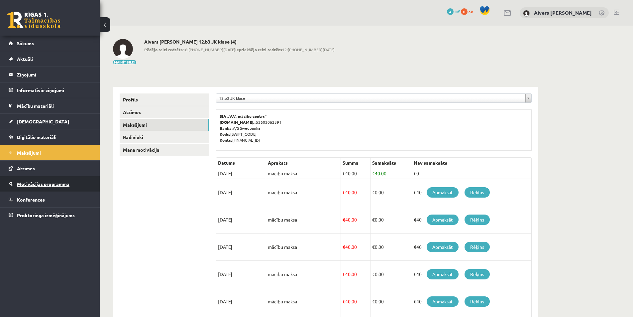
click at [55, 182] on span "Motivācijas programma" at bounding box center [43, 184] width 53 height 6
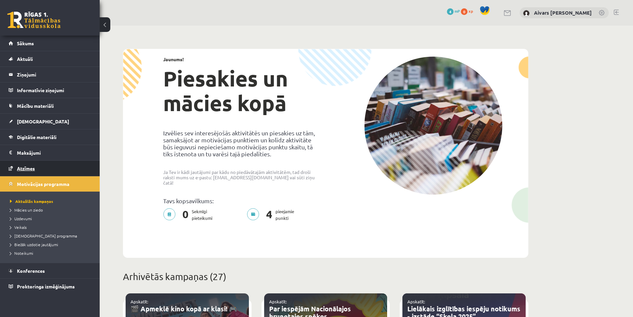
click at [60, 172] on link "Atzīmes" at bounding box center [50, 168] width 83 height 15
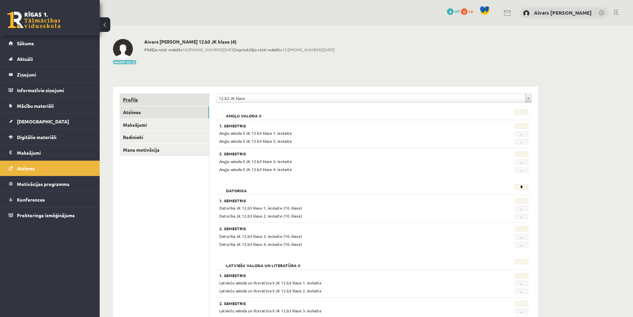
click at [143, 99] on link "Profils" at bounding box center [164, 99] width 89 height 12
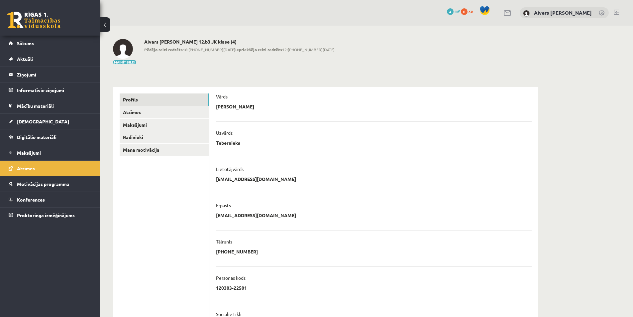
scroll to position [84, 0]
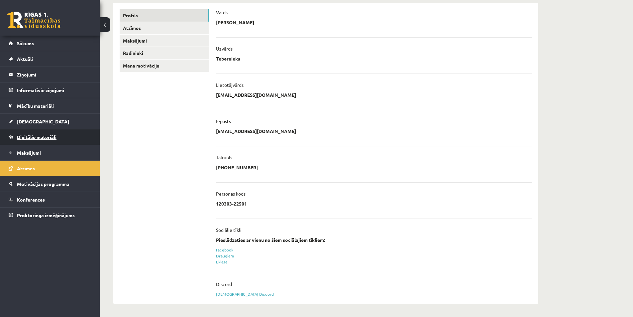
click at [52, 132] on link "Digitālie materiāli" at bounding box center [50, 136] width 83 height 15
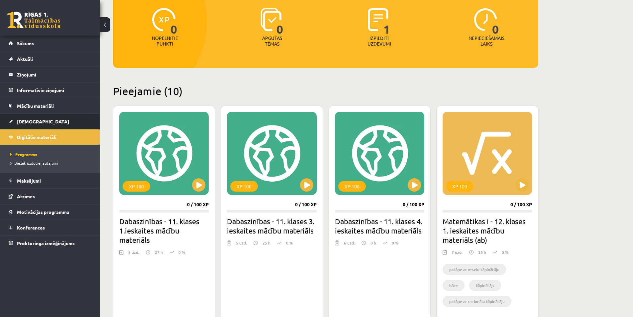
click at [49, 115] on link "[DEMOGRAPHIC_DATA]" at bounding box center [50, 121] width 83 height 15
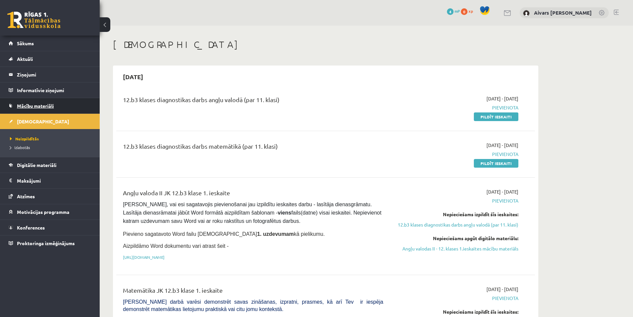
click at [56, 106] on link "Mācību materiāli" at bounding box center [50, 105] width 83 height 15
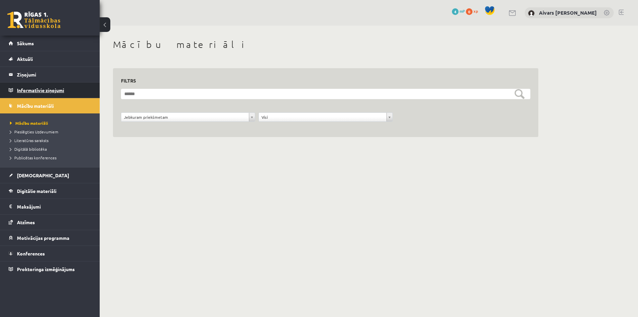
click at [64, 85] on legend "Informatīvie ziņojumi 0" at bounding box center [54, 89] width 74 height 15
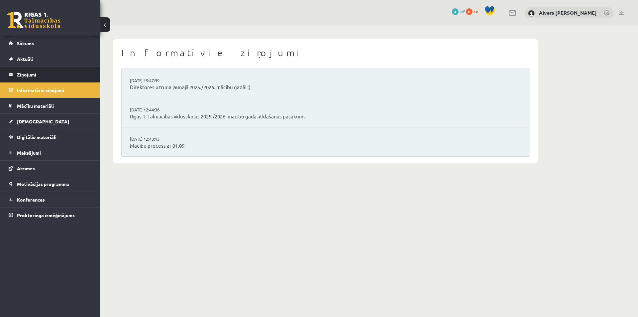
click at [41, 81] on legend "Ziņojumi 0" at bounding box center [54, 74] width 74 height 15
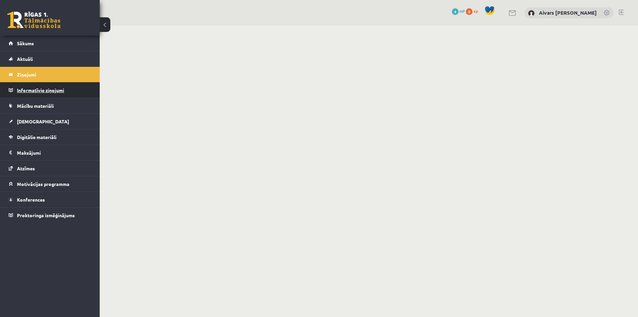
click at [47, 93] on legend "Informatīvie ziņojumi 0" at bounding box center [54, 89] width 74 height 15
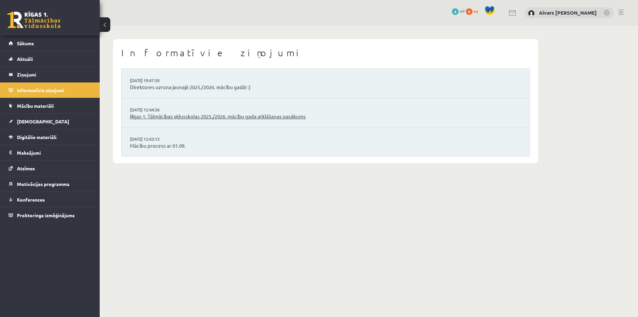
click at [231, 117] on link "Rīgas 1. Tālmācības vidusskolas 2025./2026. mācību gada atklāšanas pasākums" at bounding box center [326, 117] width 392 height 8
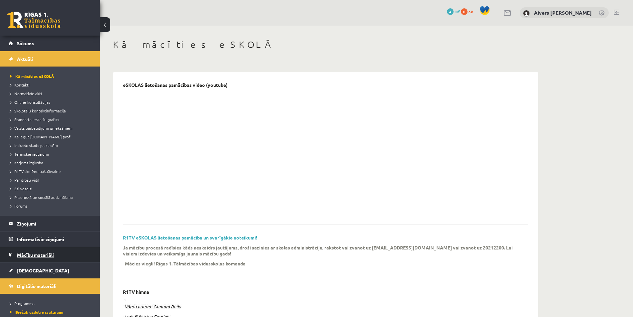
click at [37, 255] on span "Mācību materiāli" at bounding box center [35, 255] width 37 height 6
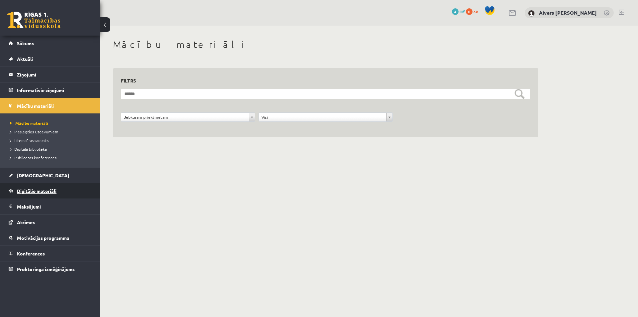
click at [35, 188] on span "Digitālie materiāli" at bounding box center [37, 191] width 40 height 6
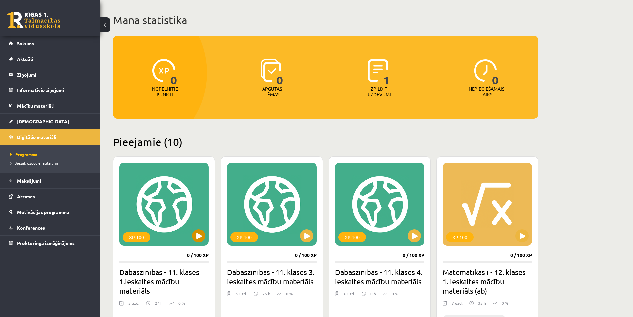
scroll to position [66, 0]
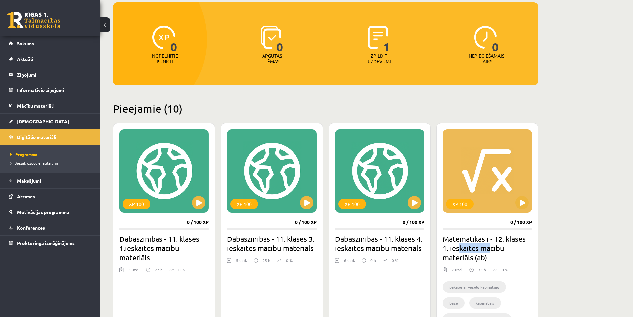
drag, startPoint x: 459, startPoint y: 250, endPoint x: 494, endPoint y: 247, distance: 35.0
click at [494, 247] on h2 "Matemātikas i - 12. klases 1. ieskaites mācību materiāls (ab)" at bounding box center [487, 248] width 89 height 28
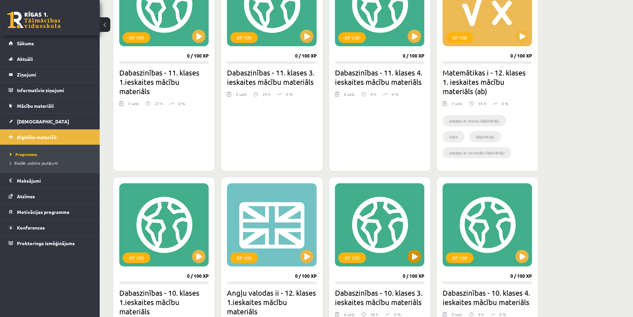
scroll to position [299, 0]
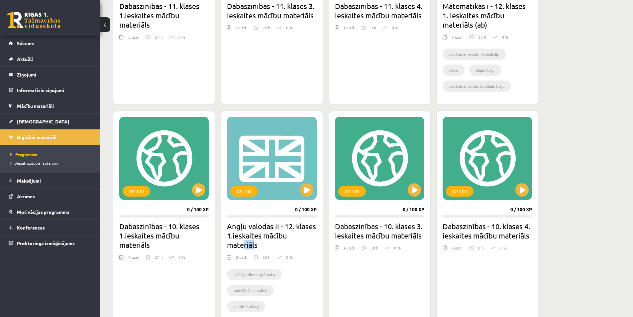
click at [258, 240] on h2 "Angļu valodas ii - 12. klases 1.ieskaites mācību materiāls" at bounding box center [271, 235] width 89 height 28
drag, startPoint x: 261, startPoint y: 274, endPoint x: 270, endPoint y: 273, distance: 9.4
click at [270, 273] on li "lasītāja dienasgrāmata" at bounding box center [254, 274] width 55 height 11
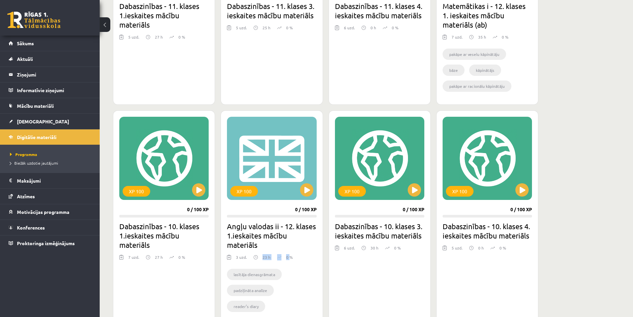
drag, startPoint x: 262, startPoint y: 258, endPoint x: 289, endPoint y: 260, distance: 27.3
click at [289, 260] on div "3 uzd. 23 h 0 %" at bounding box center [271, 259] width 89 height 10
click at [289, 260] on p "0 %" at bounding box center [289, 257] width 7 height 6
drag, startPoint x: 265, startPoint y: 258, endPoint x: 255, endPoint y: 259, distance: 10.4
click at [255, 259] on div "23 h" at bounding box center [262, 259] width 17 height 10
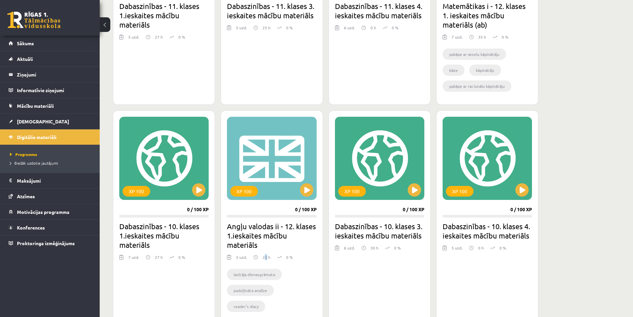
click at [265, 257] on p "23 h" at bounding box center [267, 257] width 8 height 6
click at [262, 264] on div "lasītāja dienasgrāmata padziļināta analīze reader’s diary" at bounding box center [271, 291] width 89 height 55
drag, startPoint x: 266, startPoint y: 259, endPoint x: 260, endPoint y: 260, distance: 6.0
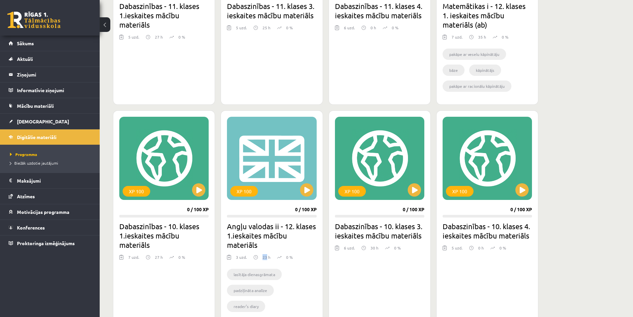
click at [260, 260] on div "23 h" at bounding box center [262, 259] width 17 height 10
click at [261, 260] on div "23 h" at bounding box center [262, 259] width 17 height 10
click at [278, 244] on h2 "Angļu valodas ii - 12. klases 1.ieskaites mācību materiāls" at bounding box center [271, 235] width 89 height 28
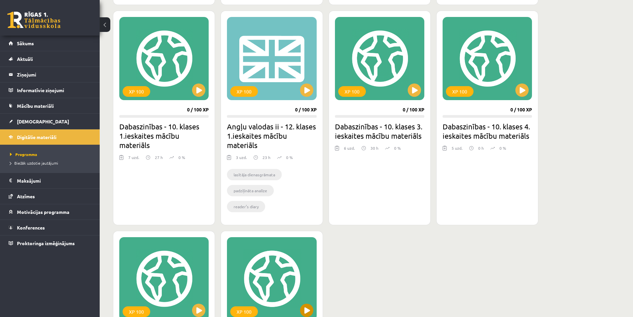
scroll to position [432, 0]
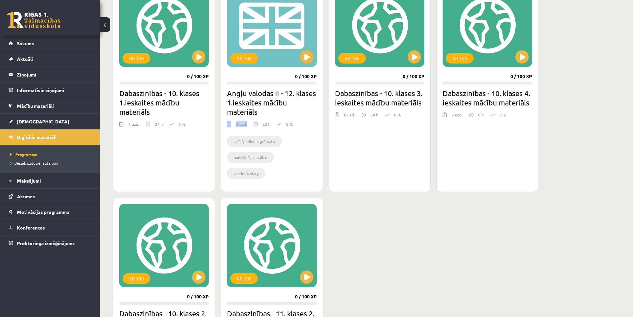
drag, startPoint x: 232, startPoint y: 123, endPoint x: 249, endPoint y: 123, distance: 17.0
click at [249, 123] on div "3 uzd. 23 h 0 %" at bounding box center [271, 126] width 89 height 10
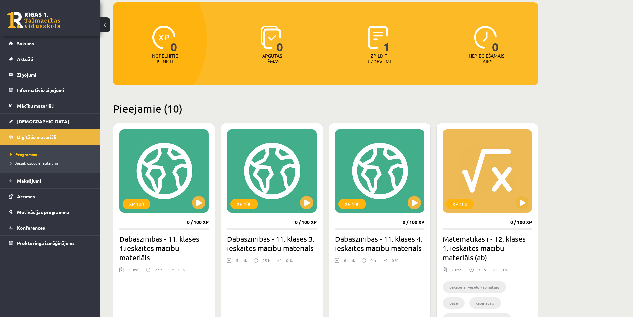
scroll to position [0, 0]
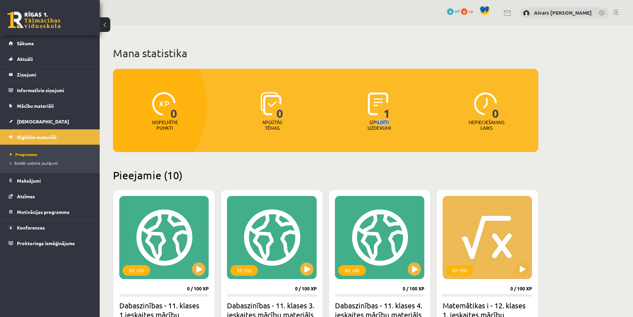
drag, startPoint x: 377, startPoint y: 124, endPoint x: 393, endPoint y: 122, distance: 16.1
click at [393, 122] on div "Izpildīti uzdevumi" at bounding box center [379, 126] width 29 height 15
click at [386, 113] on span "1" at bounding box center [387, 105] width 7 height 27
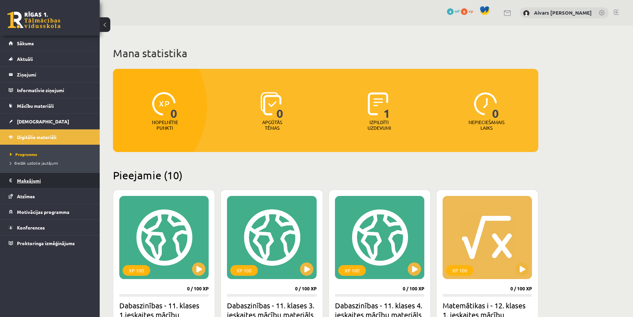
click at [38, 183] on legend "Maksājumi 0" at bounding box center [54, 180] width 74 height 15
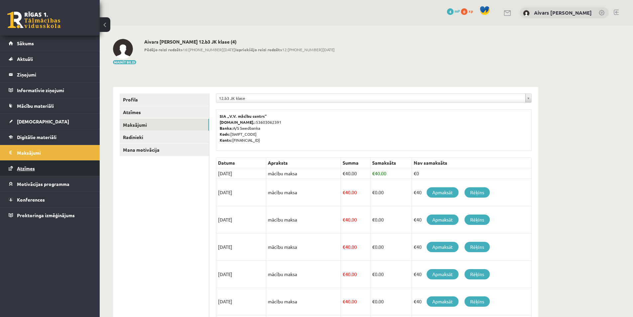
click at [29, 165] on link "Atzīmes" at bounding box center [50, 168] width 83 height 15
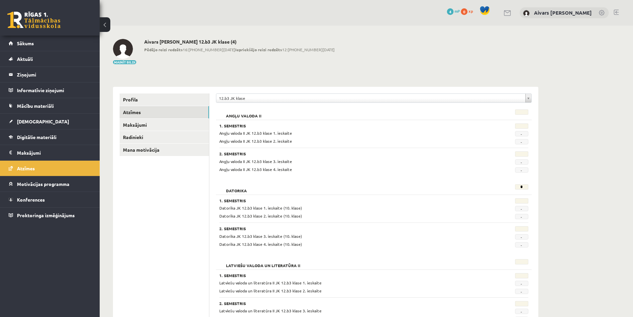
scroll to position [66, 0]
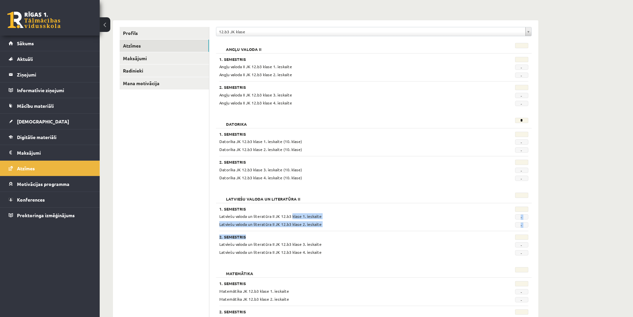
drag, startPoint x: 292, startPoint y: 217, endPoint x: 300, endPoint y: 228, distance: 13.8
click at [300, 228] on div "1. Semestris Latviešu valoda un literatūra II JK 12.b3 klase 1. ieskaite - Latv…" at bounding box center [374, 229] width 316 height 53
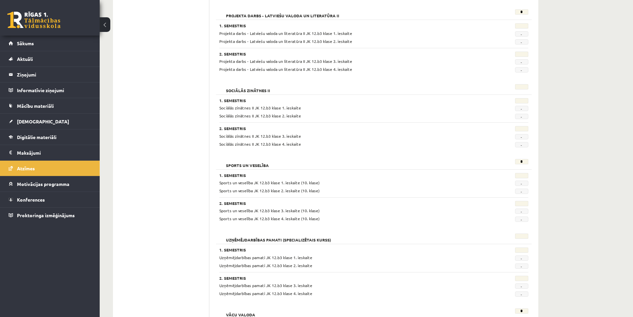
scroll to position [482, 0]
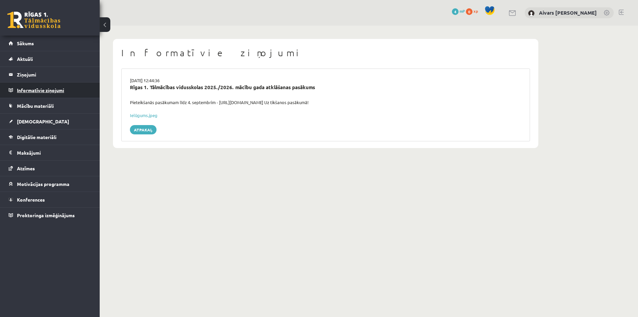
click at [39, 90] on legend "Informatīvie ziņojumi 0" at bounding box center [54, 89] width 74 height 15
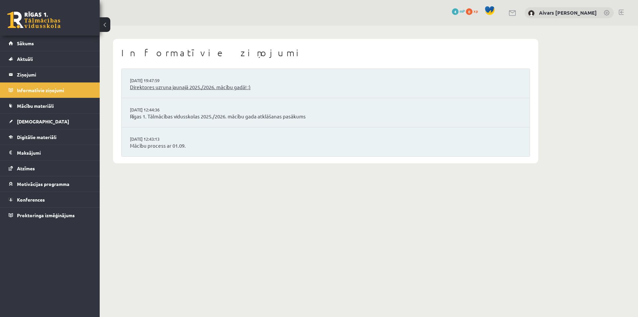
click at [183, 89] on link "Direktores uzruna jaunajā 2025./2026. mācību gadā! :)" at bounding box center [326, 87] width 392 height 8
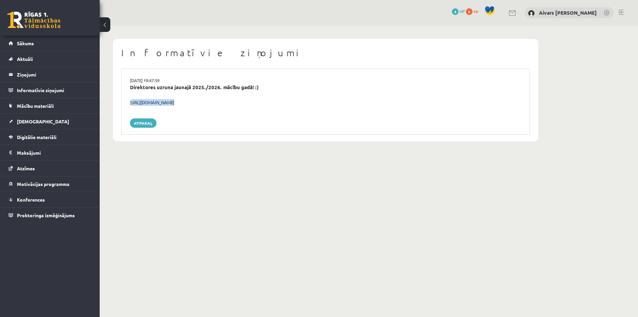
drag, startPoint x: 142, startPoint y: 103, endPoint x: 235, endPoint y: 109, distance: 93.2
click at [235, 109] on div "[DATE] 19:47:59 Direktores uzruna jaunajā 2025./2026. mācību gadā! :) [URL][DOM…" at bounding box center [325, 101] width 409 height 66
copy div "[URL][DOMAIN_NAME]"
click at [38, 57] on link "Aktuāli" at bounding box center [50, 58] width 83 height 15
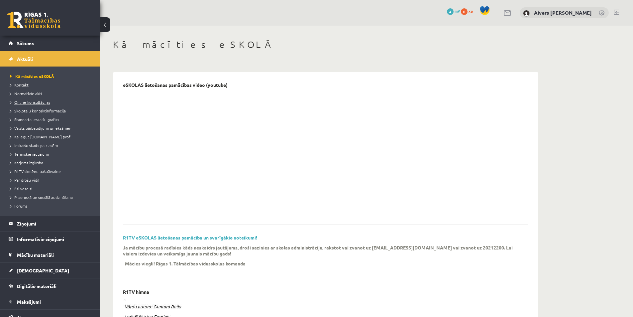
click at [33, 102] on span "Online konsultācijas" at bounding box center [30, 101] width 40 height 5
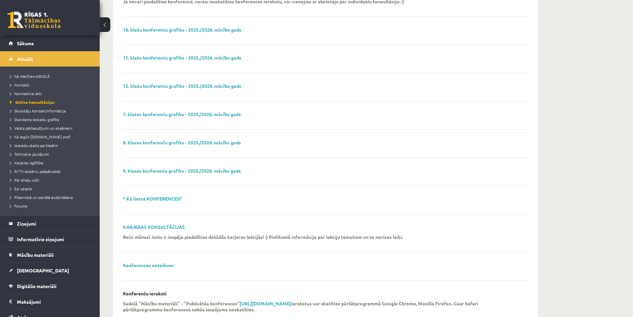
scroll to position [150, 0]
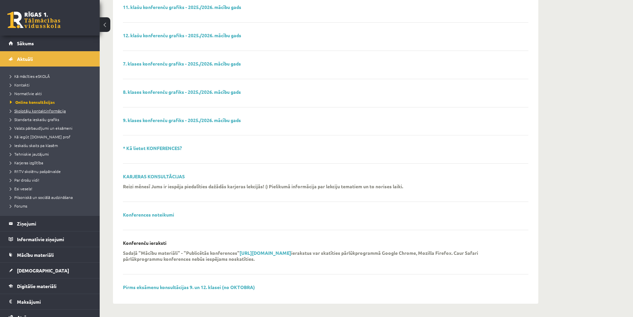
click at [37, 108] on span "Skolotāju kontaktinformācija" at bounding box center [38, 110] width 56 height 5
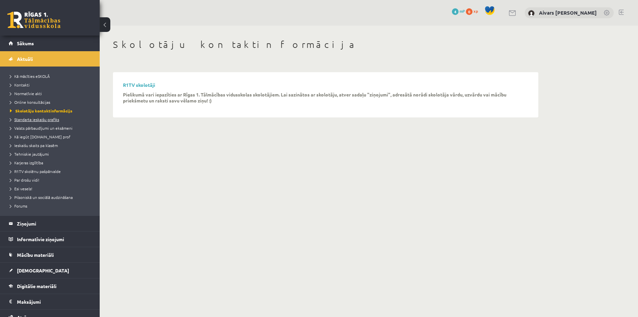
click at [42, 121] on span "Standarta ieskaišu grafiks" at bounding box center [34, 119] width 49 height 5
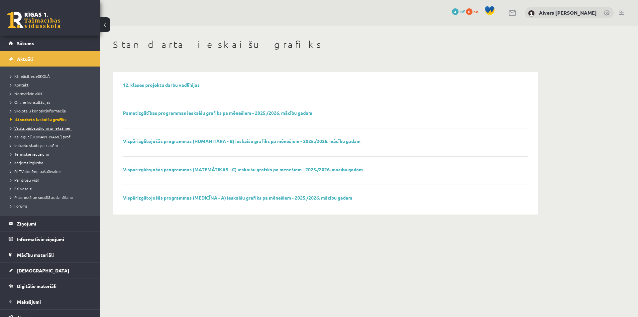
click at [57, 126] on span "Valsts pārbaudījumi un eksāmeni" at bounding box center [41, 127] width 62 height 5
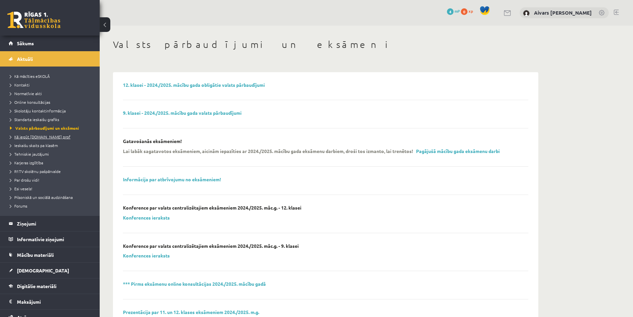
click at [35, 135] on span "Kā iegūt [DOMAIN_NAME] prof" at bounding box center [40, 136] width 60 height 5
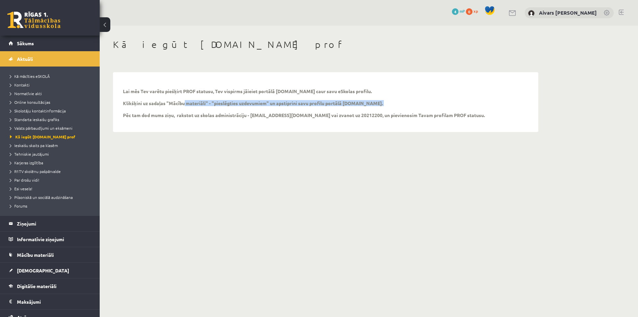
drag, startPoint x: 182, startPoint y: 103, endPoint x: 274, endPoint y: 110, distance: 91.7
click at [248, 110] on p "Lai mēs Tev varētu piešķirt PROF statusu, Tev vispirms jāieiet portālā [DOMAIN_…" at bounding box center [304, 103] width 362 height 30
click at [279, 111] on p "Lai mēs Tev varētu piešķirt PROF statusu, Tev vispirms jāieiet portālā [DOMAIN_…" at bounding box center [304, 103] width 362 height 30
drag, startPoint x: 330, startPoint y: 103, endPoint x: 381, endPoint y: 107, distance: 51.7
click at [353, 104] on p "Lai mēs Tev varētu piešķirt PROF statusu, Tev vispirms jāieiet portālā [DOMAIN_…" at bounding box center [304, 103] width 362 height 30
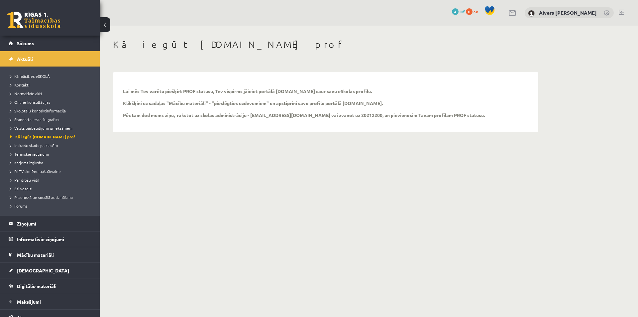
click at [381, 107] on p "Lai mēs Tev varētu piešķirt PROF statusu, Tev vispirms jāieiet portālā [DOMAIN_…" at bounding box center [304, 103] width 362 height 30
drag, startPoint x: 176, startPoint y: 105, endPoint x: 236, endPoint y: 102, distance: 59.6
click at [231, 102] on p "Lai mēs Tev varētu piešķirt PROF statusu, Tev vispirms jāieiet portālā [DOMAIN_…" at bounding box center [304, 103] width 362 height 30
drag, startPoint x: 197, startPoint y: 117, endPoint x: 305, endPoint y: 115, distance: 108.4
click at [304, 115] on p "Lai mēs Tev varētu piešķirt PROF statusu, Tev vispirms jāieiet portālā [DOMAIN_…" at bounding box center [304, 103] width 362 height 30
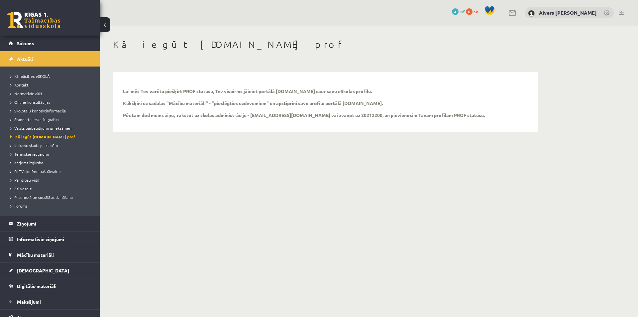
click at [305, 115] on p "Lai mēs Tev varētu piešķirt PROF statusu, Tev vispirms jāieiet portālā [DOMAIN_…" at bounding box center [304, 103] width 362 height 30
click at [36, 147] on span "Ieskaišu skaits pa klasēm" at bounding box center [34, 145] width 48 height 5
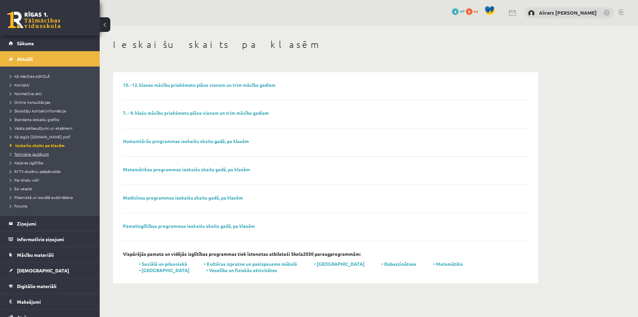
click at [36, 154] on span "Tehniskie jautājumi" at bounding box center [29, 153] width 39 height 5
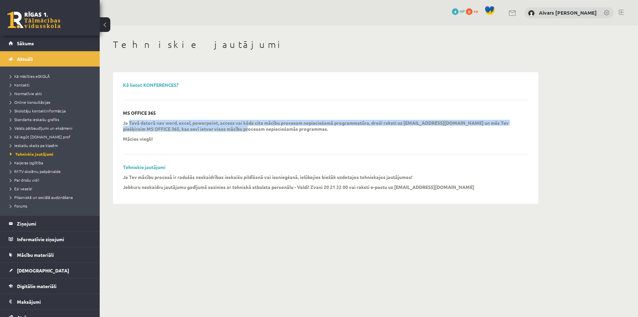
drag, startPoint x: 137, startPoint y: 123, endPoint x: 233, endPoint y: 128, distance: 96.2
click at [233, 128] on p "Ja Tavā datorā nav word, excel, powerpoint, access vai kāda cita mācību procesa…" at bounding box center [321, 126] width 396 height 12
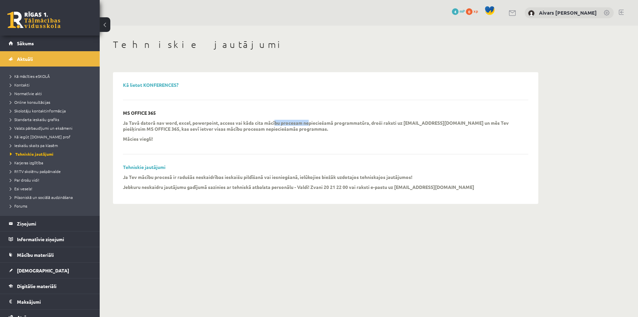
drag, startPoint x: 311, startPoint y: 124, endPoint x: 327, endPoint y: 125, distance: 16.6
click at [326, 125] on p "Ja Tavā datorā nav word, excel, powerpoint, access vai kāda cita mācību procesa…" at bounding box center [321, 126] width 396 height 12
click at [327, 125] on p "Ja Tavā datorā nav word, excel, powerpoint, access vai kāda cita mācību procesa…" at bounding box center [321, 126] width 396 height 12
drag, startPoint x: 484, startPoint y: 124, endPoint x: 515, endPoint y: 125, distance: 31.3
click at [515, 125] on p "Ja Tavā datorā nav word, excel, powerpoint, access vai kāda cita mācību procesa…" at bounding box center [321, 126] width 396 height 12
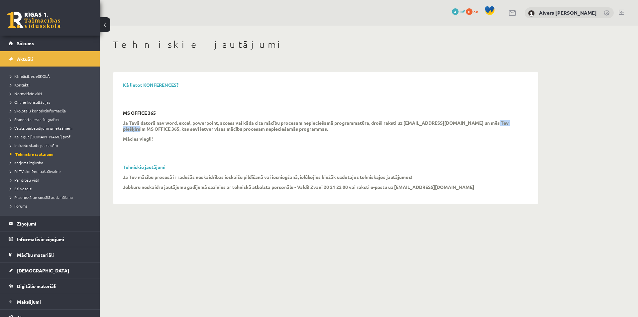
copy p "MS OFFICE 365"
click at [21, 163] on span "Karjeras izglītība" at bounding box center [26, 162] width 33 height 5
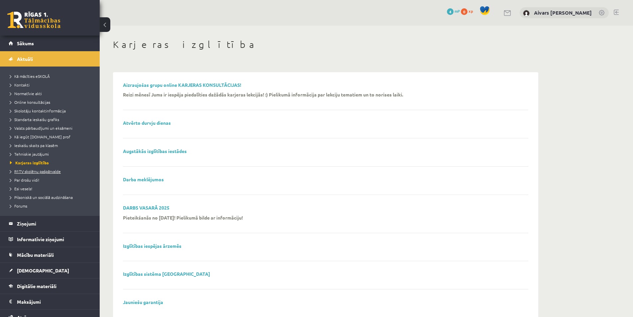
click at [31, 171] on span "R1TV skolēnu pašpārvalde" at bounding box center [35, 171] width 51 height 5
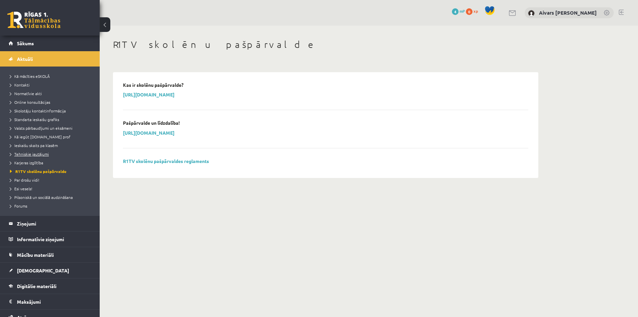
click at [35, 153] on span "Tehniskie jautājumi" at bounding box center [29, 153] width 39 height 5
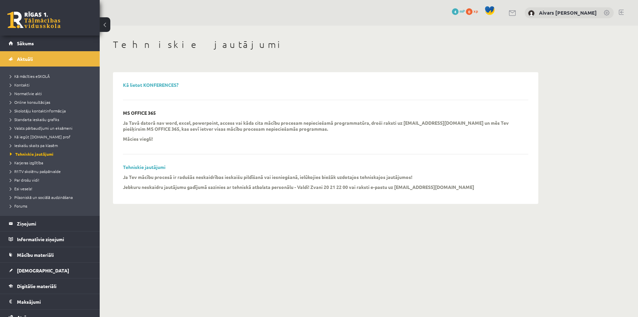
drag, startPoint x: 144, startPoint y: 178, endPoint x: 243, endPoint y: 182, distance: 98.5
click at [243, 182] on div "Ja Tev mācību procesā ir radušās neskaidrības ieskaišu pildīšanā vai iesniegšan…" at bounding box center [321, 184] width 396 height 20
click at [22, 164] on span "Karjeras izglītība" at bounding box center [26, 162] width 33 height 5
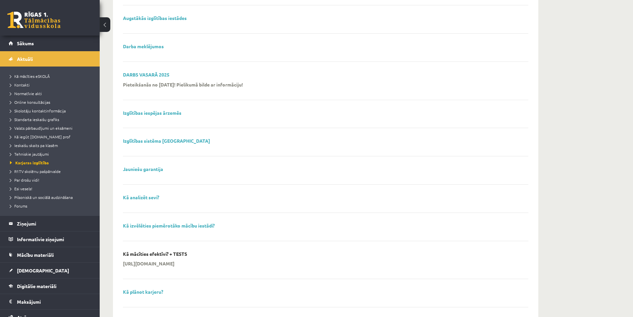
scroll to position [166, 0]
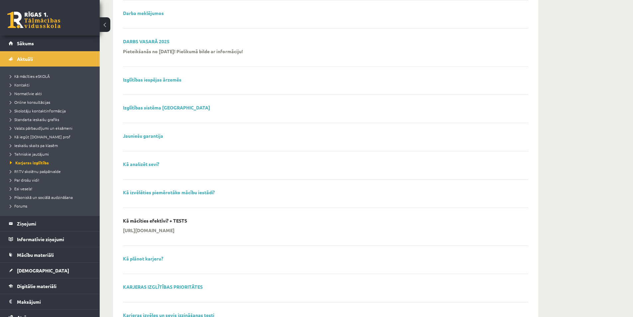
drag, startPoint x: 198, startPoint y: 230, endPoint x: 263, endPoint y: 230, distance: 64.8
click at [174, 230] on p "[URL][DOMAIN_NAME]" at bounding box center [149, 230] width 52 height 6
click at [250, 235] on div "[URL][DOMAIN_NAME]" at bounding box center [321, 232] width 396 height 10
click at [170, 226] on div "Kā mācīties efektīvi? + TESTS [URL][DOMAIN_NAME]" at bounding box center [325, 232] width 405 height 28
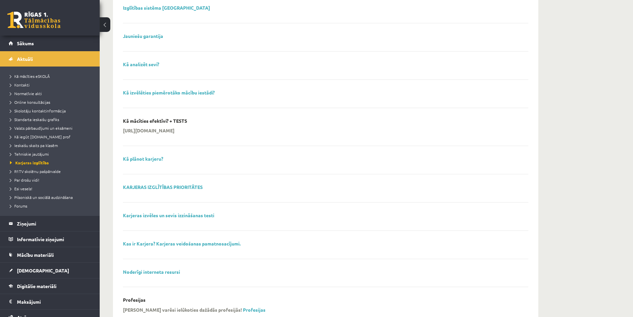
scroll to position [299, 0]
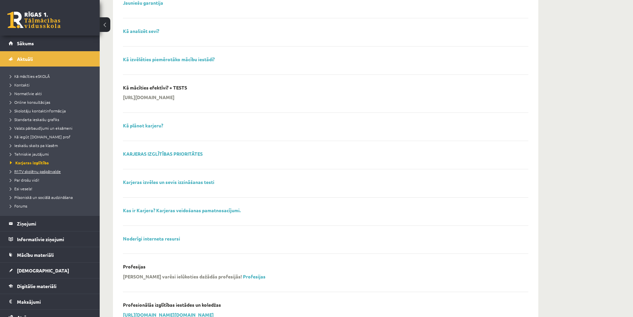
click at [47, 172] on span "R1TV skolēnu pašpārvalde" at bounding box center [35, 171] width 51 height 5
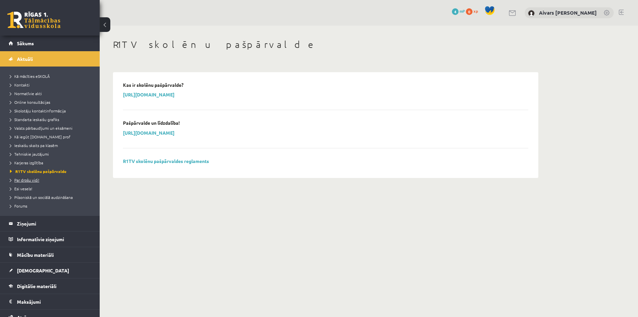
click at [35, 179] on span "Par drošu vidi!" at bounding box center [24, 179] width 29 height 5
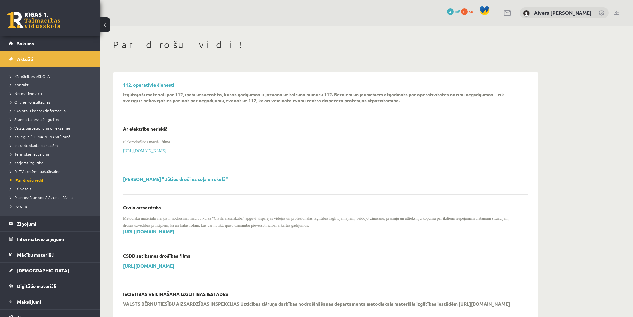
click at [27, 190] on span "Esi vesels!" at bounding box center [21, 188] width 22 height 5
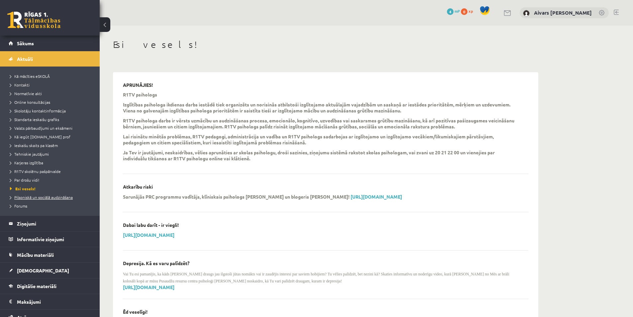
click at [35, 198] on span "Pilsoniskā un sociālā audzināšana" at bounding box center [41, 196] width 63 height 5
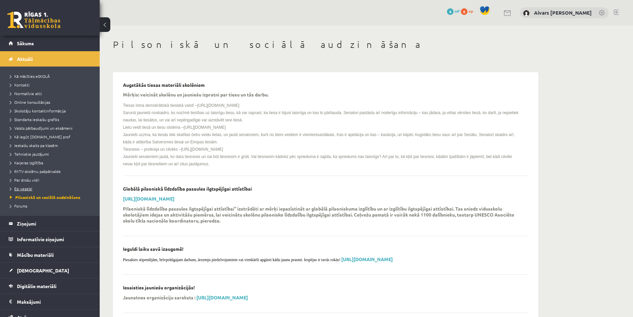
click at [32, 189] on span "Esi vesels!" at bounding box center [21, 188] width 22 height 5
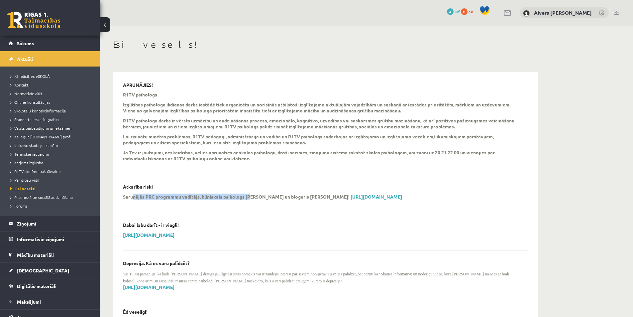
drag, startPoint x: 154, startPoint y: 196, endPoint x: 253, endPoint y: 197, distance: 98.7
click at [253, 197] on p "Sarunājās PRC programmu vadītājs, klīniskais psihologs [PERSON_NAME] un blogeri…" at bounding box center [236, 196] width 227 height 6
click at [246, 203] on div "Sarunājās PRC programmu vadītājs, klīniskais psihologs [PERSON_NAME] un blogeri…" at bounding box center [321, 198] width 396 height 10
drag, startPoint x: 295, startPoint y: 197, endPoint x: 110, endPoint y: 191, distance: 185.2
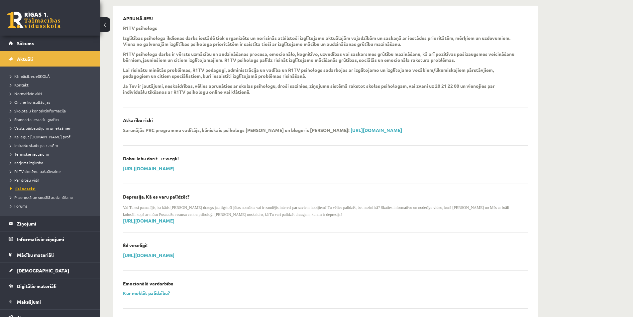
click at [52, 189] on link "Esi vesels!" at bounding box center [51, 188] width 83 height 6
click at [48, 195] on span "Pilsoniskā un sociālā audzināšana" at bounding box center [41, 196] width 63 height 5
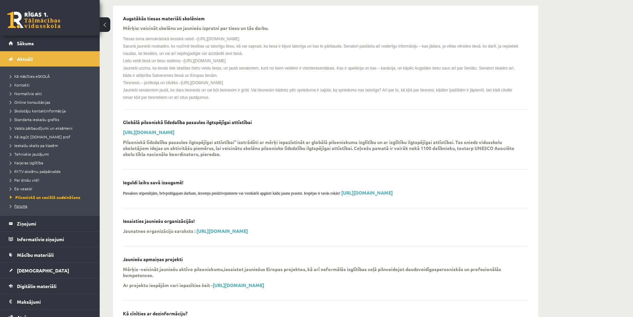
click at [20, 205] on span "Forums" at bounding box center [18, 205] width 17 height 5
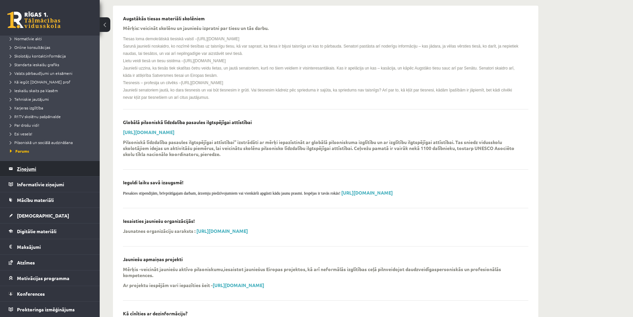
click at [44, 170] on legend "Ziņojumi 0" at bounding box center [54, 168] width 74 height 15
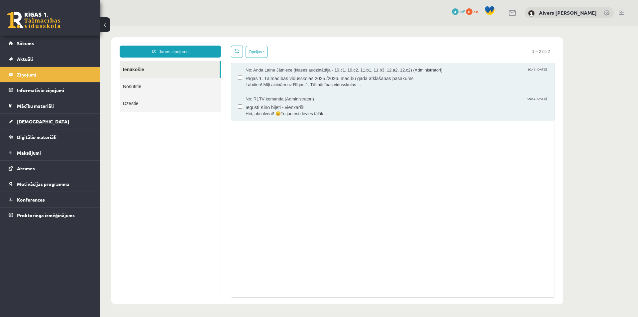
click at [182, 87] on link "Nosūtītie" at bounding box center [170, 86] width 101 height 17
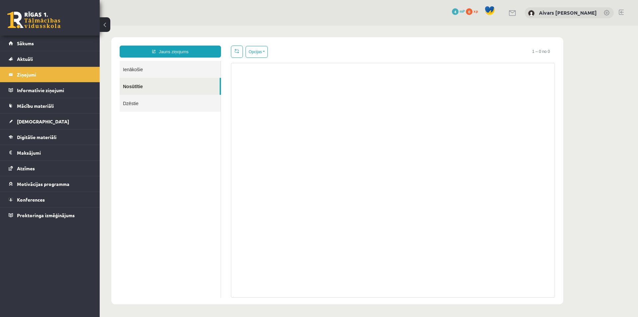
click at [177, 65] on link "Ienākošie" at bounding box center [170, 69] width 101 height 17
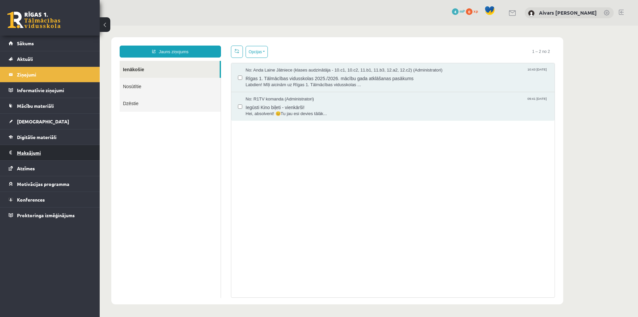
click at [40, 156] on legend "Maksājumi 0" at bounding box center [54, 152] width 74 height 15
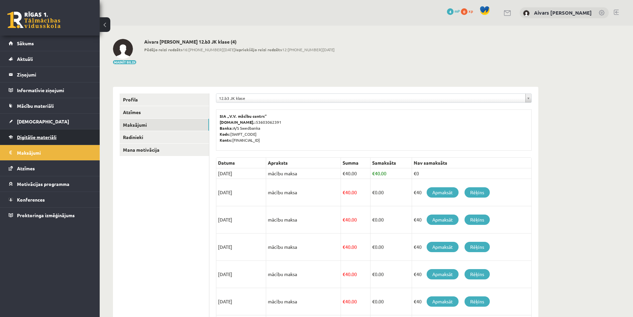
click at [49, 134] on span "Digitālie materiāli" at bounding box center [37, 137] width 40 height 6
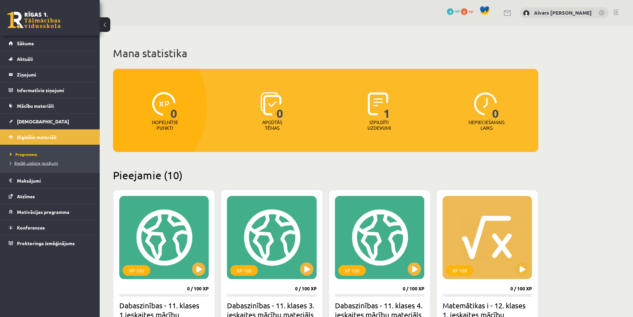
click at [42, 163] on span "Biežāk uzdotie jautājumi" at bounding box center [34, 162] width 48 height 5
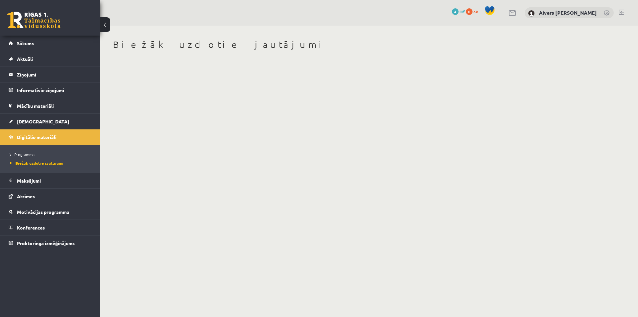
click at [30, 158] on li "Programma" at bounding box center [51, 154] width 83 height 9
click at [33, 157] on span "Programma" at bounding box center [23, 154] width 27 height 5
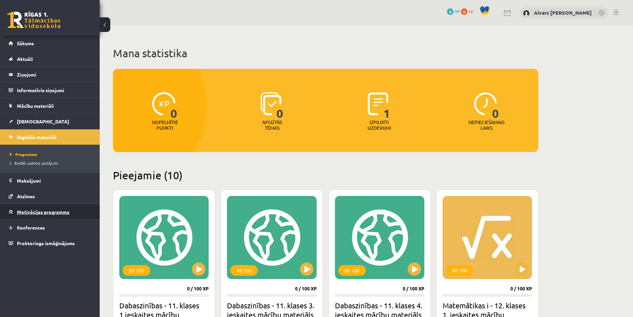
click at [62, 210] on span "Motivācijas programma" at bounding box center [43, 212] width 53 height 6
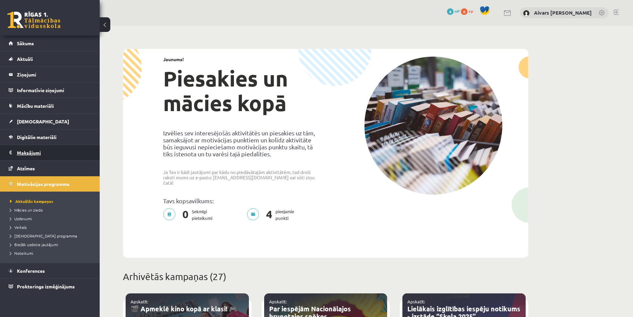
click at [38, 156] on legend "Maksājumi 0" at bounding box center [54, 152] width 74 height 15
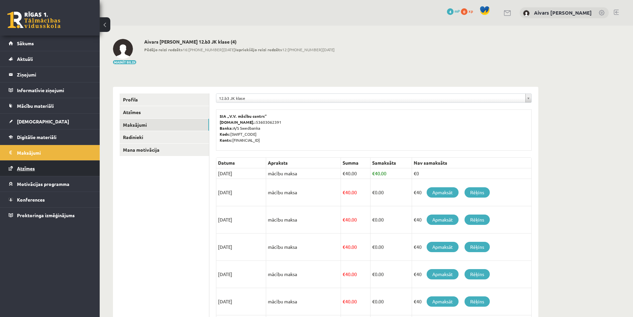
click at [46, 170] on link "Atzīmes" at bounding box center [50, 168] width 83 height 15
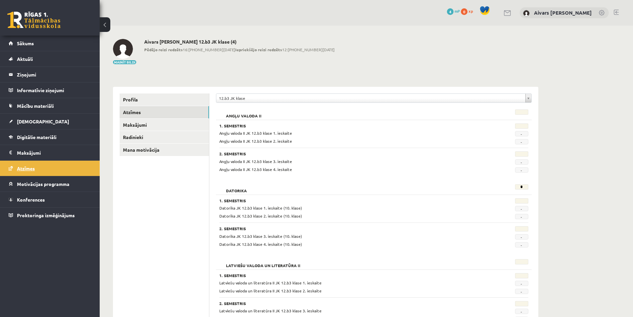
click at [60, 162] on link "Atzīmes" at bounding box center [50, 168] width 83 height 15
click at [40, 78] on legend "Ziņojumi 0" at bounding box center [54, 74] width 74 height 15
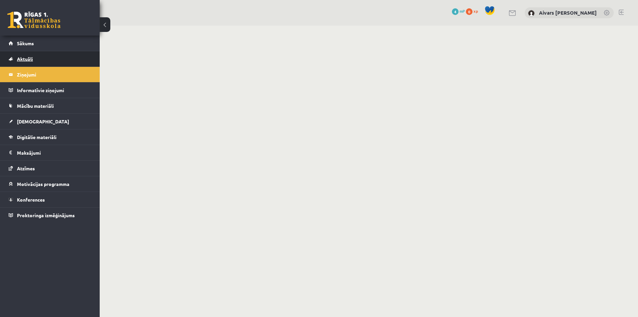
click at [31, 52] on link "Aktuāli" at bounding box center [50, 58] width 83 height 15
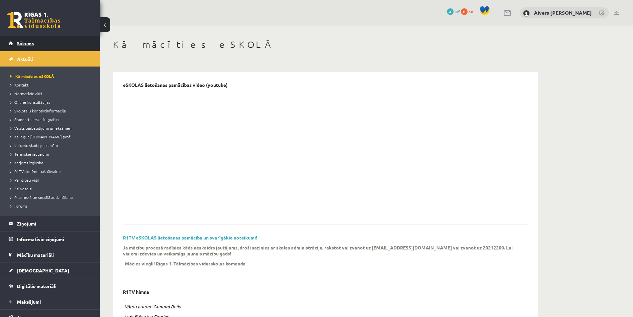
click at [28, 42] on span "Sākums" at bounding box center [25, 43] width 17 height 6
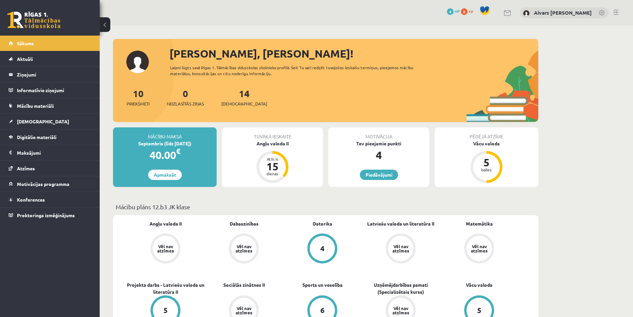
click at [37, 57] on link "Aktuāli" at bounding box center [50, 58] width 83 height 15
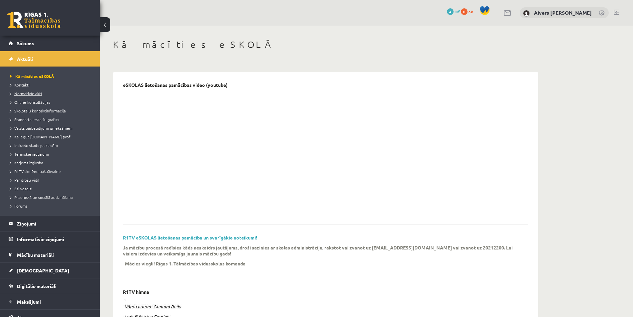
click at [43, 95] on link "Normatīvie akti" at bounding box center [51, 93] width 83 height 6
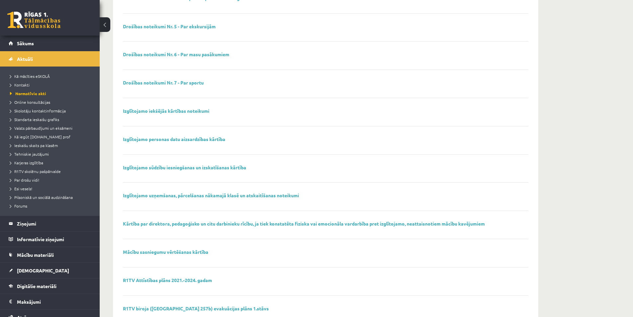
scroll to position [413, 0]
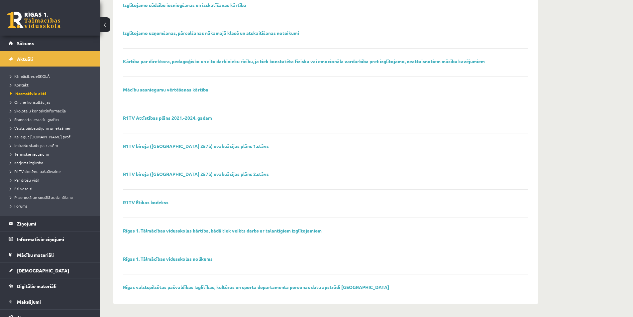
click at [22, 86] on span "Kontakti" at bounding box center [20, 84] width 20 height 5
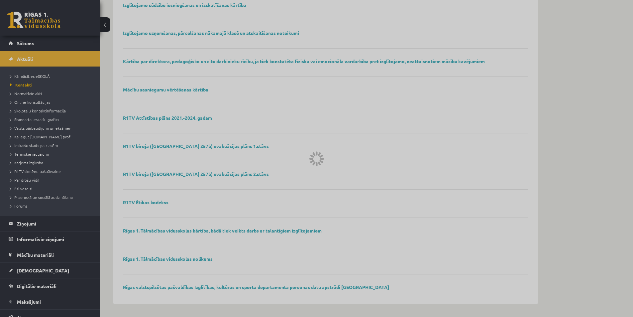
scroll to position [101, 0]
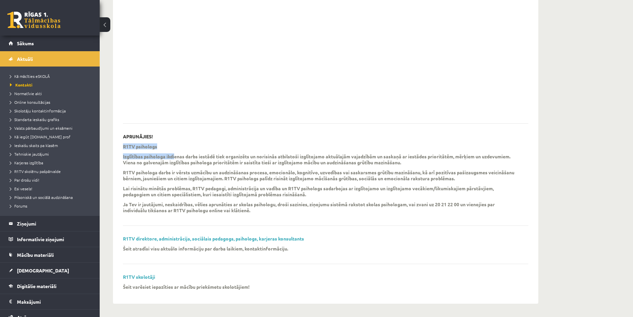
drag, startPoint x: 132, startPoint y: 153, endPoint x: 223, endPoint y: 155, distance: 90.8
click at [219, 155] on div "AKŪTU SITUĀCIJU JAUTĀJUMOS - NEBAIDIES, PIEZVANI! APRUNĀJIES! R1TV psihologs Iz…" at bounding box center [325, 137] width 419 height 326
click at [235, 155] on p "Izglītības psihologa ikdienas darbs iestādē tiek organizēts un norisinās atbils…" at bounding box center [321, 159] width 396 height 12
drag, startPoint x: 172, startPoint y: 153, endPoint x: 267, endPoint y: 150, distance: 94.8
click at [266, 150] on div "R1TV psihologs Izglītības psihologa ikdienas darbs iestādē tiek organizēts un n…" at bounding box center [321, 180] width 396 height 74
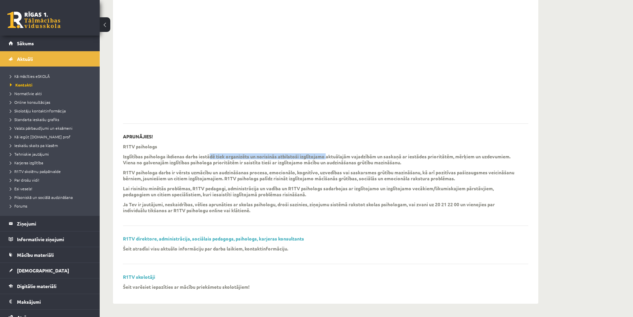
drag, startPoint x: 252, startPoint y: 156, endPoint x: 328, endPoint y: 157, distance: 76.1
click at [328, 157] on p "Izglītības psihologa ikdienas darbs iestādē tiek organizēts un norisinās atbils…" at bounding box center [321, 159] width 396 height 12
click at [344, 141] on div "APRUNĀJIES! R1TV psihologs Izglītības psihologa ikdienas darbs iestādē tiek org…" at bounding box center [325, 180] width 405 height 92
drag, startPoint x: 296, startPoint y: 156, endPoint x: 401, endPoint y: 153, distance: 104.7
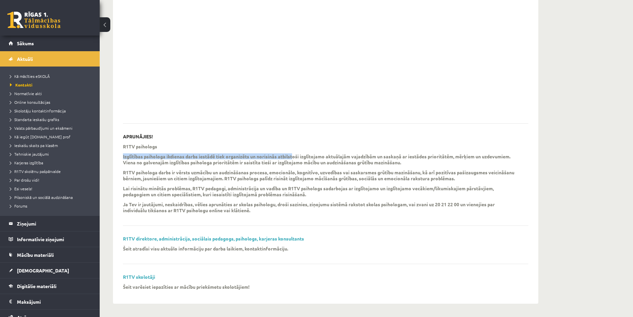
click at [400, 153] on div "R1TV psihologs Izglītības psihologa ikdienas darbs iestādē tiek organizēts un n…" at bounding box center [321, 180] width 396 height 74
click at [389, 158] on p "Izglītības psihologa ikdienas darbs iestādē tiek organizēts un norisinās atbils…" at bounding box center [321, 159] width 396 height 12
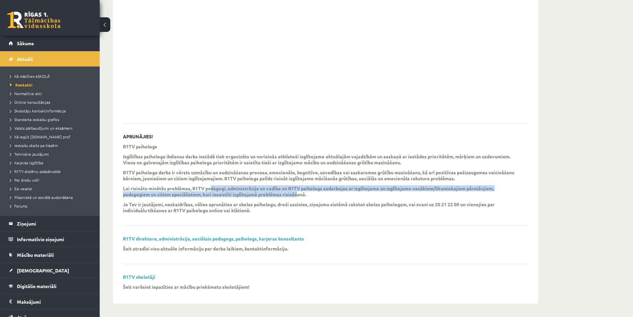
drag, startPoint x: 298, startPoint y: 193, endPoint x: 313, endPoint y: 194, distance: 14.3
click at [309, 194] on p "Lai risinātu minētās problēmas, R1TV pedagogi, administrācija un vadība un R1TV…" at bounding box center [321, 191] width 396 height 12
click at [318, 194] on p "Lai risinātu minētās problēmas, R1TV pedagogi, administrācija un vadība un R1TV…" at bounding box center [321, 191] width 396 height 12
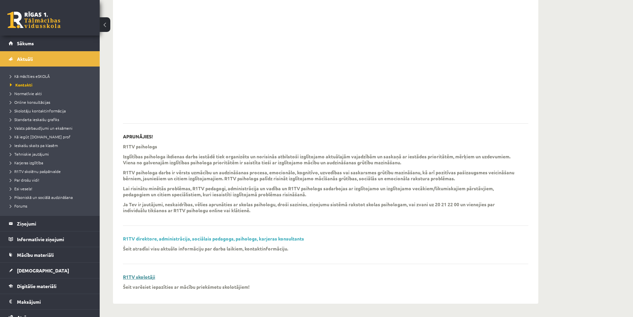
click at [136, 276] on link "R1TV skolotāji" at bounding box center [139, 277] width 32 height 6
click at [30, 91] on span "Normatīvie akti" at bounding box center [26, 93] width 32 height 5
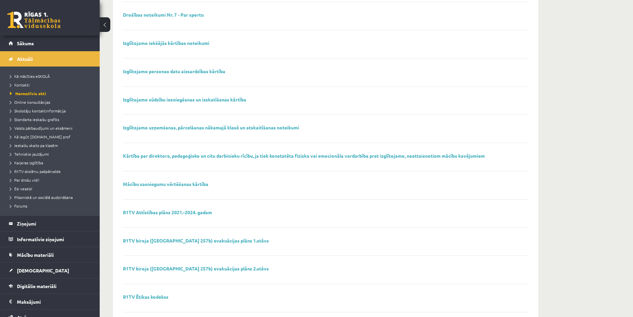
scroll to position [362, 0]
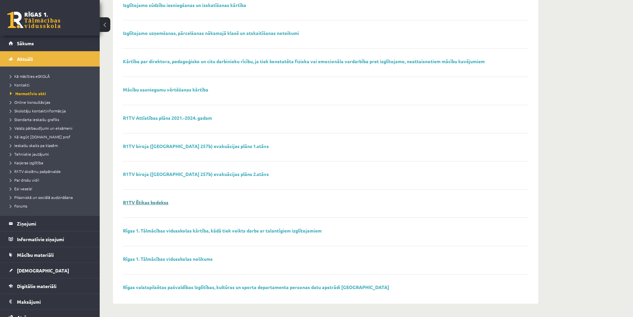
click at [133, 204] on link "R1TV Ētikas kodekss" at bounding box center [146, 202] width 46 height 6
click at [200, 237] on div "Rīgas 1. Tālmācības vidusskolas kārtība, kādā tiek veikts darbs ar talantīgiem …" at bounding box center [325, 237] width 405 height 18
click at [228, 230] on link "Rīgas 1. Tālmācības vidusskolas kārtība, kādā tiek veikts darbs ar talantīgiem …" at bounding box center [222, 230] width 199 height 6
click at [44, 146] on span "Ieskaišu skaits pa klasēm" at bounding box center [34, 145] width 48 height 5
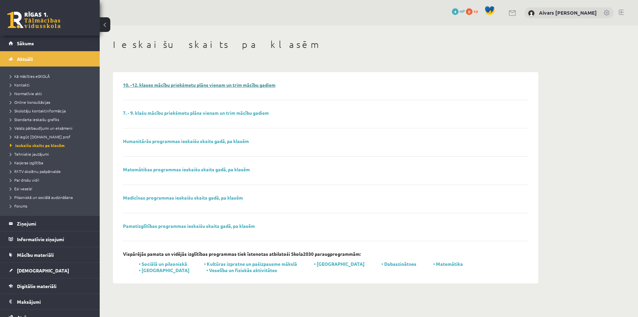
click at [223, 86] on link "10. -12. klases mācību priekšmetu plāns vienam un trim mācību gadiem" at bounding box center [199, 85] width 153 height 6
